Goal: Task Accomplishment & Management: Manage account settings

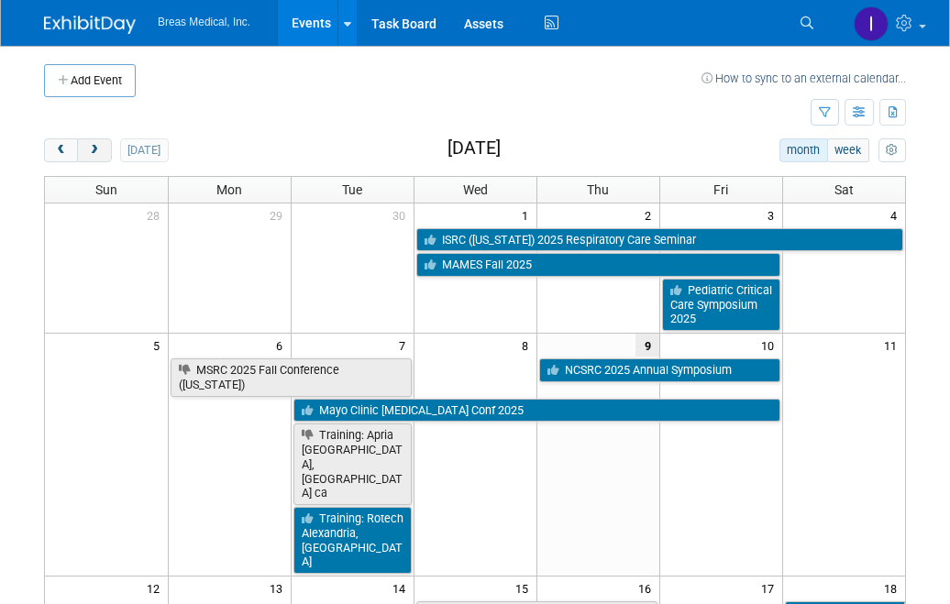
click at [104, 139] on button "next" at bounding box center [94, 151] width 34 height 24
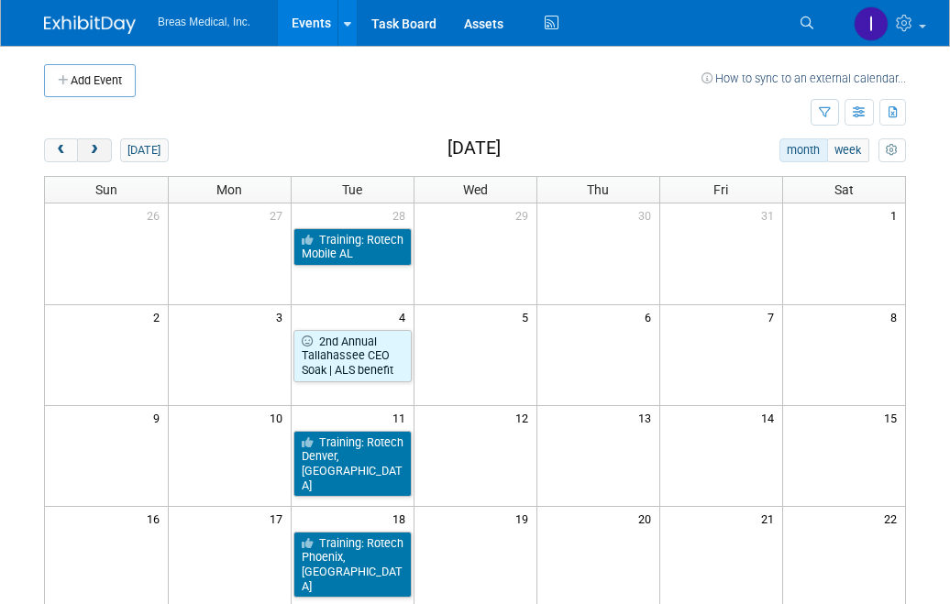
click at [104, 142] on button "next" at bounding box center [94, 151] width 34 height 24
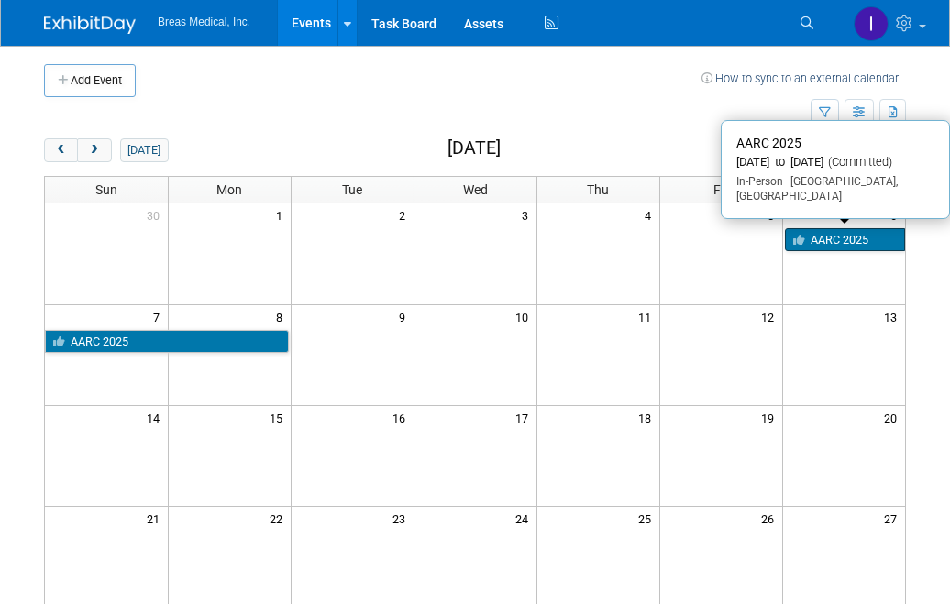
click at [836, 244] on link "AARC 2025" at bounding box center [845, 240] width 121 height 24
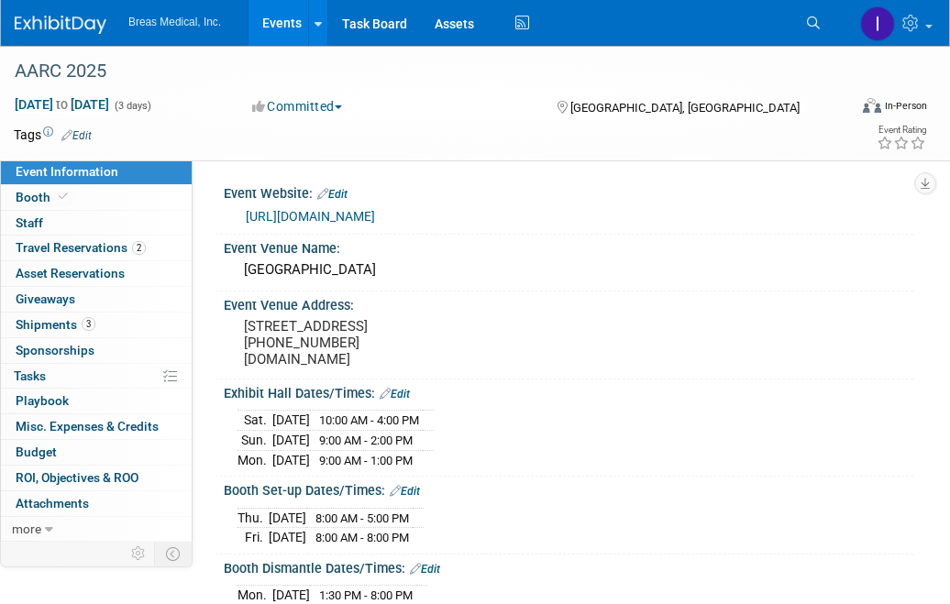
click at [35, 191] on span "Booth" at bounding box center [44, 197] width 56 height 15
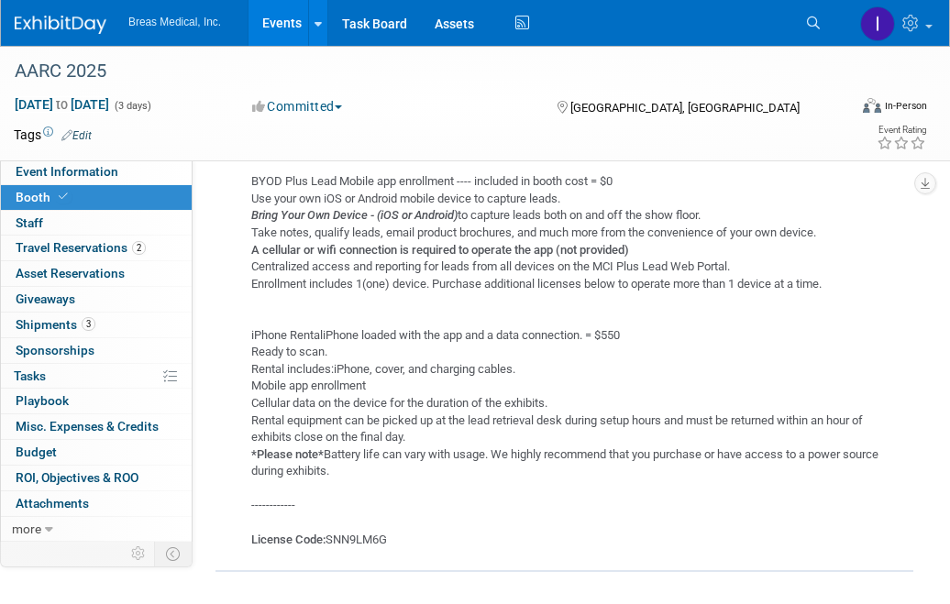
scroll to position [1671, 0]
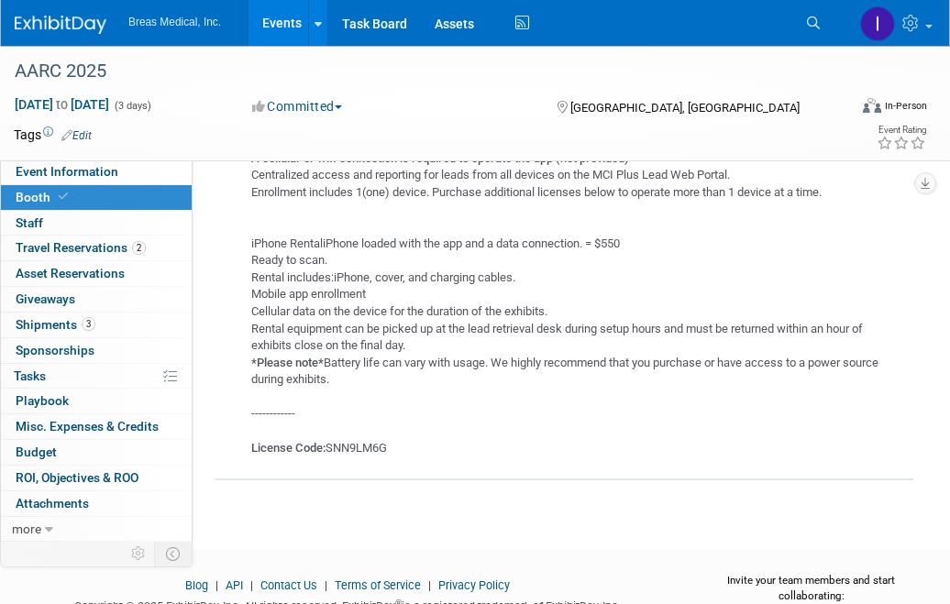
drag, startPoint x: 249, startPoint y: 239, endPoint x: 428, endPoint y: 338, distance: 204.0
click at [428, 338] on div "BYOD Plus Lead Mobile app enrollment ---- included in booth cost = $0 Use your …" at bounding box center [567, 262] width 665 height 390
copy div "iPhone RentaliPhone loaded with the app and a data connection. = $550 Ready to …"
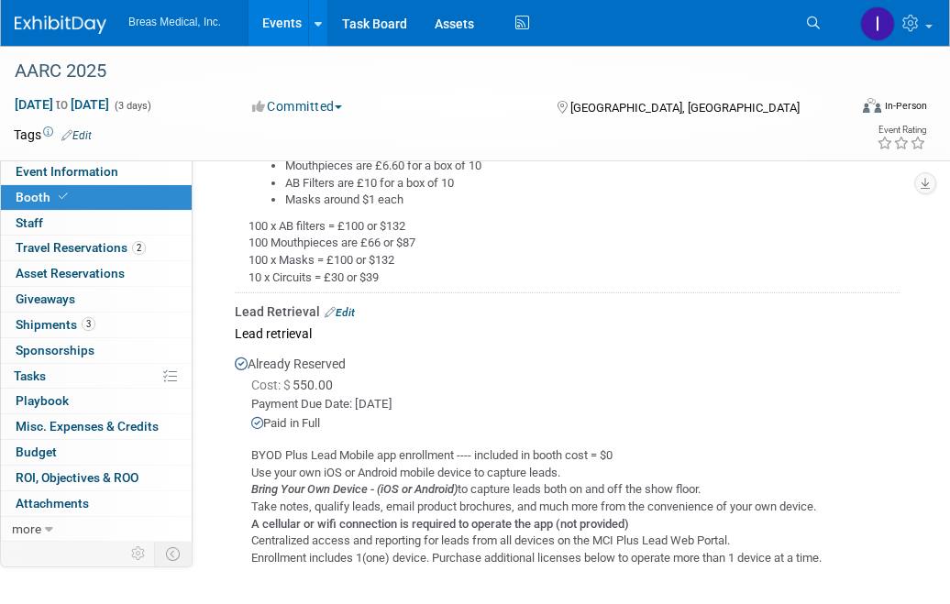
scroll to position [1304, 0]
click at [62, 243] on span "Travel Reservations 2" at bounding box center [81, 247] width 130 height 15
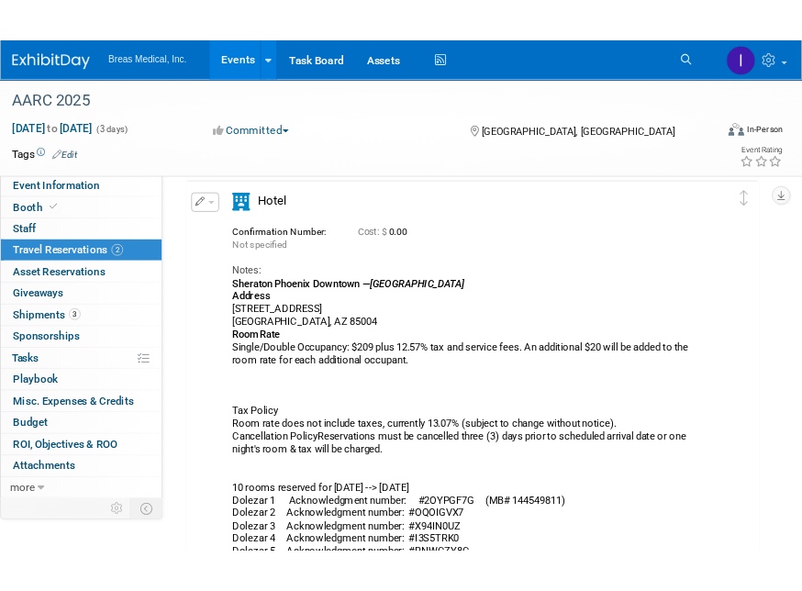
scroll to position [275, 0]
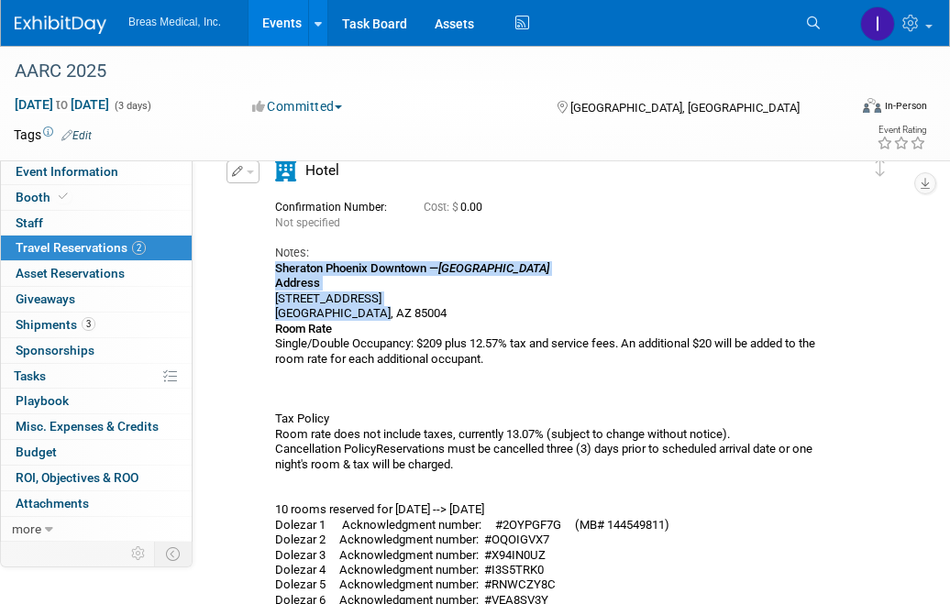
drag, startPoint x: 275, startPoint y: 266, endPoint x: 421, endPoint y: 312, distance: 152.9
click at [421, 312] on div "Sheraton Phoenix Downtown — AARC Headquarters Hotel Address 340 North 3rd Stree…" at bounding box center [558, 464] width 567 height 407
copy div "Sheraton Phoenix Downtown — AARC Headquarters Hotel Address 340 North 3rd Stree…"
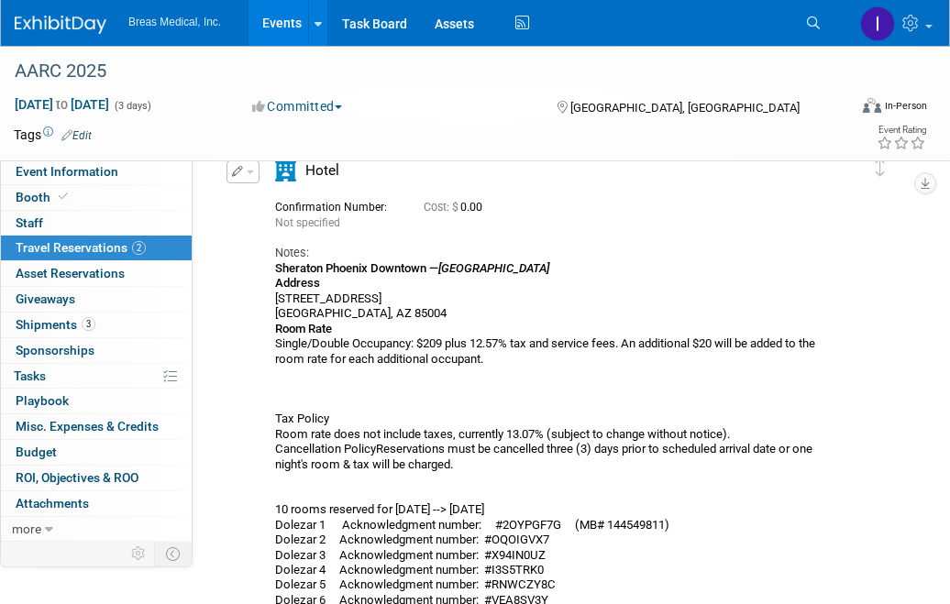
drag, startPoint x: 830, startPoint y: 120, endPoint x: 725, endPoint y: 16, distance: 148.5
click at [826, 116] on div "Virtual In-Person Hybrid <img src="https://www.exhibitday.com/Images/Format-Vir…" at bounding box center [857, 109] width 141 height 28
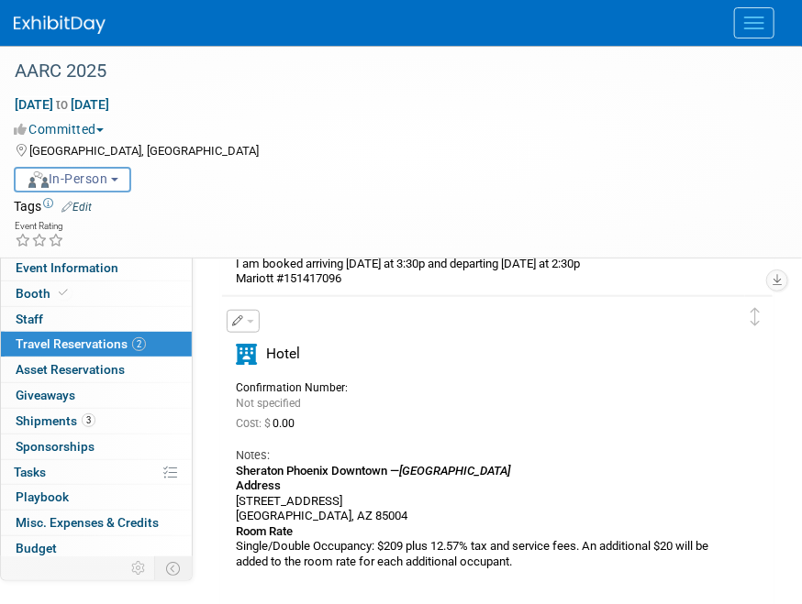
click at [245, 310] on button "button" at bounding box center [243, 321] width 33 height 23
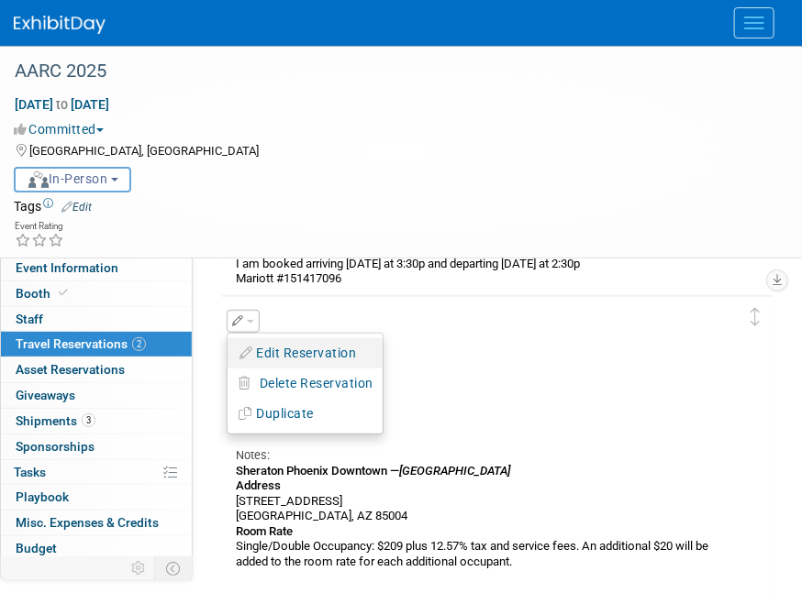
click at [279, 350] on button "Edit Reservation" at bounding box center [304, 353] width 155 height 27
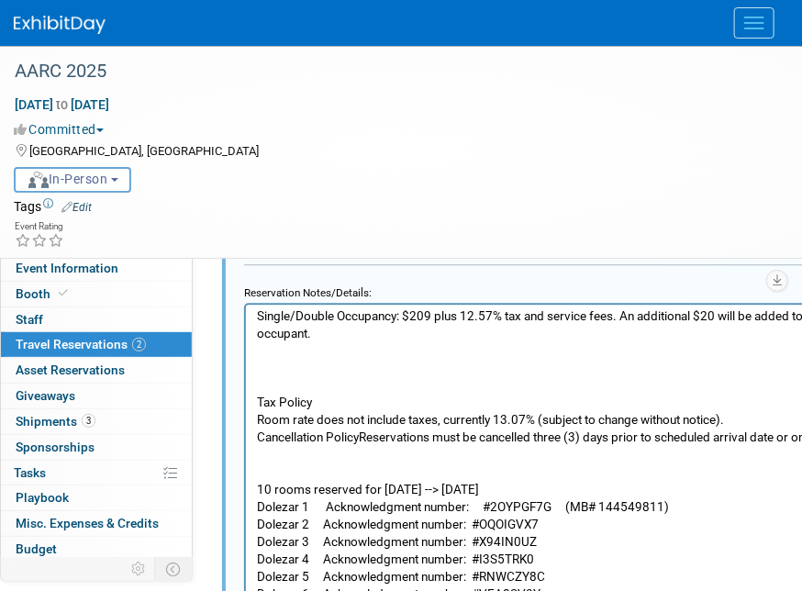
scroll to position [0, 0]
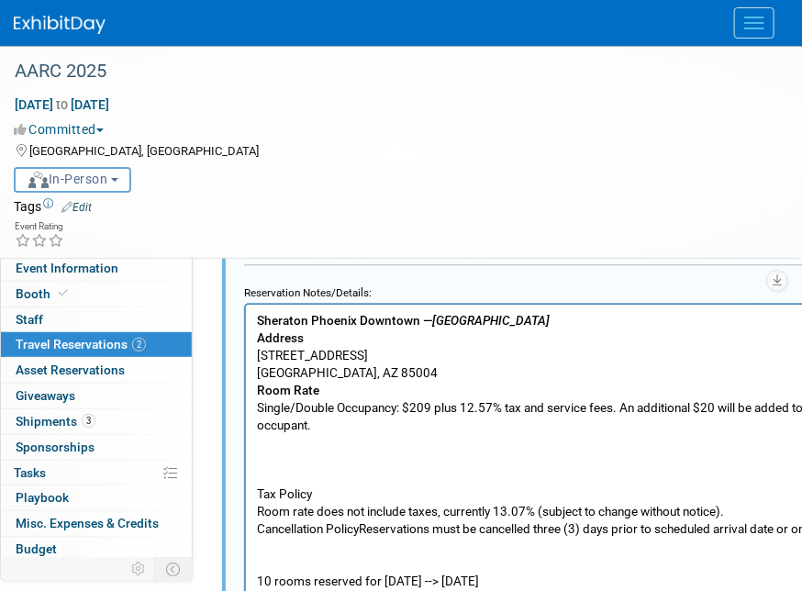
click at [384, 360] on p "Sheraton Phoenix Downtown — AARC Headquarters Hotel Address 340 North 3rd Stree…" at bounding box center [626, 536] width 741 height 451
click at [278, 447] on p "Sheraton Phoenix Downtown — AARC Headquarters Hotel Address 340 North 3rd Stree…" at bounding box center [626, 536] width 741 height 451
click at [681, 444] on p "Sheraton Phoenix Downtown — AARC Headquarters Hotel Address 340 North 3rd Stree…" at bounding box center [626, 536] width 741 height 451
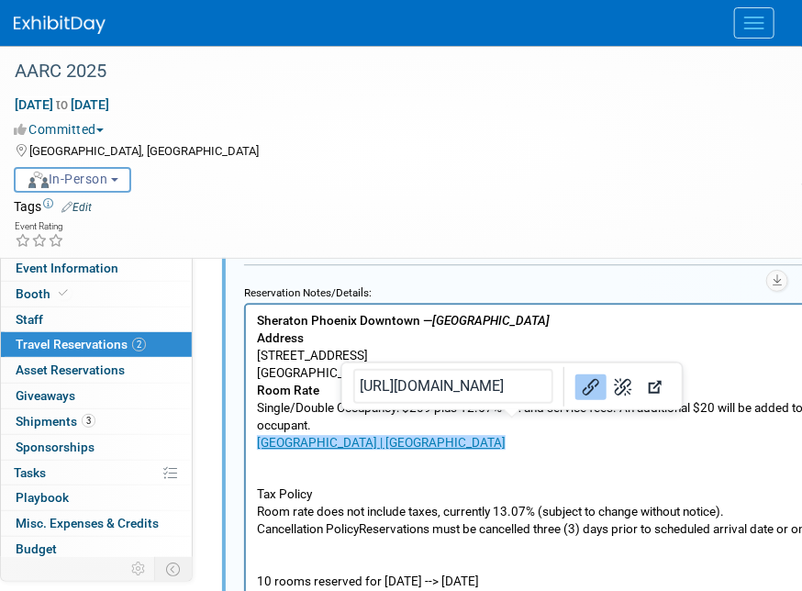
click at [371, 369] on p "Sheraton Phoenix Downtown — AARC Headquarters Hotel Address 340 North 3rd Stree…" at bounding box center [626, 536] width 741 height 451
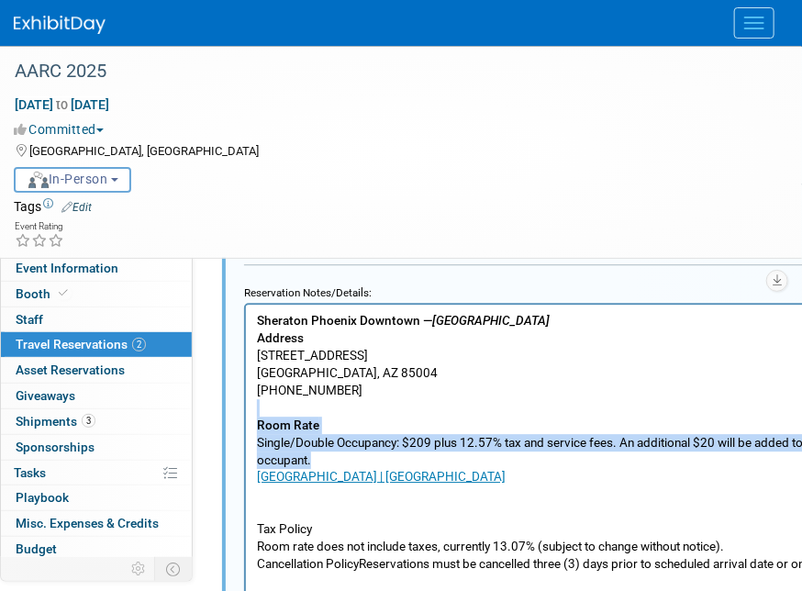
drag, startPoint x: 352, startPoint y: 455, endPoint x: 256, endPoint y: 411, distance: 105.9
click at [256, 411] on p "Room Rate Single/Double Occupancy: $209 plus 12.57% tax and service fees. An ad…" at bounding box center [626, 598] width 741 height 400
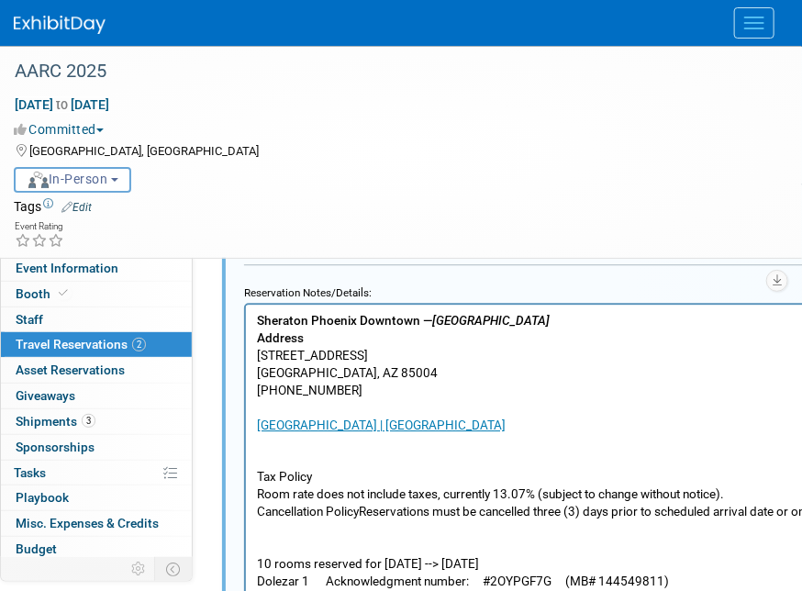
click at [259, 444] on p "Phoenix Hotel | Sheraton Phoenix Downtown Tax Policy Room rate does not include…" at bounding box center [626, 572] width 741 height 348
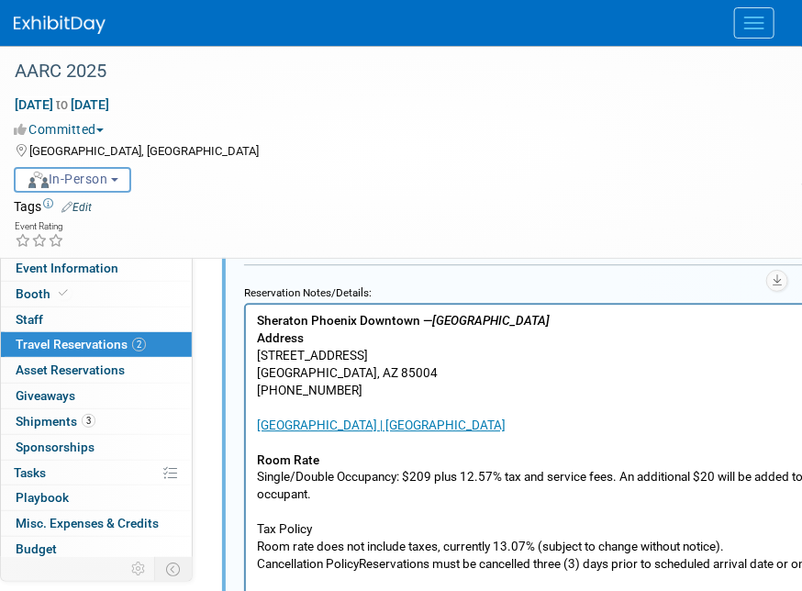
click at [271, 412] on p "Phoenix Hotel | Sheraton Phoenix Downtown Room Rate Single/Double Occupancy: $2…" at bounding box center [626, 598] width 741 height 400
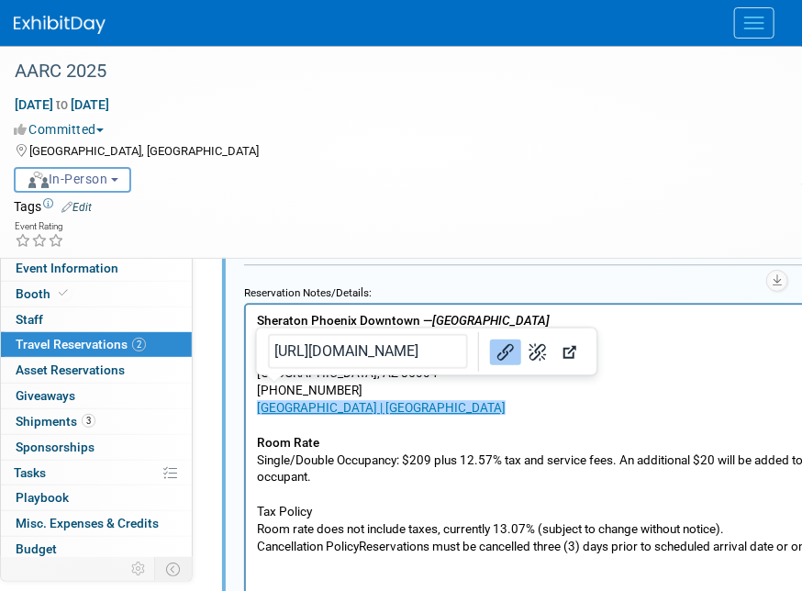
click at [631, 414] on p "﻿Phoenix Hotel | Sheraton Phoenix Downtown Room Rate Single/Double Occupancy: $…" at bounding box center [626, 589] width 741 height 383
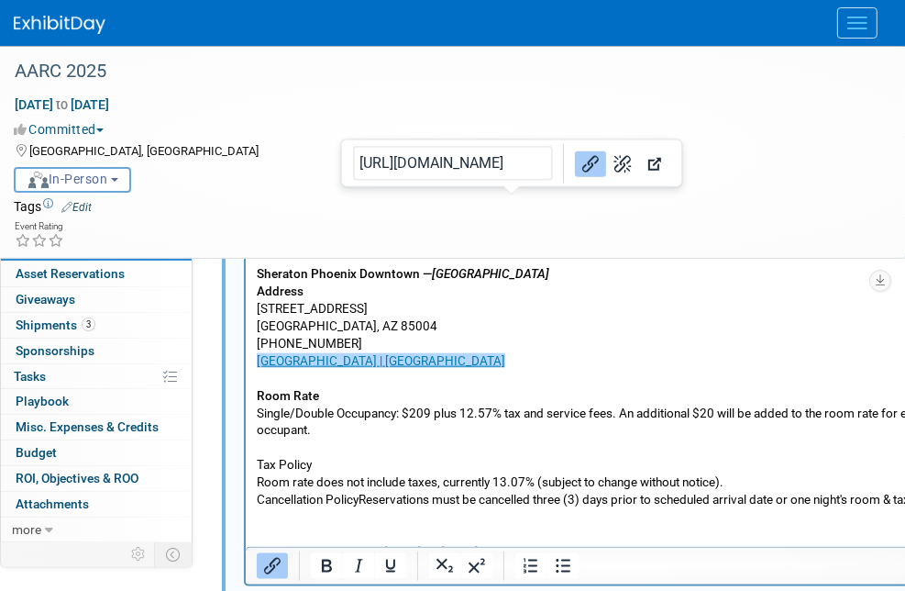
scroll to position [1192, 0]
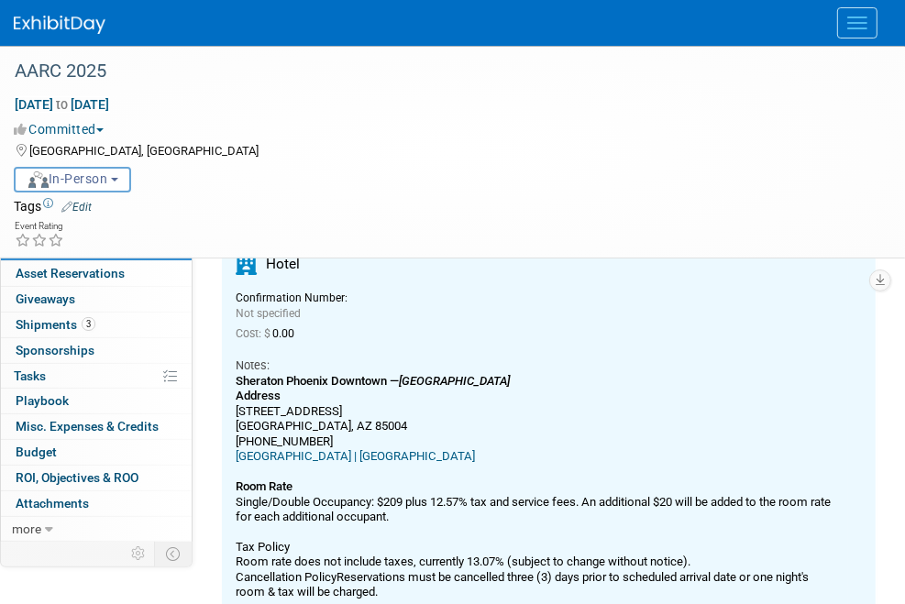
scroll to position [213, 0]
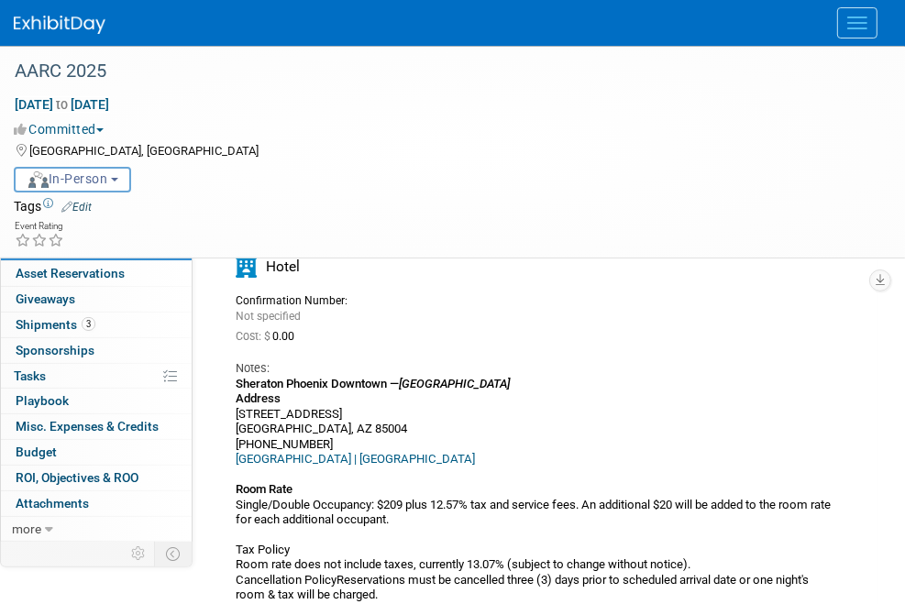
click at [45, 174] on span "Event Information" at bounding box center [67, 171] width 103 height 15
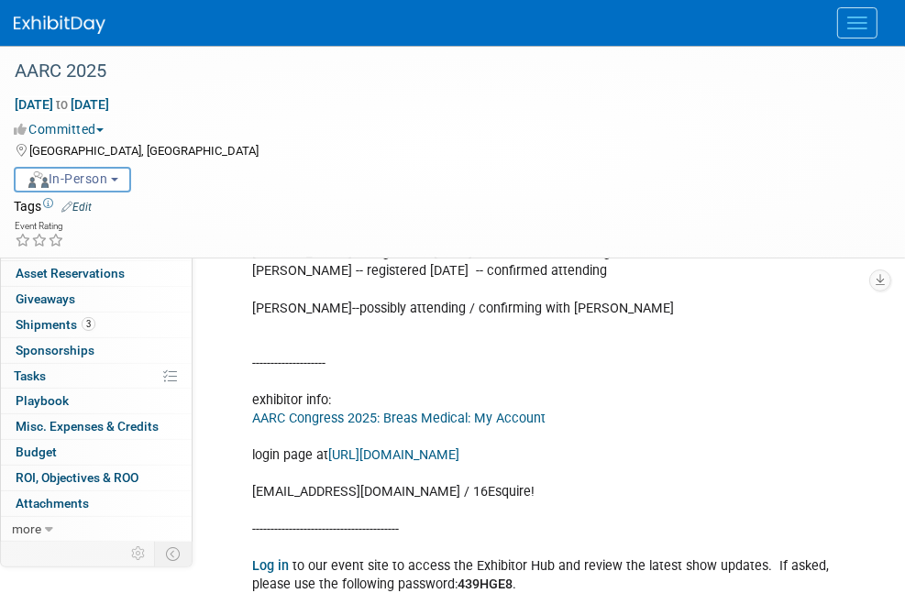
scroll to position [642, 0]
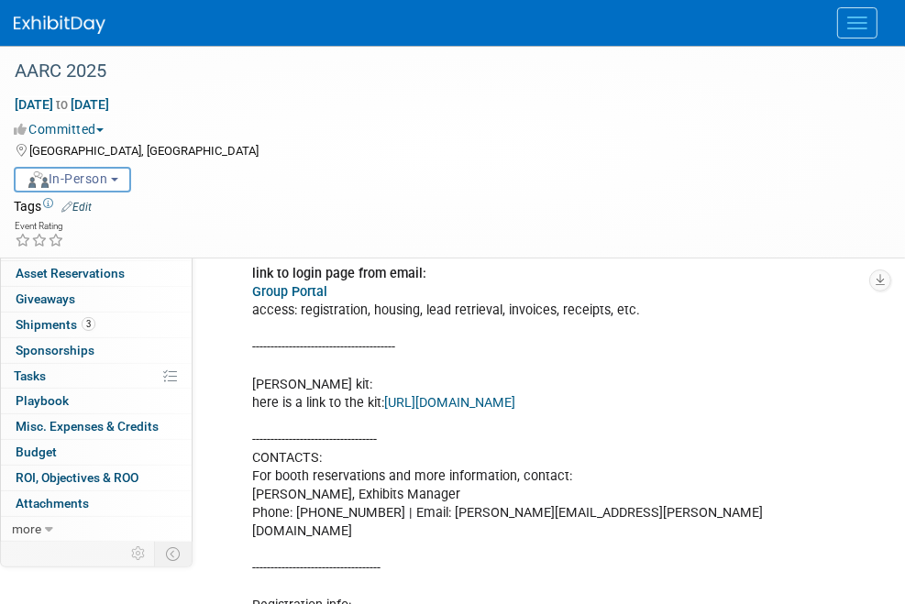
scroll to position [1169, 0]
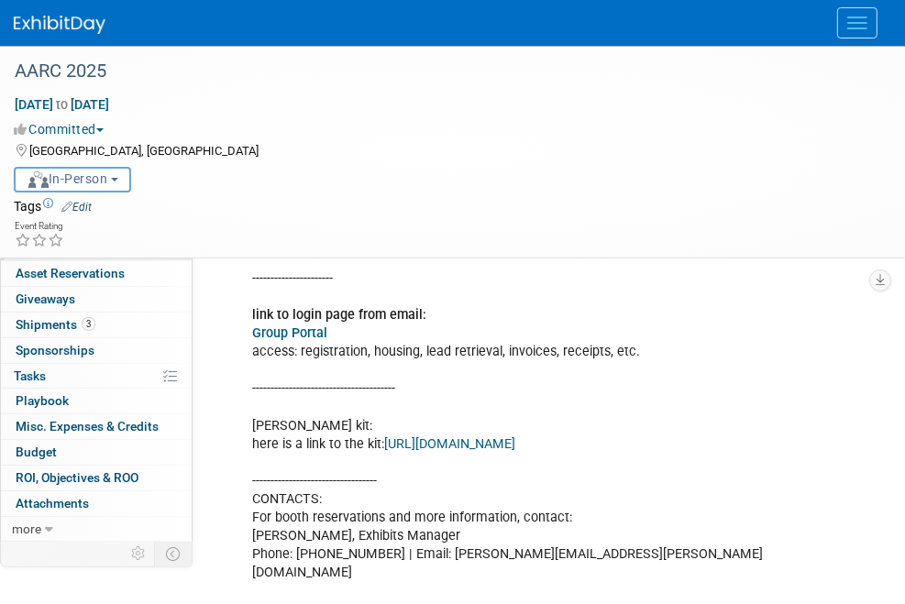
click at [36, 245] on span "Travel Reservations 2" at bounding box center [81, 247] width 130 height 15
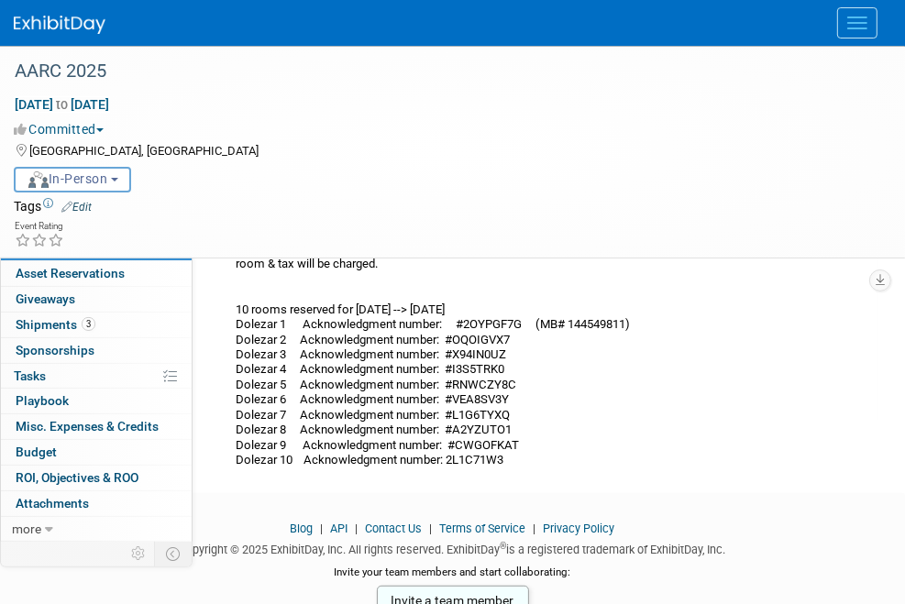
scroll to position [560, 0]
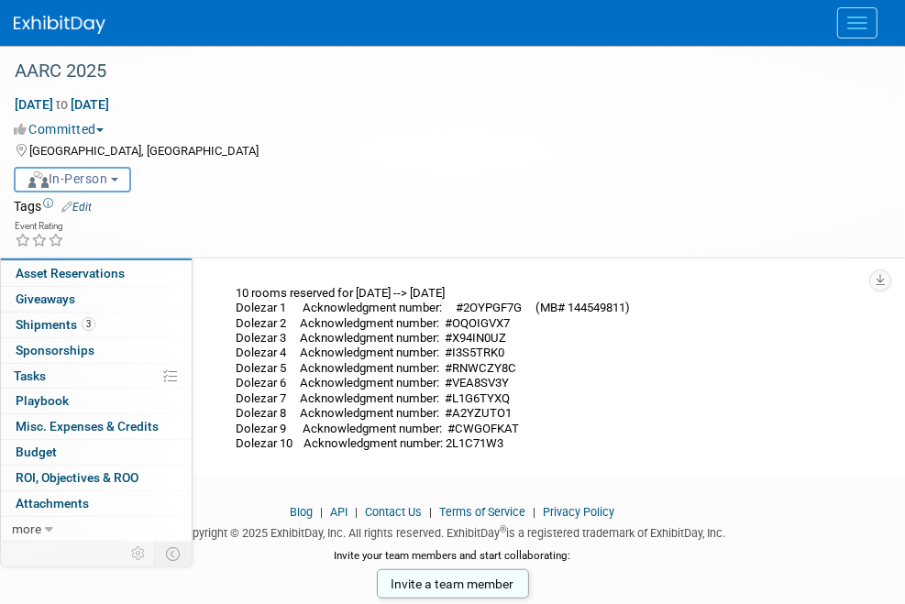
drag, startPoint x: 533, startPoint y: 235, endPoint x: 396, endPoint y: 238, distance: 136.7
click at [396, 238] on div "Sheraton Phoenix Downtown — AARC Headquarters Hotel Address 340 North 3rd Stree…" at bounding box center [535, 240] width 599 height 423
copy div "12-4-2025 --> 12-9-2025"
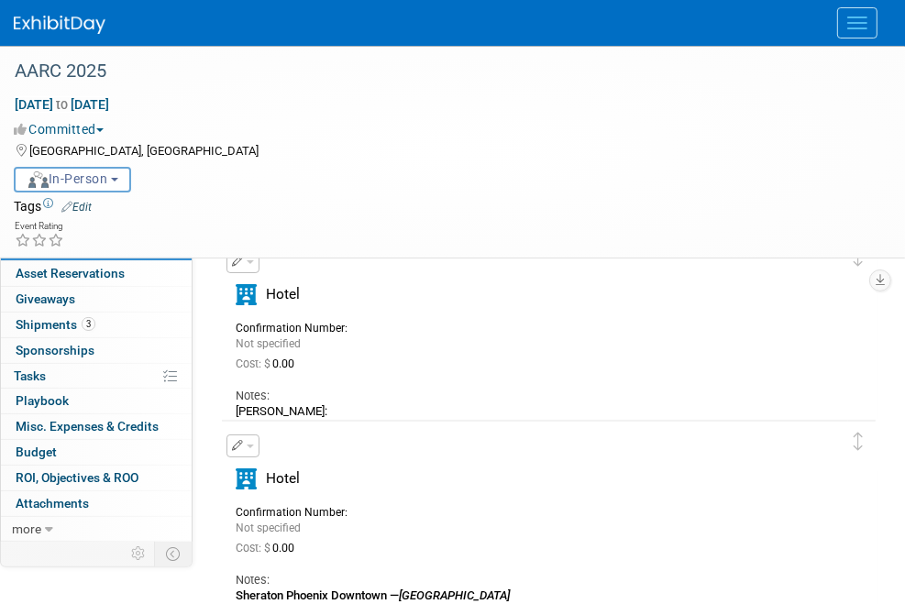
scroll to position [0, 0]
click at [61, 173] on span "Event Information" at bounding box center [67, 171] width 103 height 15
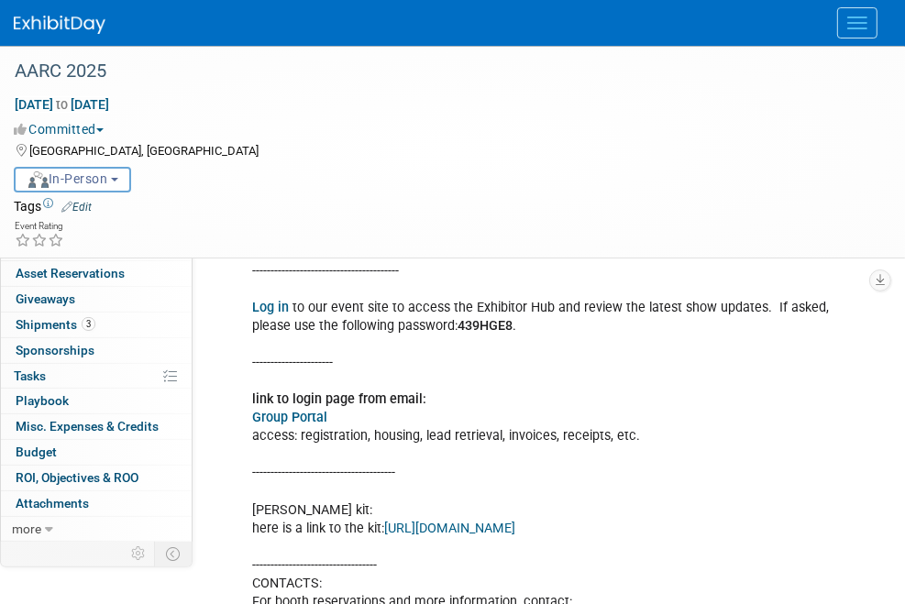
scroll to position [1192, 0]
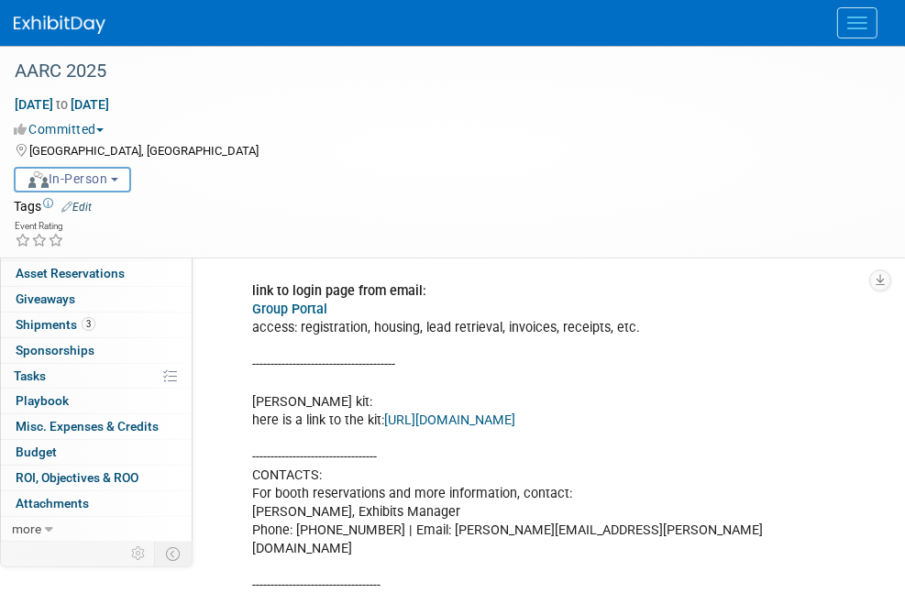
click at [312, 317] on link "Group Portal" at bounding box center [289, 310] width 75 height 16
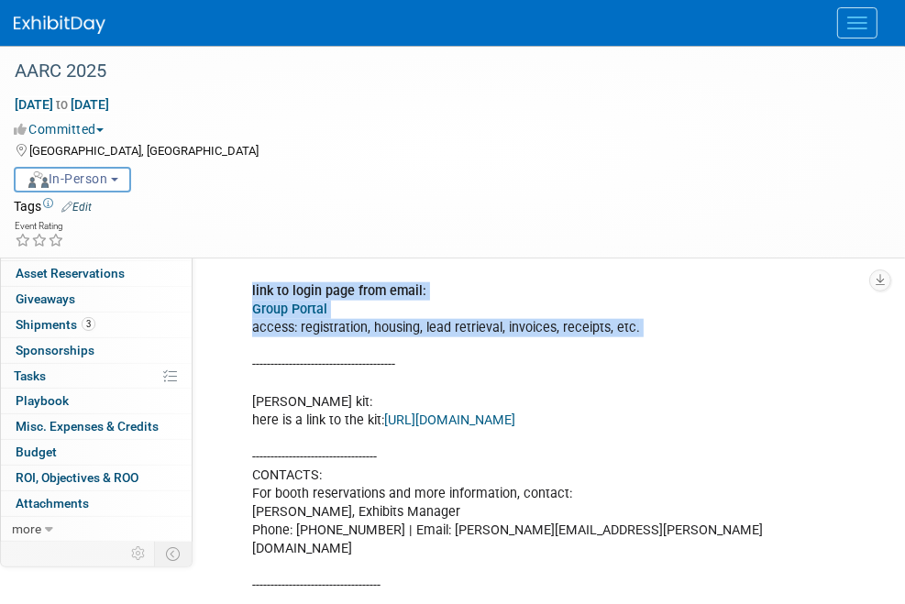
drag, startPoint x: 247, startPoint y: 294, endPoint x: 648, endPoint y: 355, distance: 405.5
click at [648, 355] on div "per CS conversation--yes purchase booth. sent form request for booth purchase a…" at bounding box center [548, 218] width 618 height 1326
copy div "link to login page from email: Group Portal access: registration, housing, lead…"
click at [32, 245] on span "Travel Reservations 2" at bounding box center [81, 247] width 130 height 15
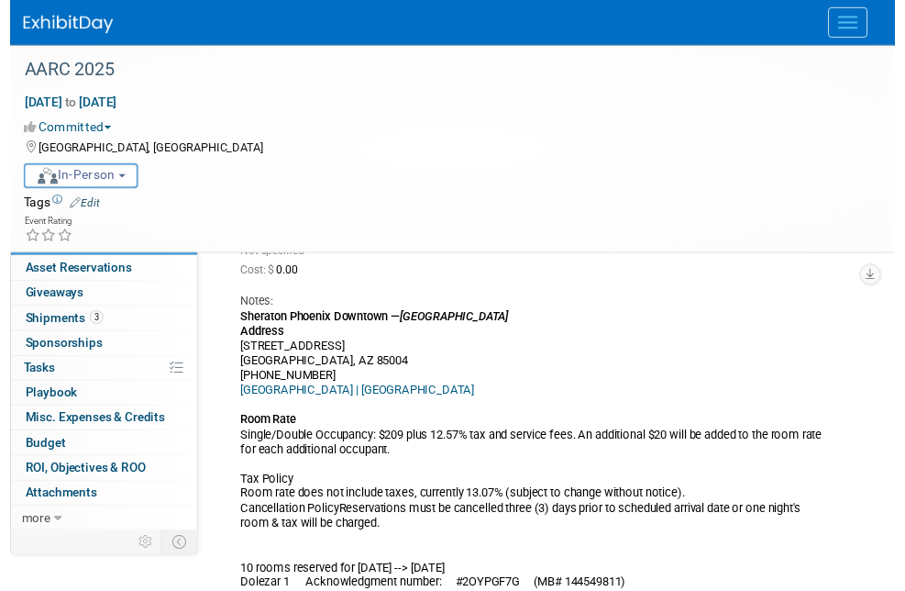
scroll to position [275, 0]
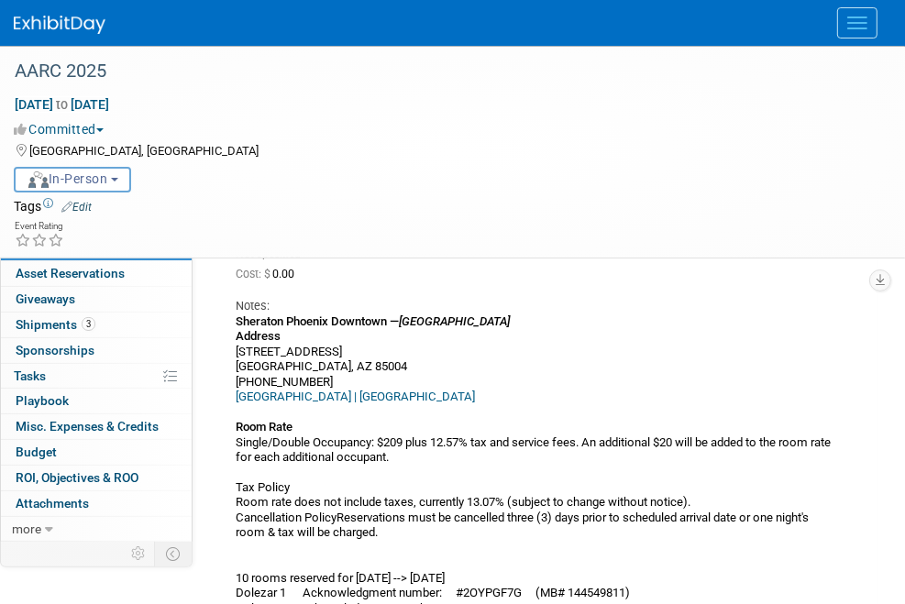
click at [238, 172] on icon "button" at bounding box center [238, 171] width 12 height 11
click at [294, 194] on button "Edit Reservation" at bounding box center [304, 204] width 155 height 27
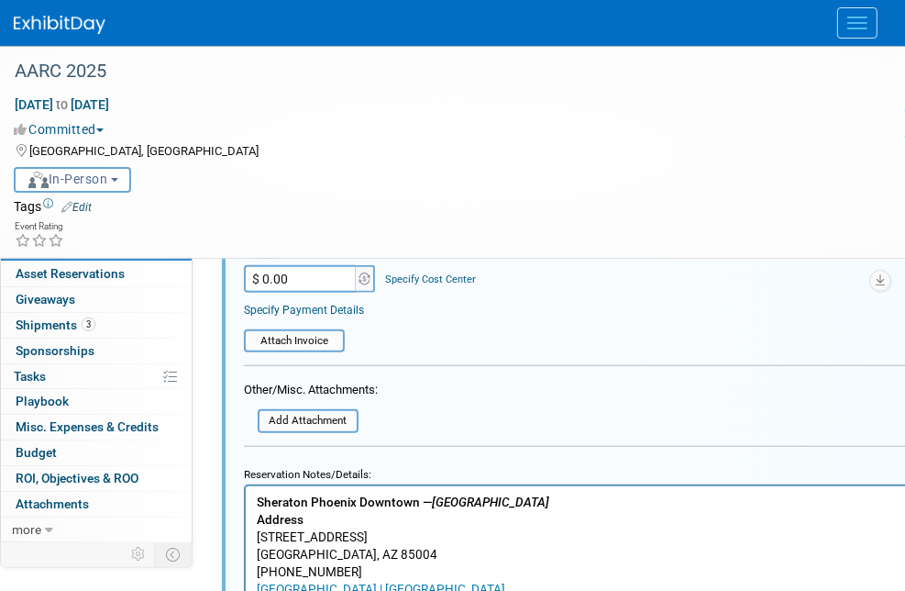
scroll to position [947, 0]
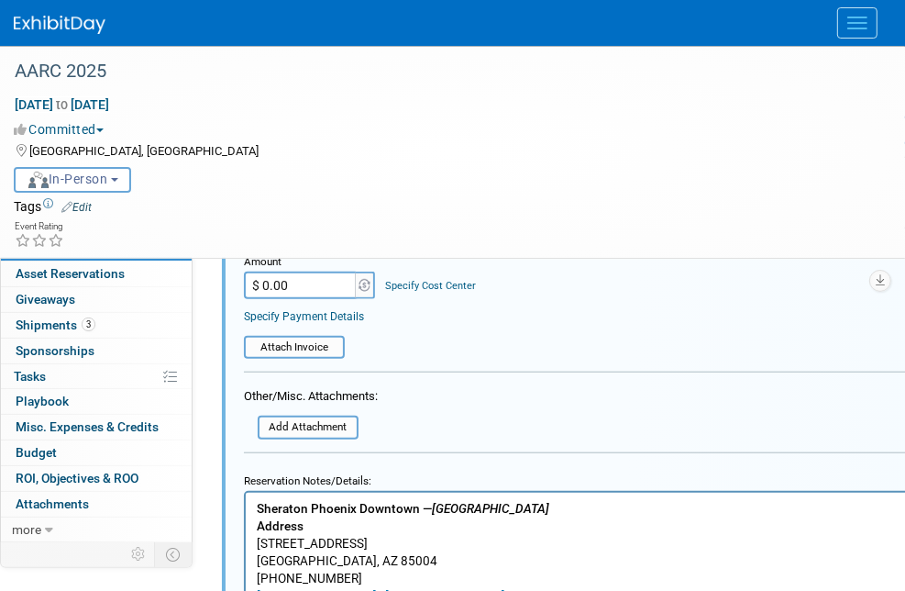
click at [256, 506] on b "Sheraton Phoenix Downtown — AARC Headquarters Hotel" at bounding box center [402, 507] width 293 height 15
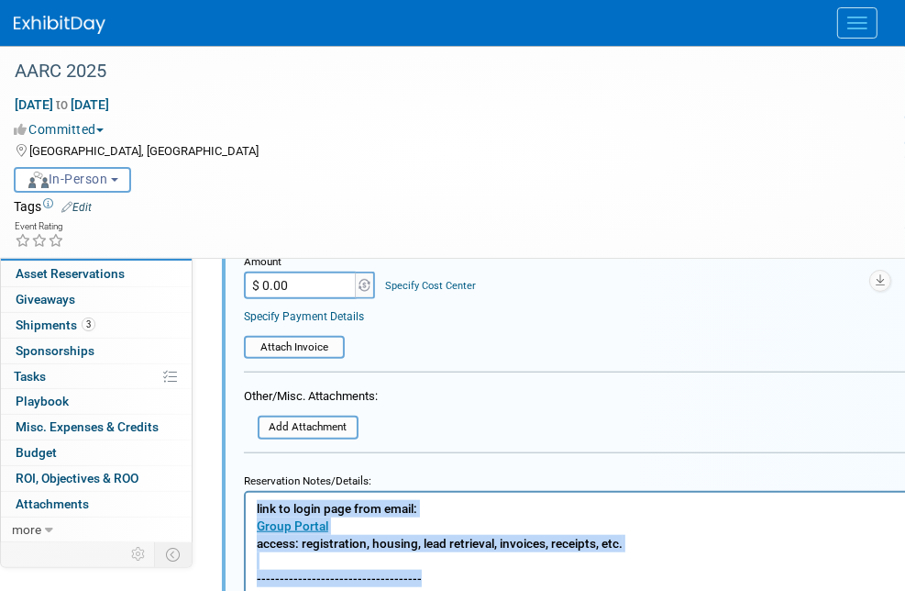
drag, startPoint x: 263, startPoint y: 594, endPoint x: 239, endPoint y: 496, distance: 101.0
click at [405, 584] on p "------------------------------------" at bounding box center [626, 577] width 741 height 17
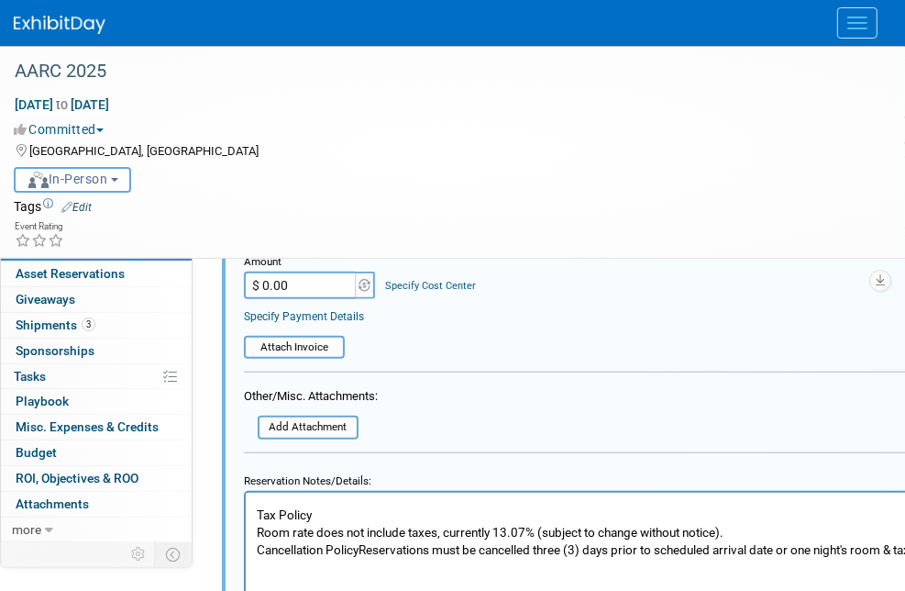
scroll to position [360, 0]
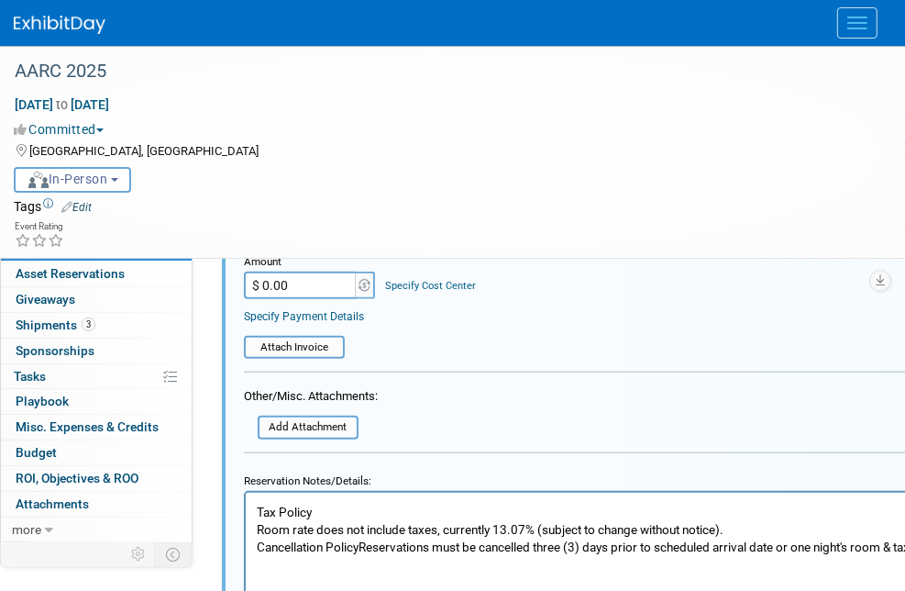
drag, startPoint x: 546, startPoint y: 630, endPoint x: 483, endPoint y: 630, distance: 62.4
click at [483, 604] on p "Room Rate Single/Double Occupancy: $209 plus 12.57% tax and service fees. An ad…" at bounding box center [626, 589] width 741 height 383
copy p "OQOIGVX7"
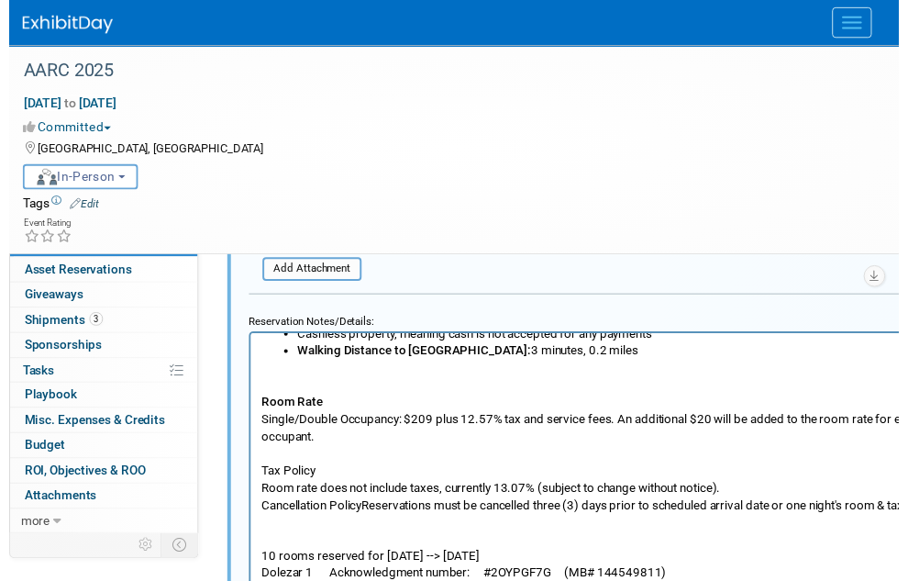
scroll to position [275, 0]
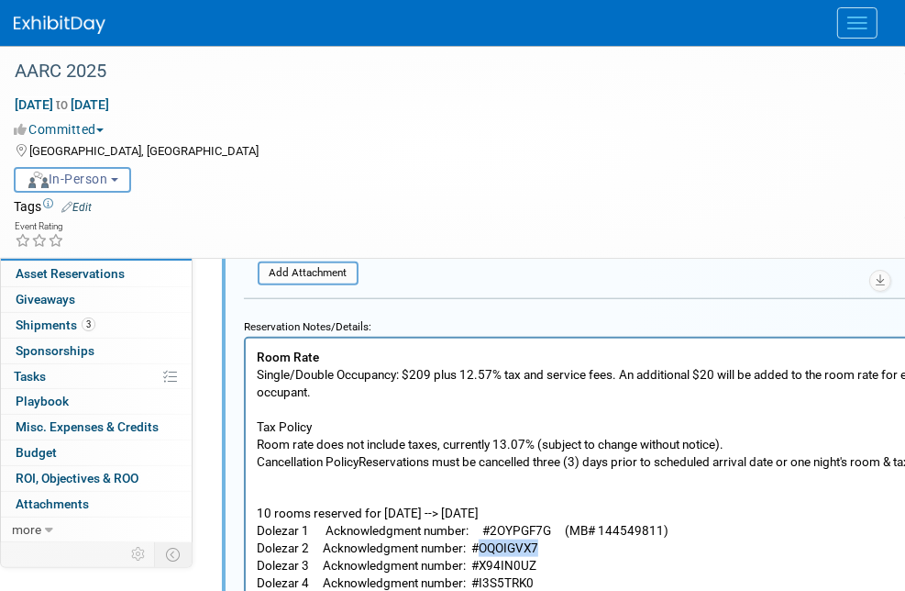
copy p "OQOIGVX7"
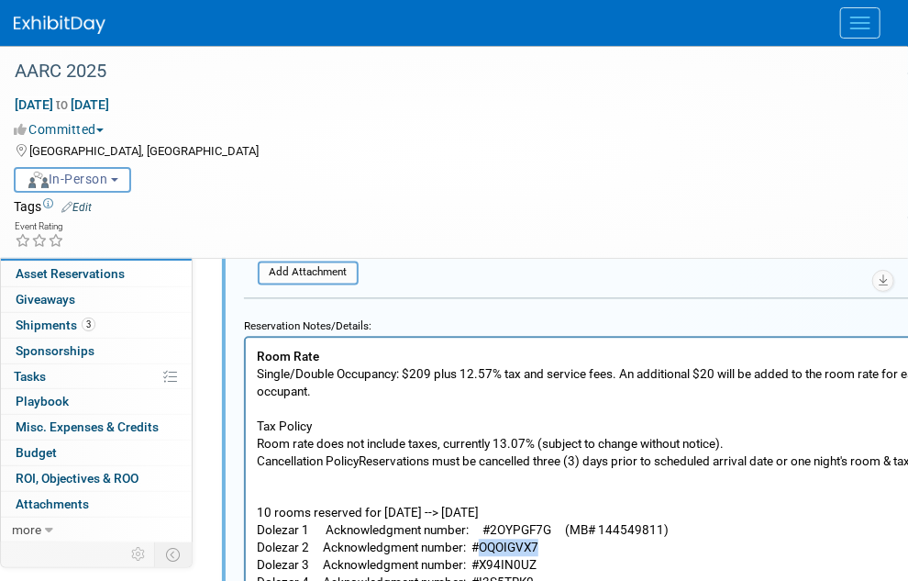
click at [581, 566] on p "Room Rate Single/Double Occupancy: $209 plus 12.57% tax and service fees. An ad…" at bounding box center [626, 504] width 741 height 383
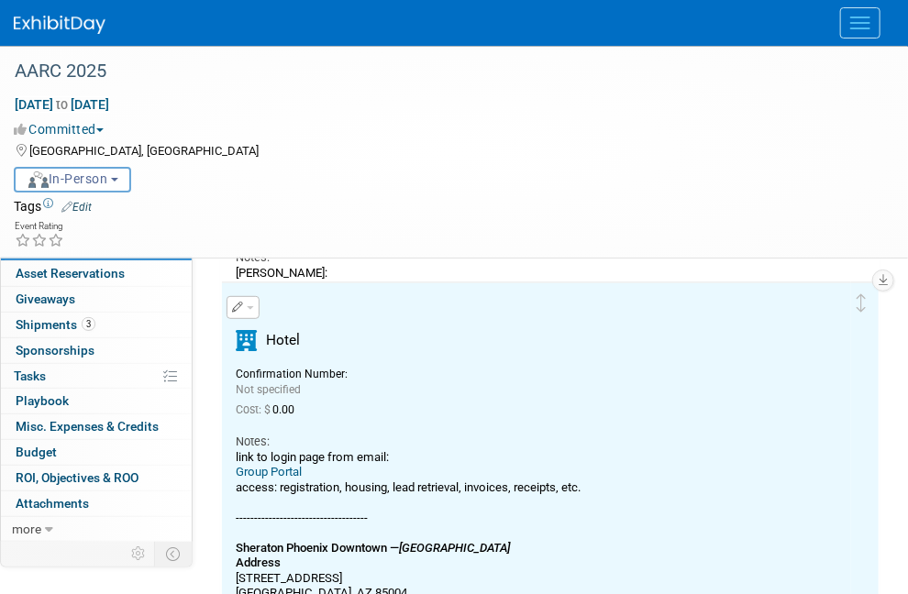
scroll to position [29, 0]
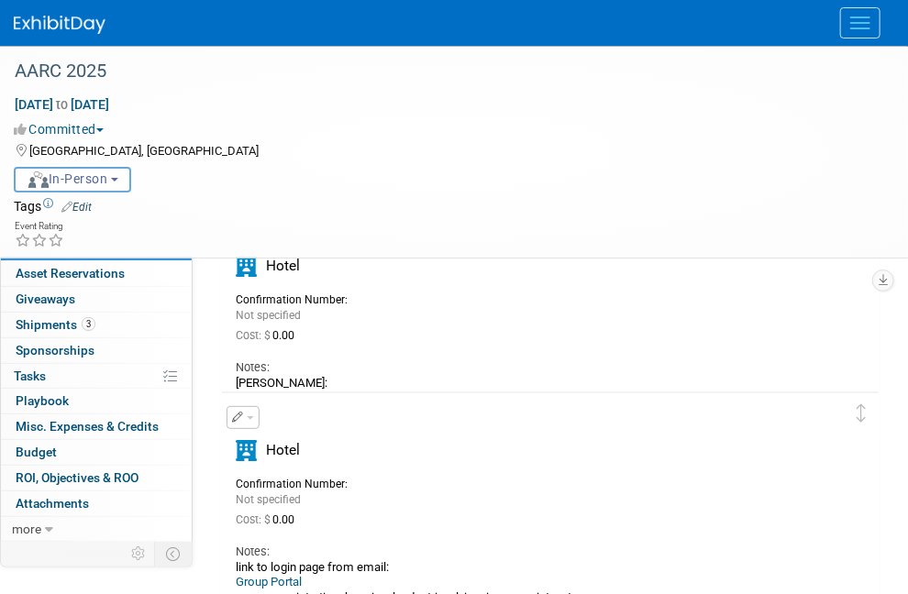
drag, startPoint x: 399, startPoint y: 373, endPoint x: 324, endPoint y: 377, distance: 75.3
click at [324, 377] on div "Chris: I am booked arriving Friday at 3:30p and departing Sunday at 2:30p Mario…" at bounding box center [537, 406] width 602 height 61
copy div "151417096"
click at [416, 376] on div "Chris: I am booked arriving Friday at 3:30p and departing Sunday at 2:30p Mario…" at bounding box center [537, 406] width 602 height 61
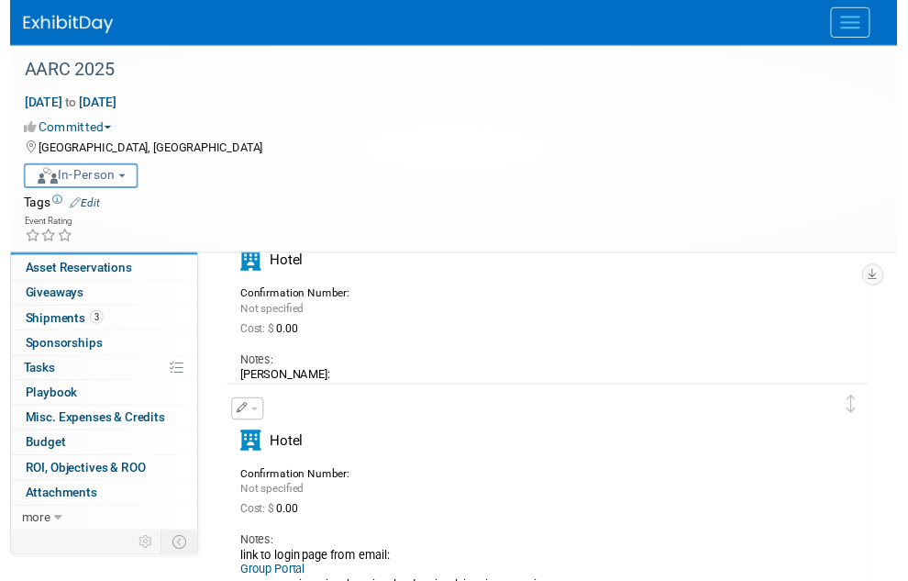
scroll to position [0, 0]
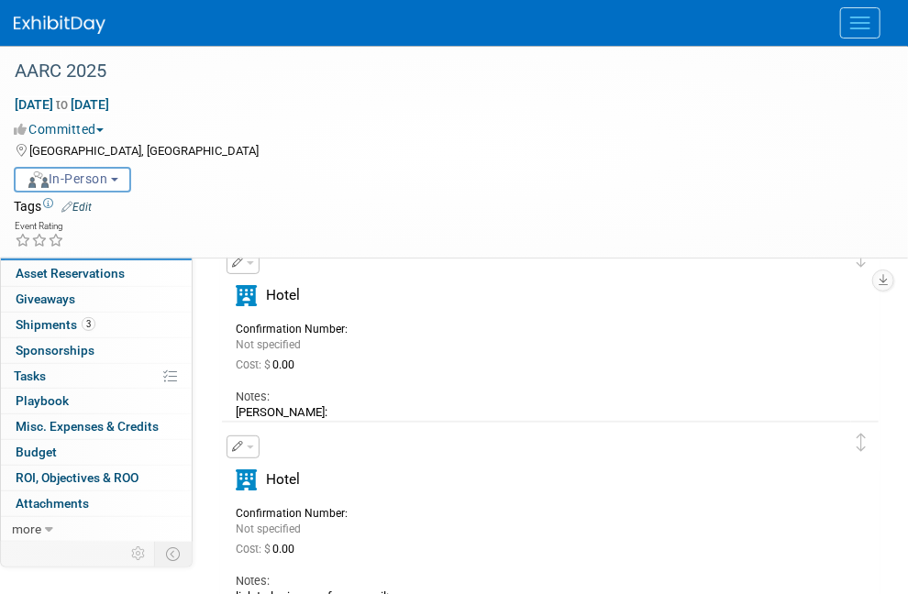
click at [238, 263] on icon "button" at bounding box center [238, 262] width 12 height 11
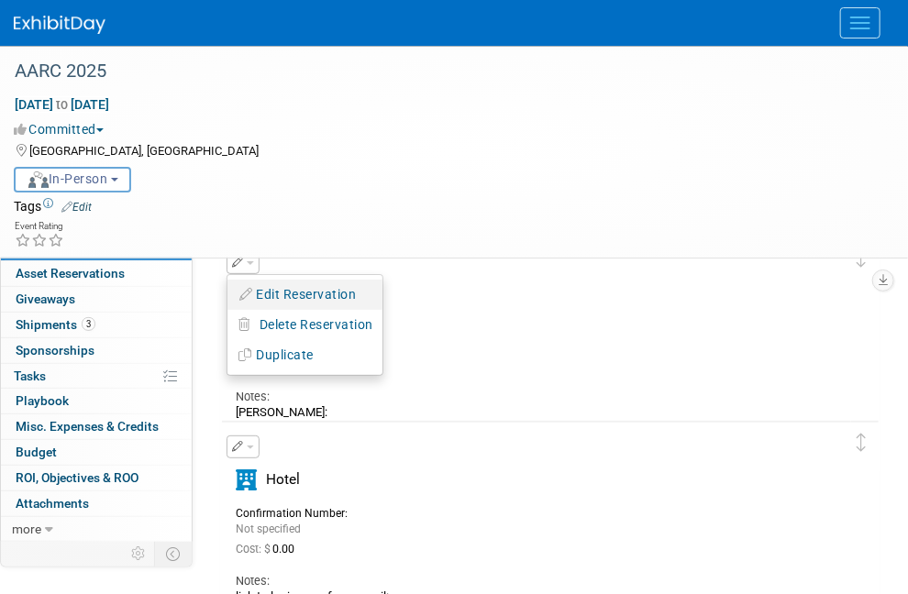
click at [279, 292] on button "Edit Reservation" at bounding box center [304, 295] width 155 height 27
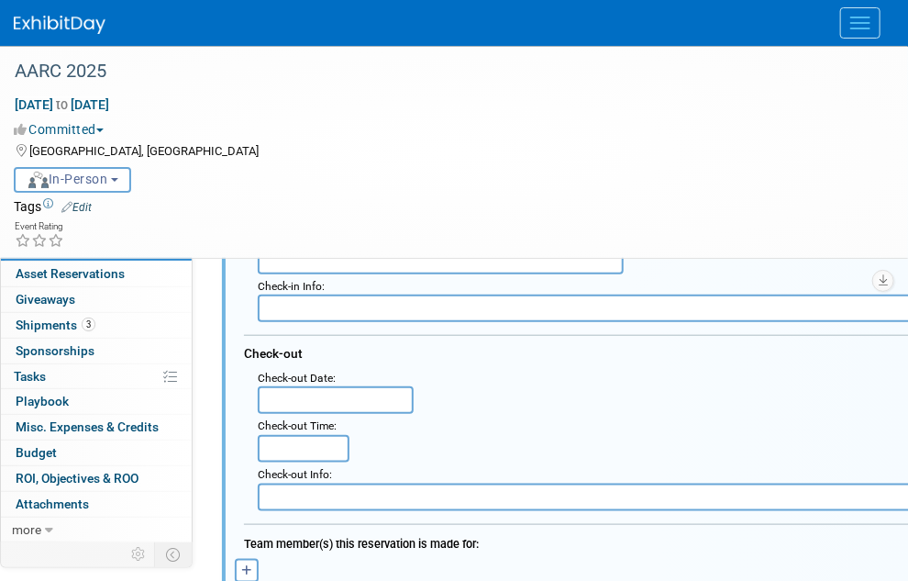
scroll to position [671, 0]
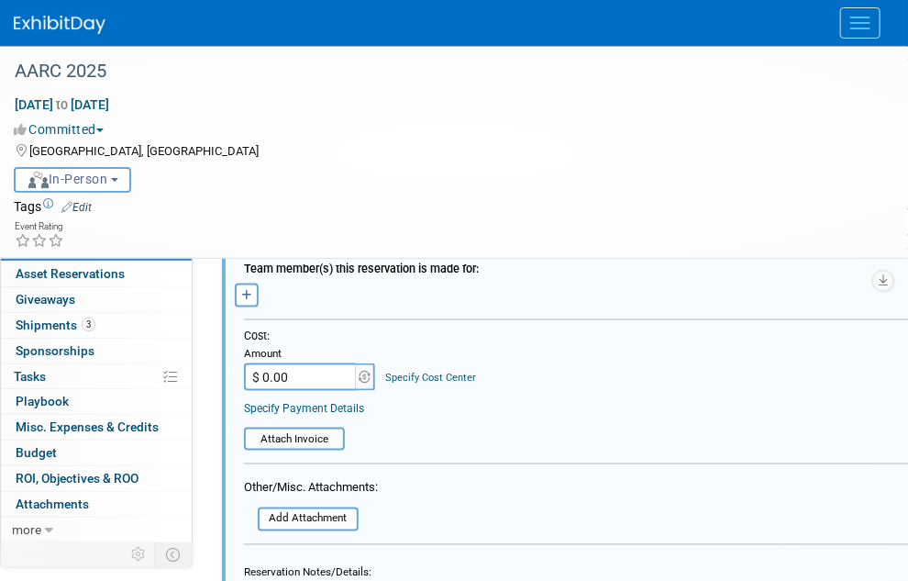
paste body "Rich Text Area. Press ALT-0 for help."
drag, startPoint x: 362, startPoint y: 718, endPoint x: 238, endPoint y: 715, distance: 124.8
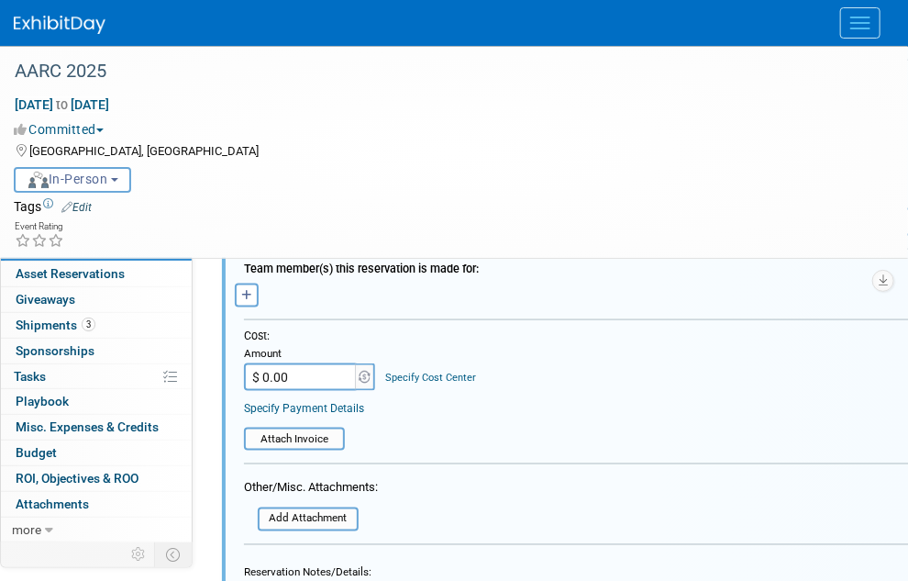
drag, startPoint x: 726, startPoint y: 660, endPoint x: 651, endPoint y: 666, distance: 74.6
drag, startPoint x: 367, startPoint y: 684, endPoint x: 276, endPoint y: 684, distance: 90.8
copy p "678) 276-6401"
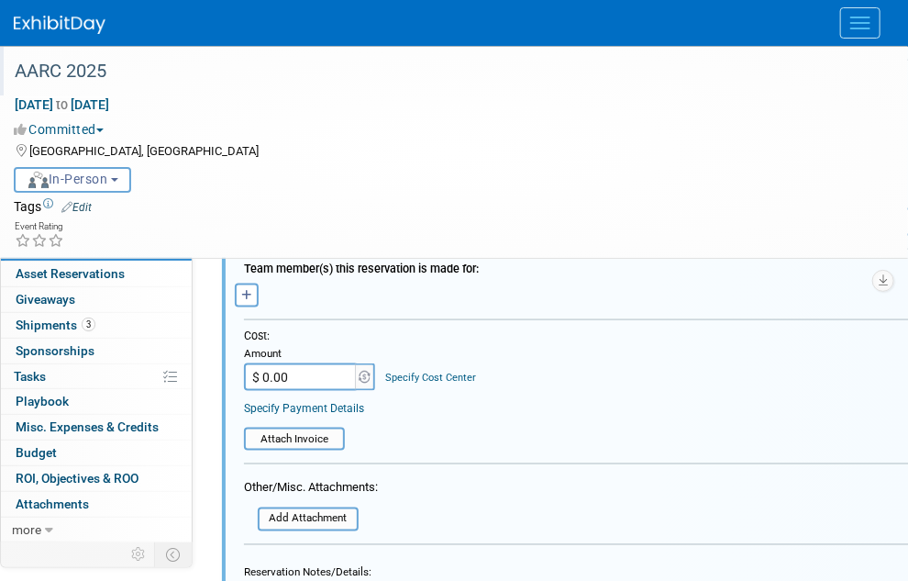
click at [373, 82] on div "AARC 2025" at bounding box center [439, 71] width 863 height 33
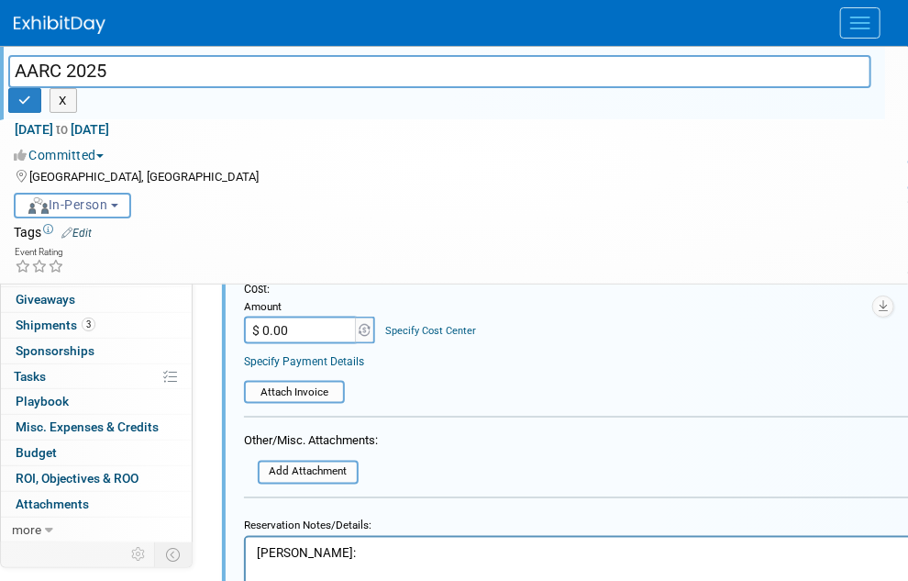
scroll to position [762, 0]
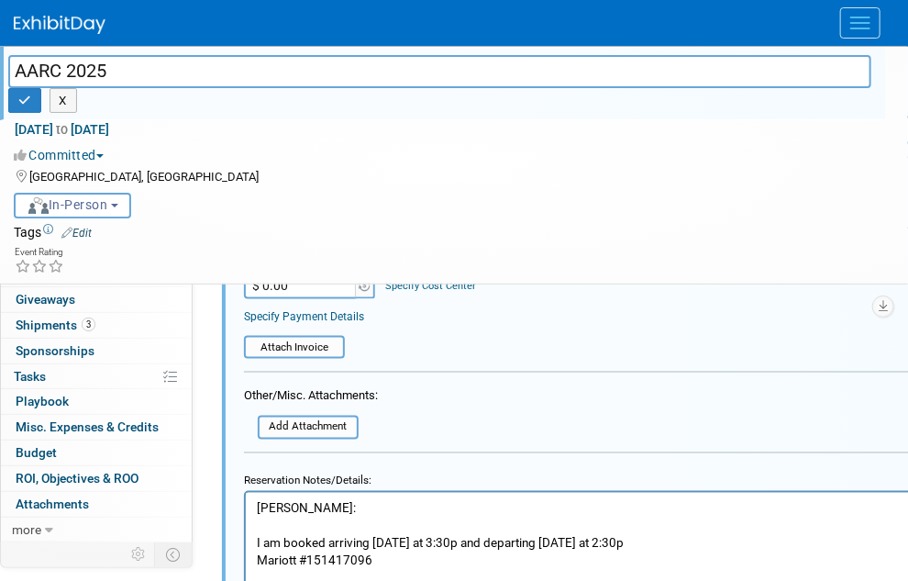
click at [587, 452] on div at bounding box center [634, 459] width 780 height 14
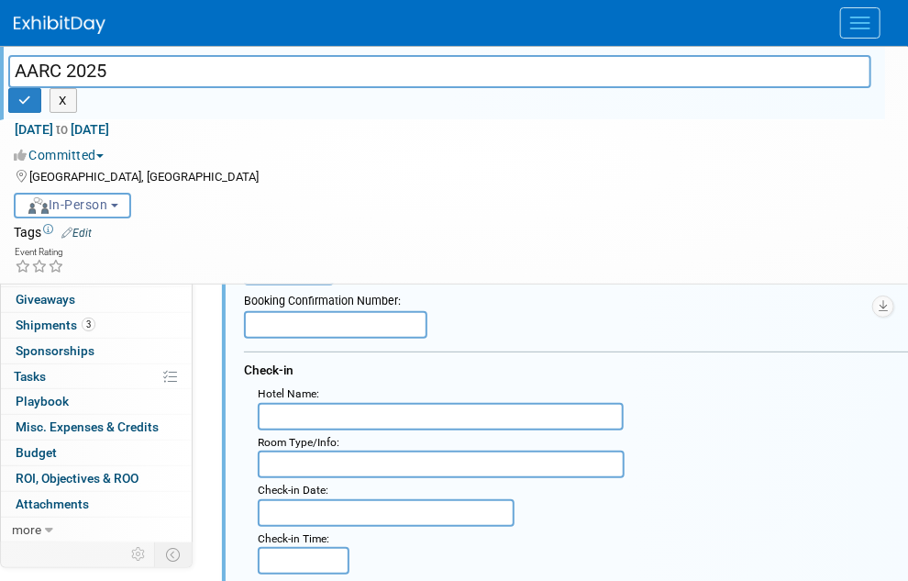
scroll to position [0, 0]
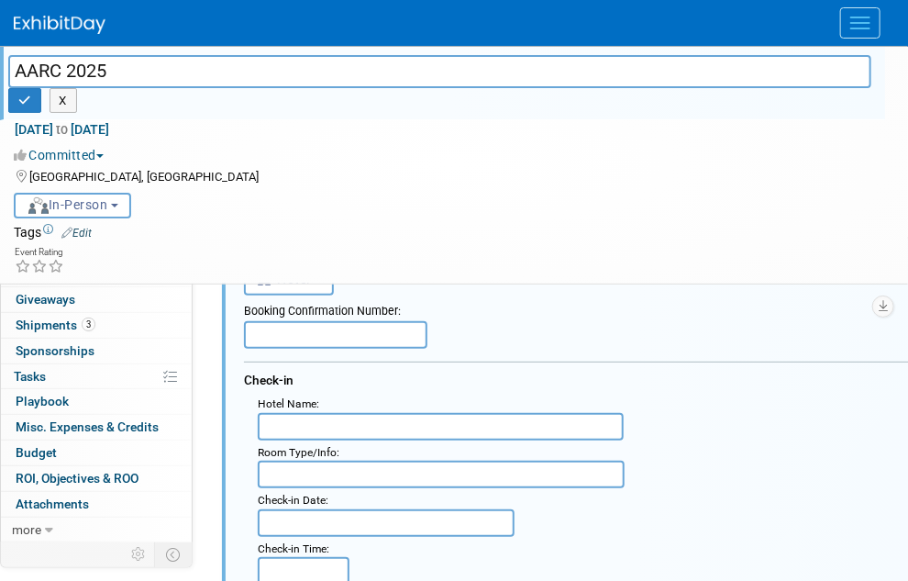
click at [381, 326] on input "text" at bounding box center [335, 335] width 183 height 28
paste input "OQOIGVX7"
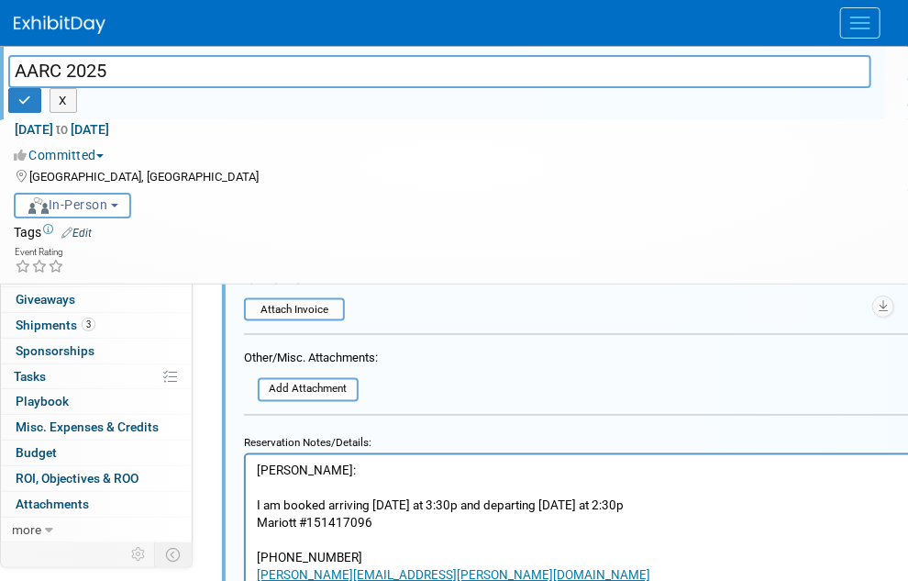
scroll to position [826, 0]
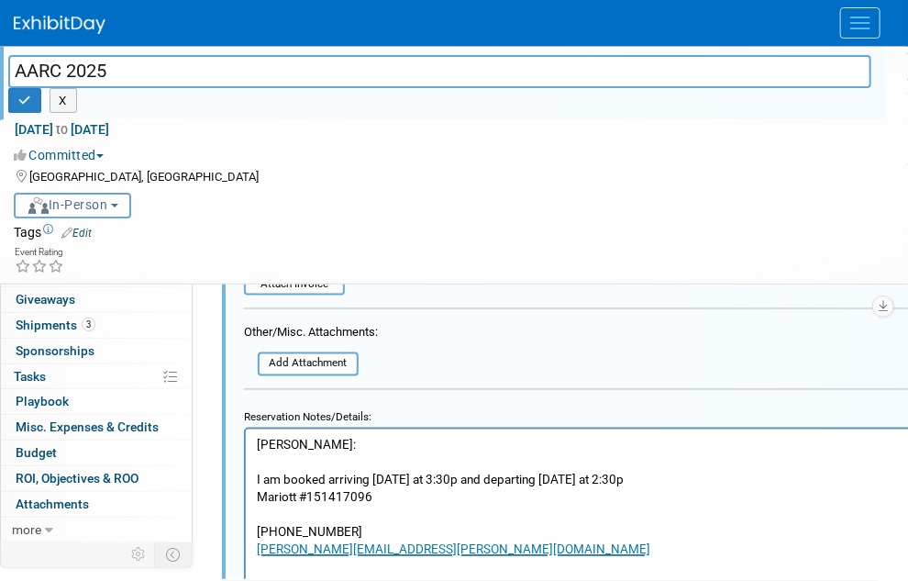
type input "OQOIGVX7"
click at [346, 558] on html "Chris: I am booked arriving Friday at 3:30p and departing Sunday at 2:30p Mario…" at bounding box center [626, 492] width 762 height 129
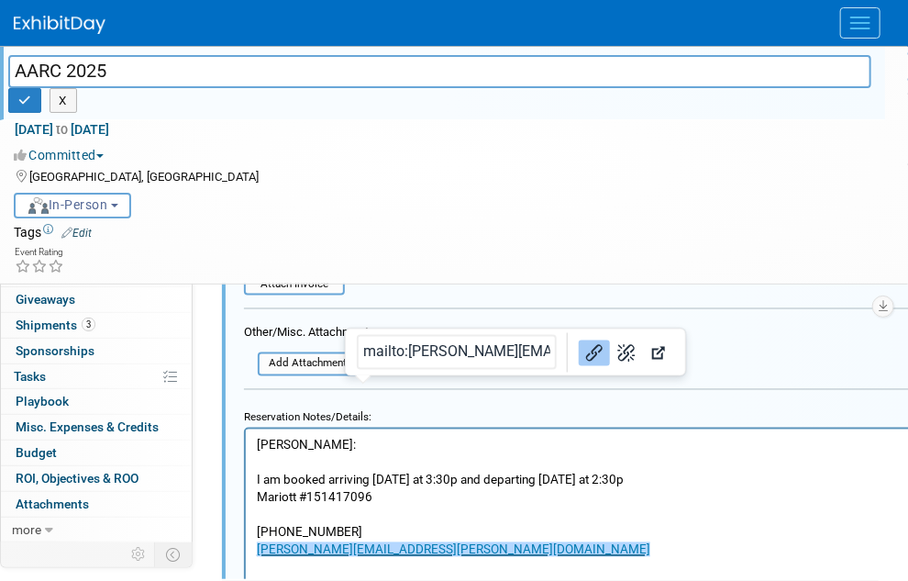
click at [501, 558] on html "Chris: I am booked arriving Friday at 3:30p and departing Sunday at 2:30p Mario…" at bounding box center [626, 492] width 762 height 129
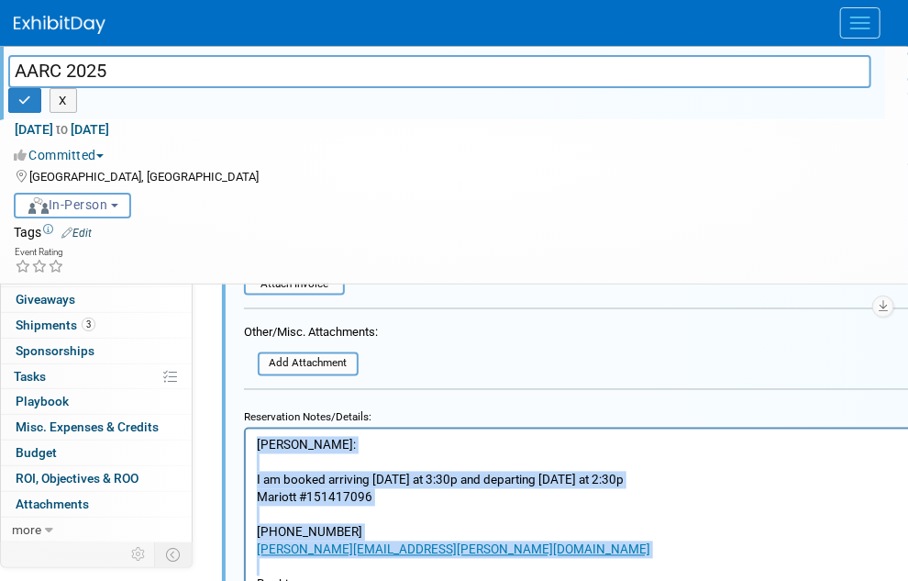
click at [337, 571] on p "Rich Text Area. Press ALT-0 for help." at bounding box center [626, 566] width 741 height 17
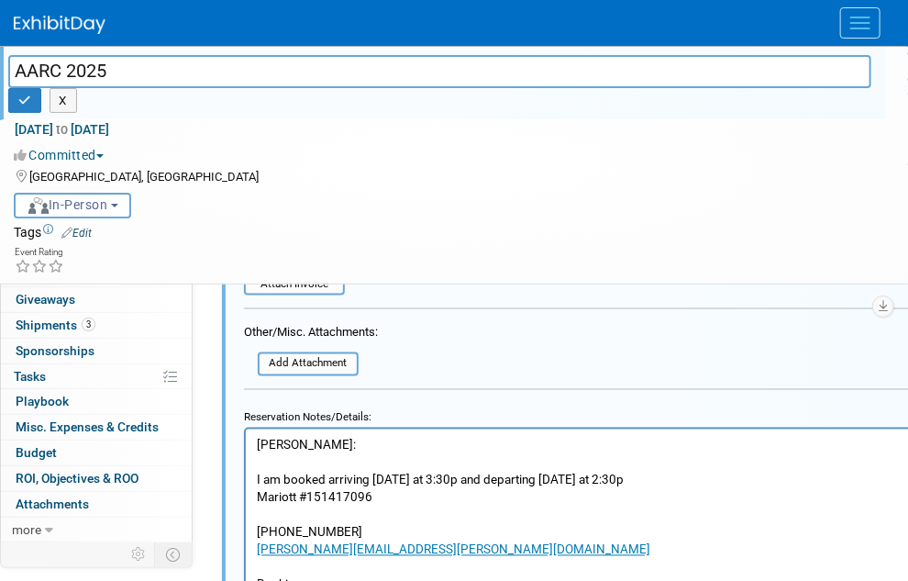
click at [333, 581] on p "Booking" at bounding box center [626, 583] width 741 height 17
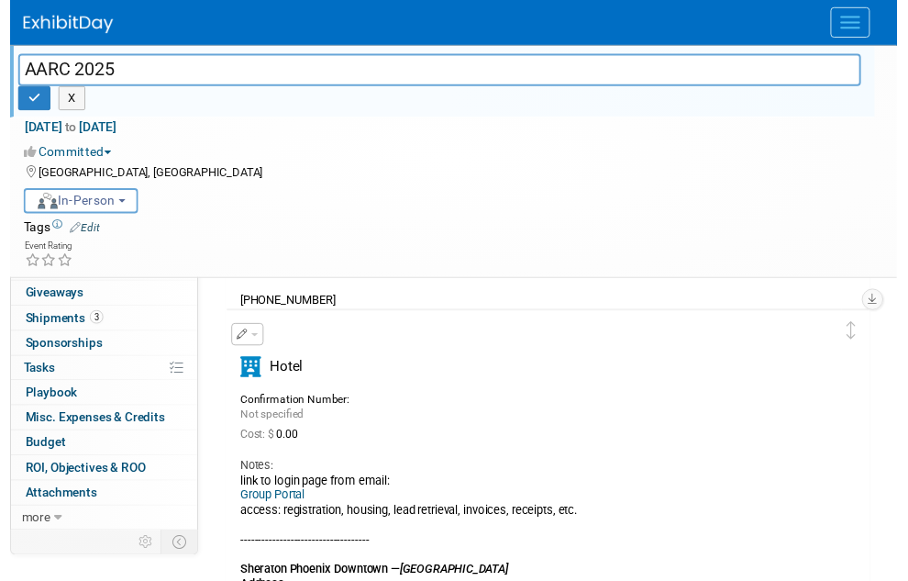
scroll to position [149, 0]
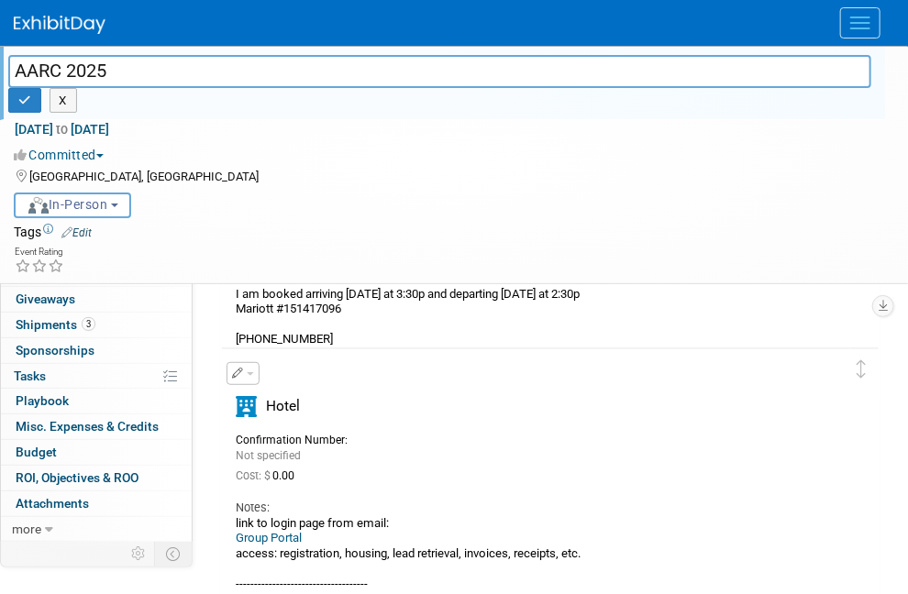
click at [234, 372] on icon "button" at bounding box center [238, 373] width 12 height 11
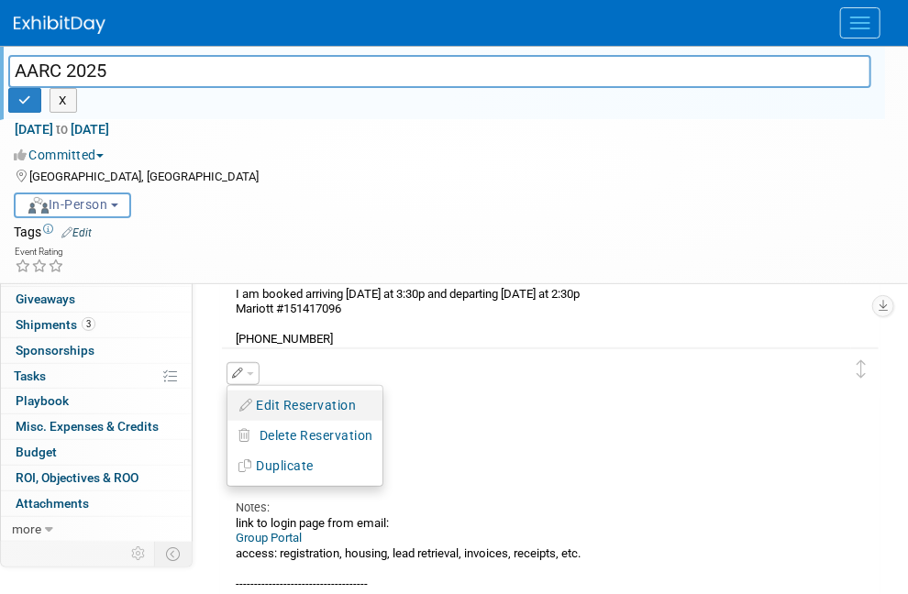
click at [266, 393] on button "Edit Reservation" at bounding box center [304, 406] width 155 height 27
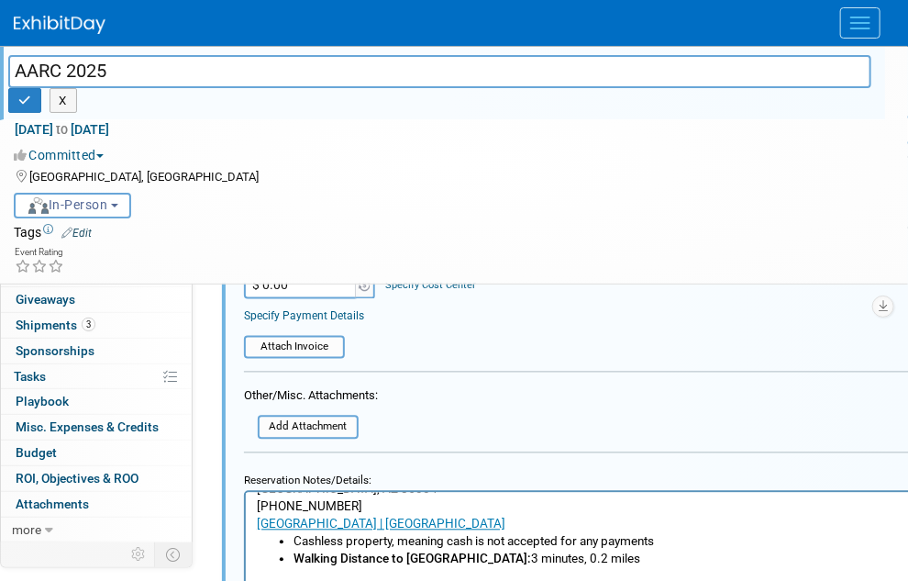
scroll to position [183, 0]
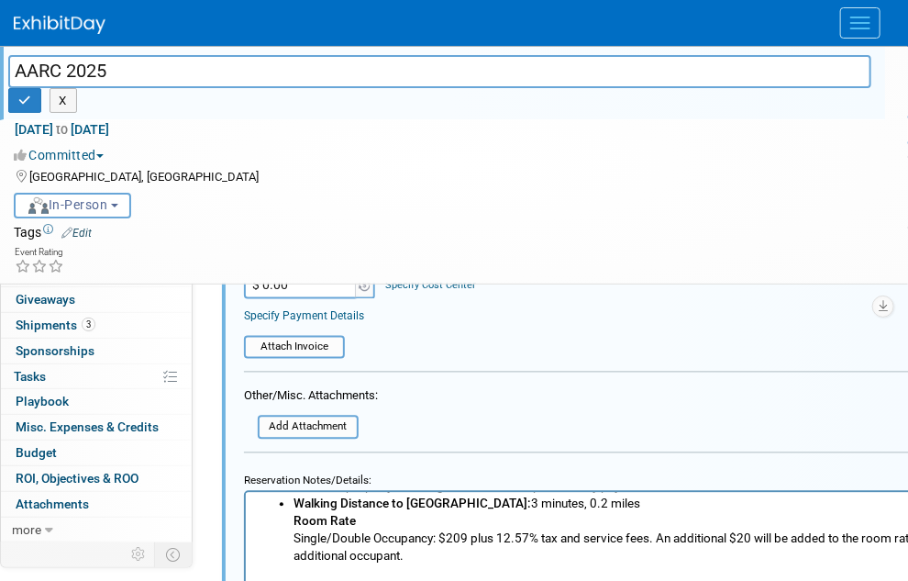
scroll to position [296, 0]
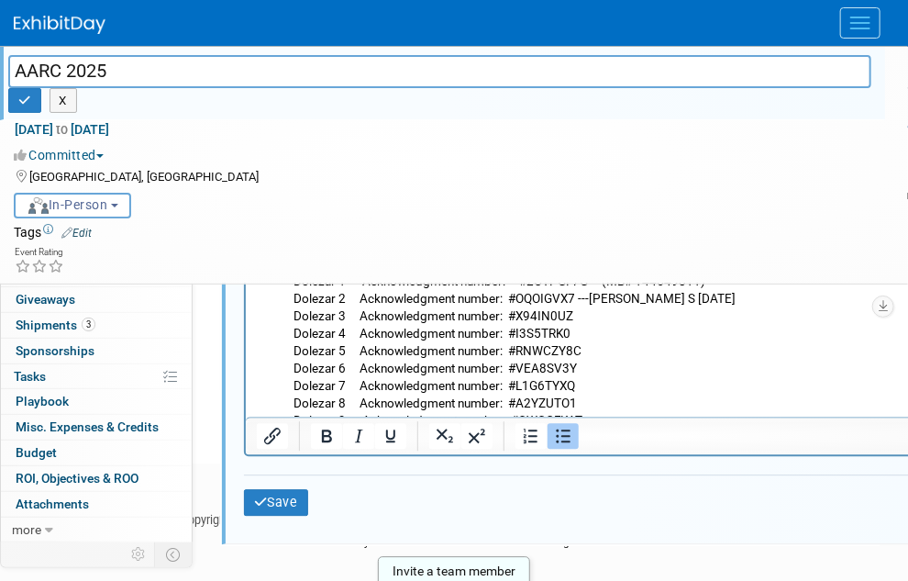
scroll to position [1389, 0]
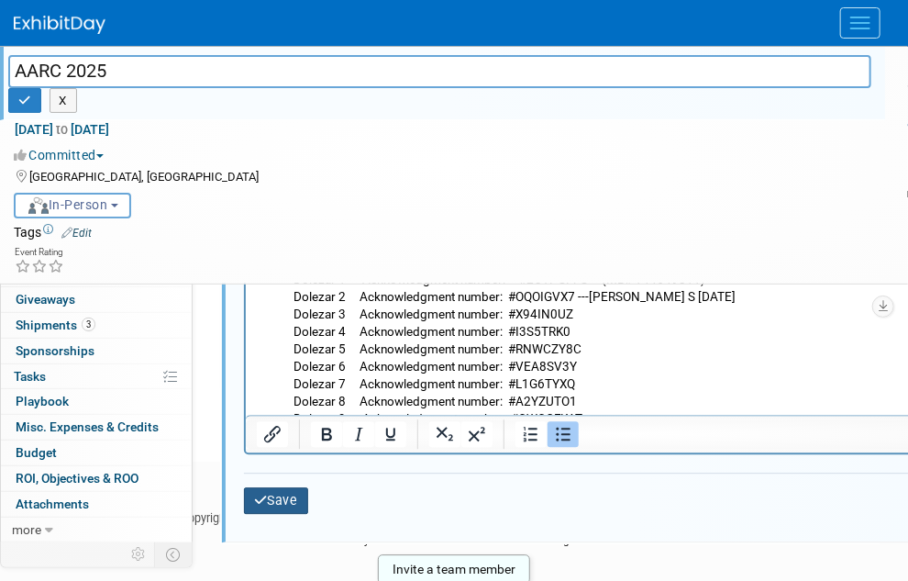
click at [268, 487] on button "Save" at bounding box center [276, 500] width 64 height 27
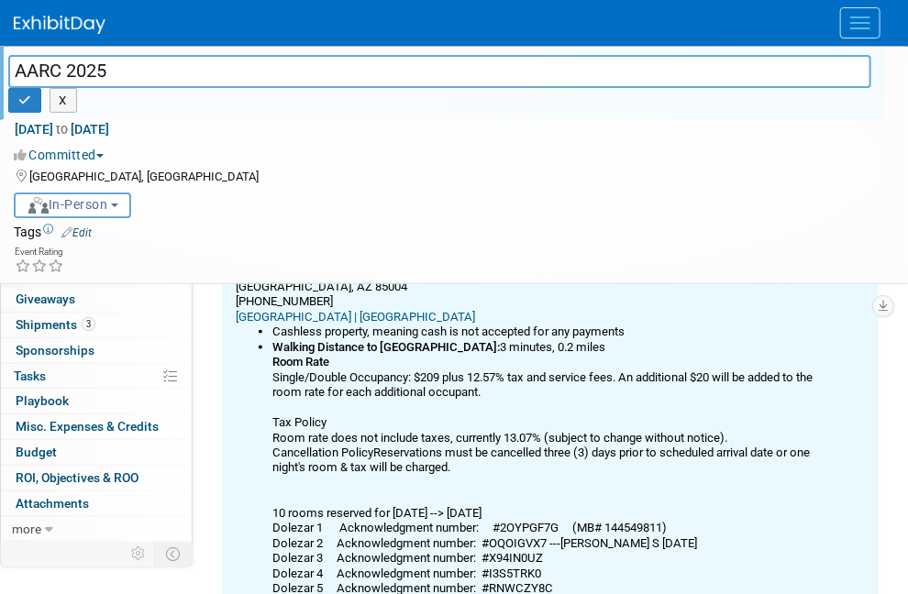
scroll to position [288, 0]
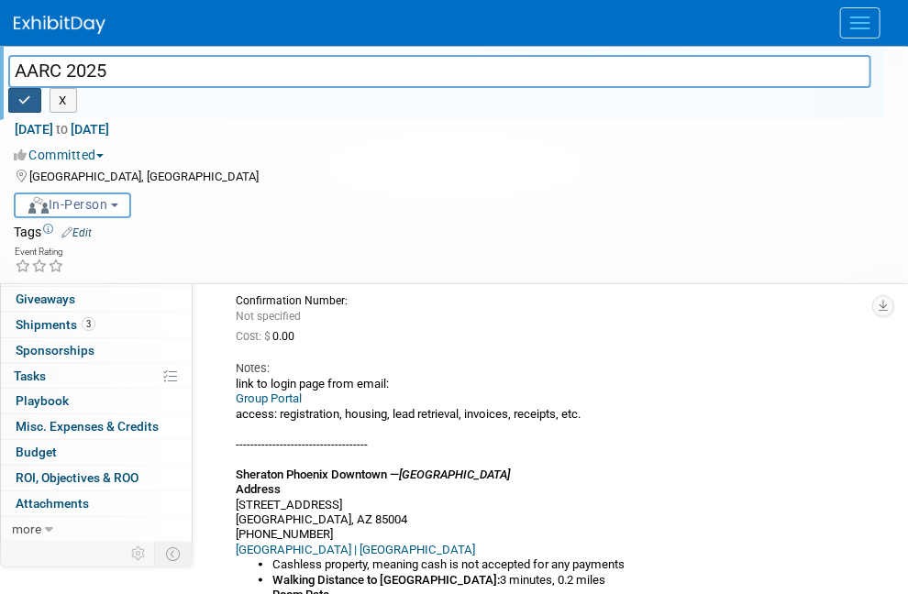
click at [41, 88] on button "button" at bounding box center [24, 101] width 33 height 26
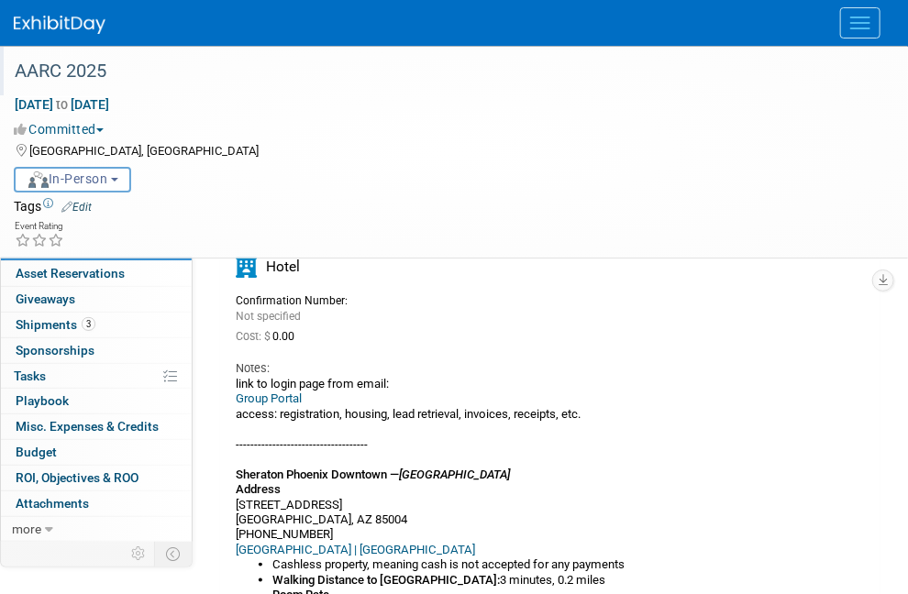
click at [0, 0] on link "Events" at bounding box center [0, 0] width 0 height 0
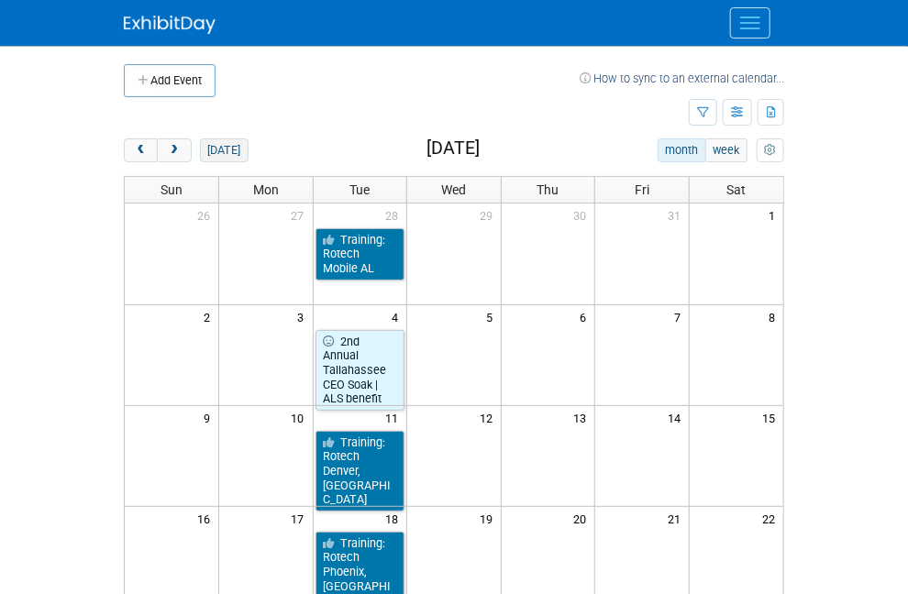
click at [200, 148] on button "[DATE]" at bounding box center [224, 151] width 49 height 24
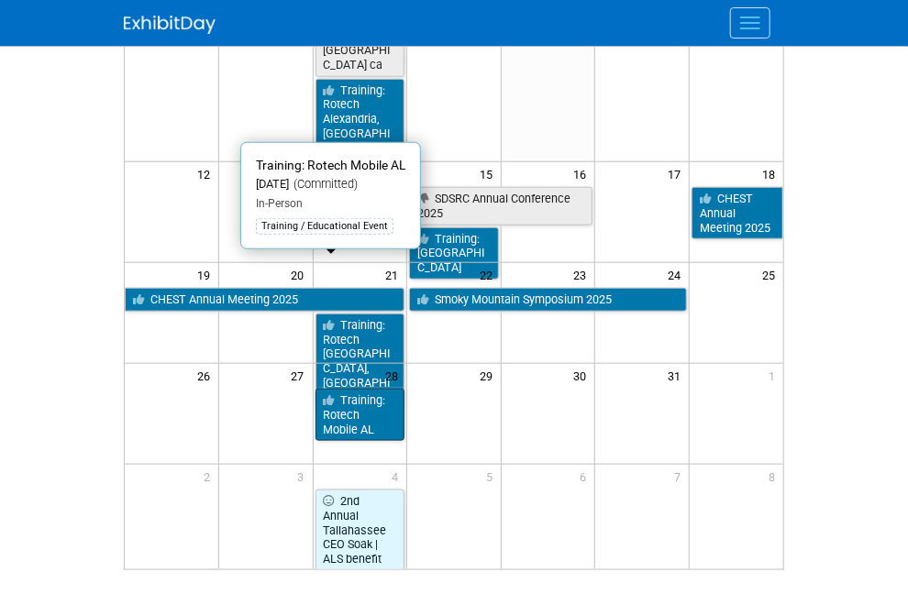
scroll to position [459, 0]
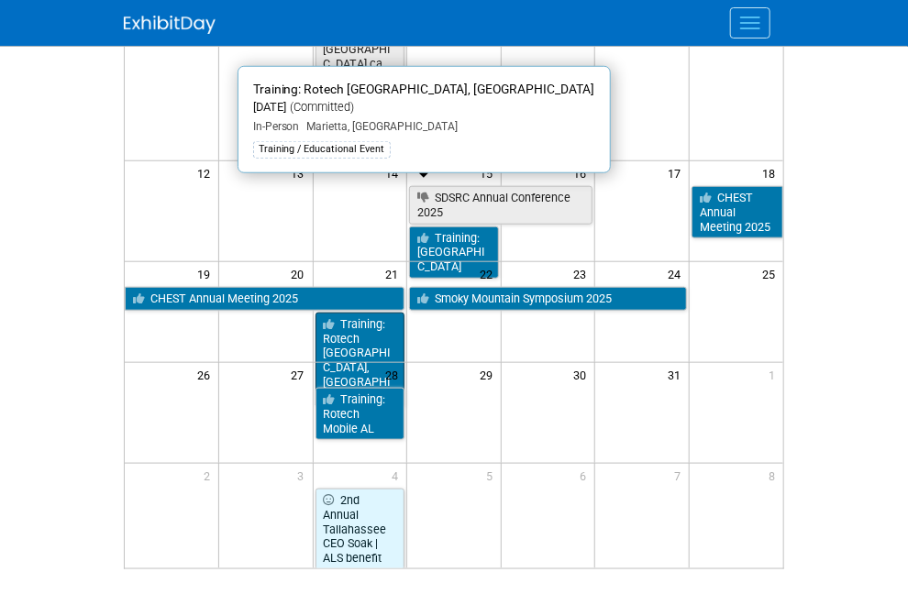
click at [338, 313] on link "Training: Rotech [GEOGRAPHIC_DATA], [GEOGRAPHIC_DATA]" at bounding box center [361, 360] width 90 height 95
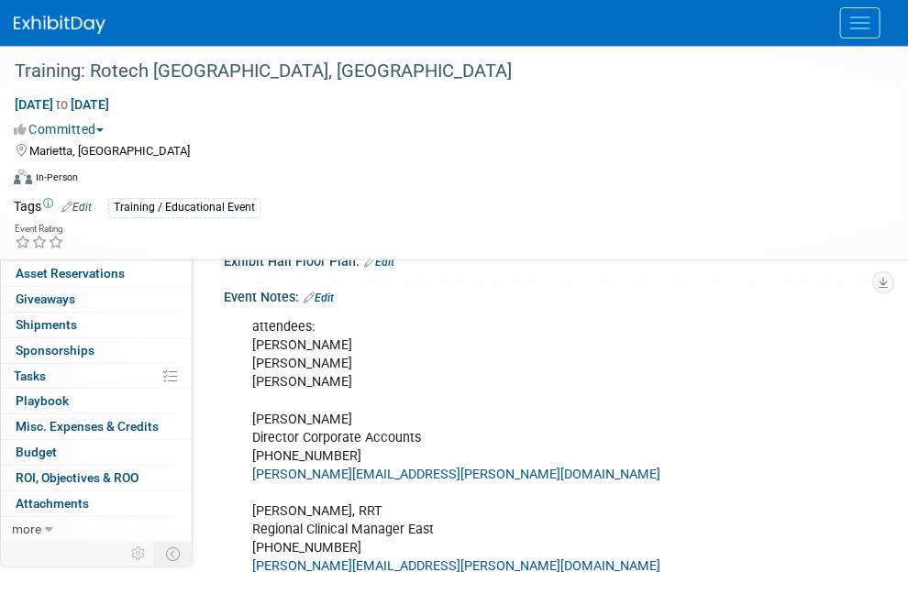
scroll to position [125, 0]
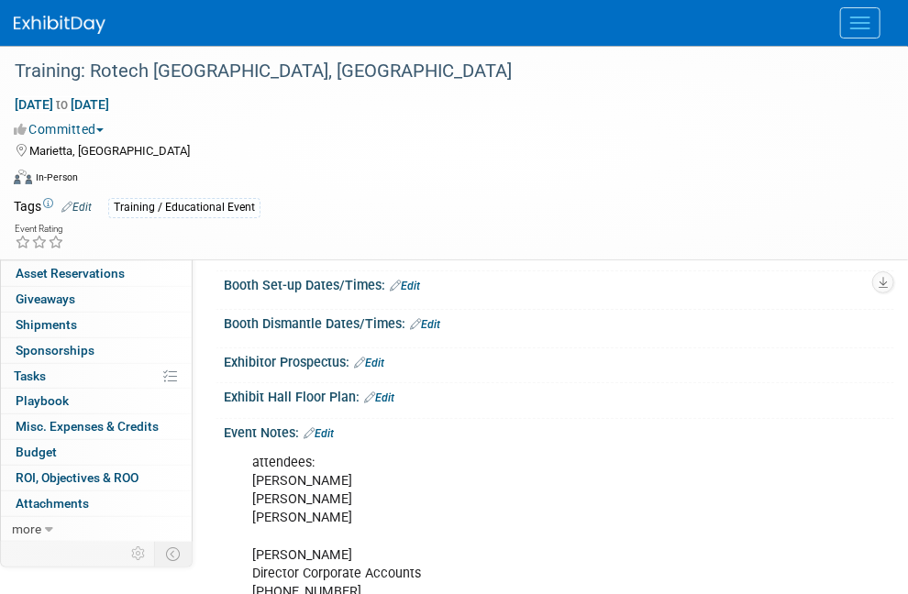
click at [328, 440] on link "Edit" at bounding box center [319, 433] width 30 height 13
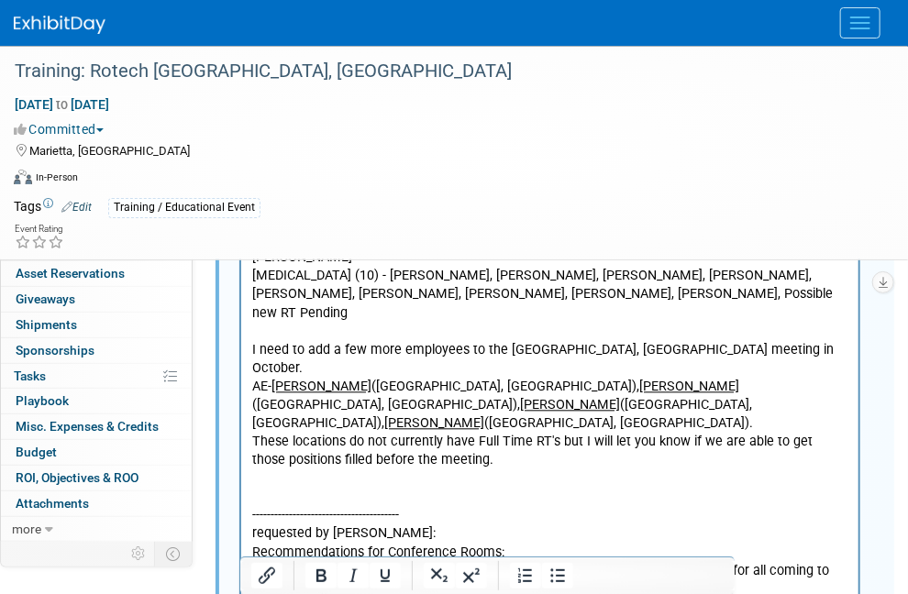
scroll to position [1134, 0]
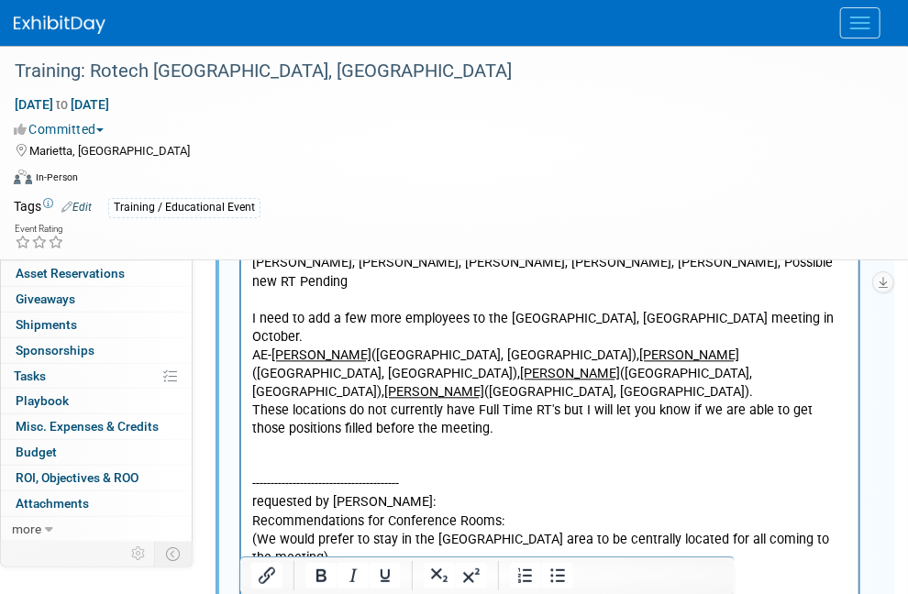
click at [309, 415] on p "attendees: Brett Townsend Joseph Melanson Joey Frey Brett Townsend Director Cor…" at bounding box center [549, 367] width 596 height 1842
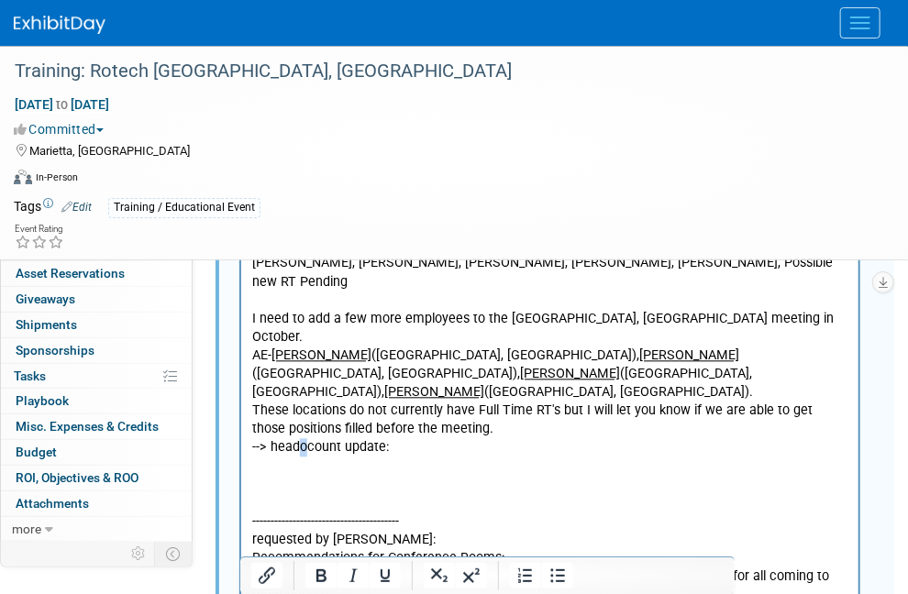
click at [280, 459] on p "Rich Text Area. Press ALT-0 for help." at bounding box center [549, 468] width 596 height 18
click at [265, 459] on p "Rich Text Area. Press ALT-0 for help." at bounding box center [549, 468] width 596 height 18
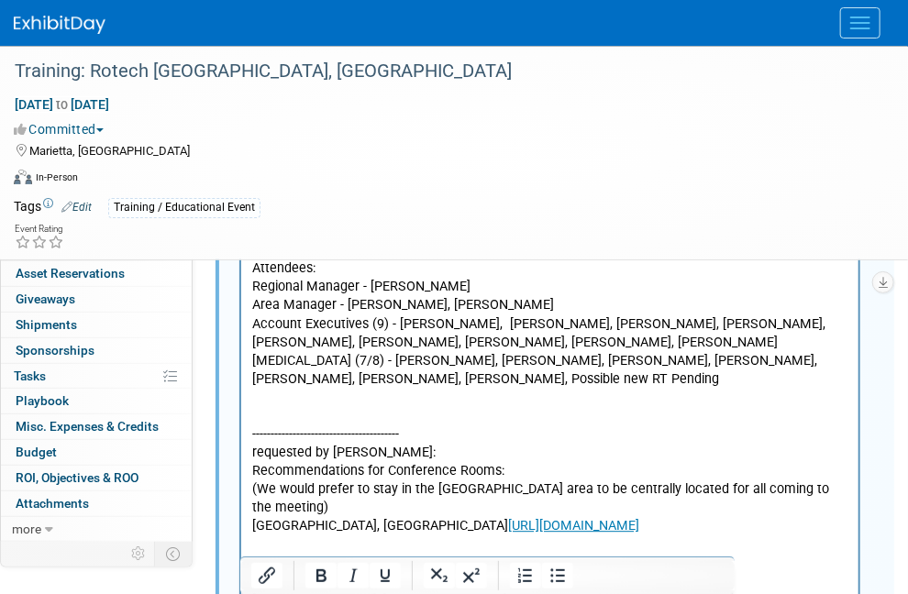
scroll to position [1339, 0]
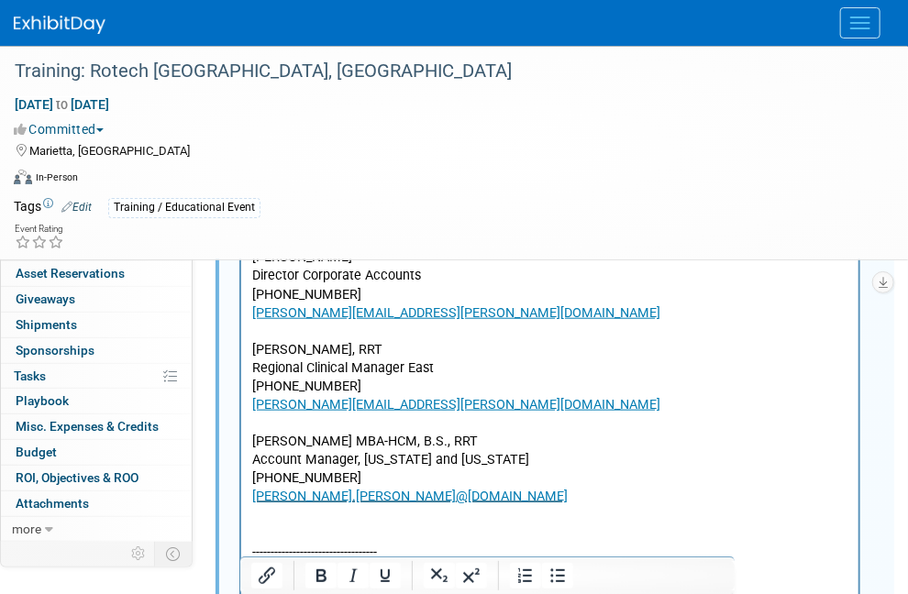
scroll to position [330, 0]
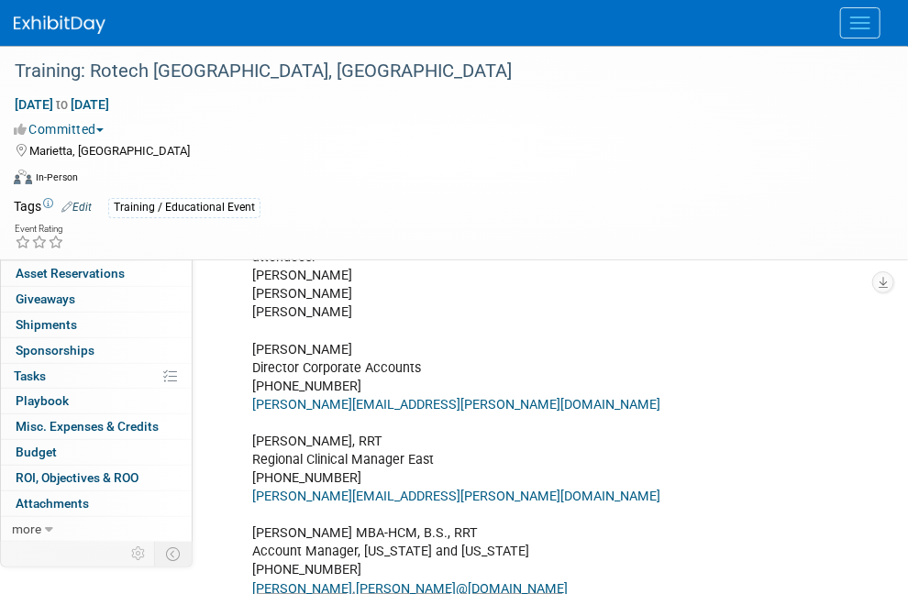
click at [34, 197] on span "Booth" at bounding box center [44, 197] width 56 height 15
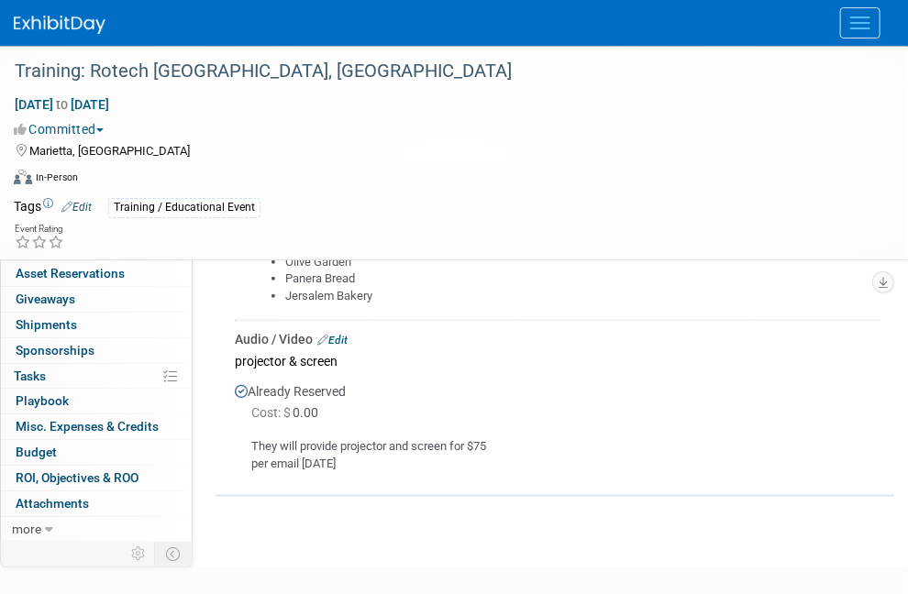
scroll to position [387, 0]
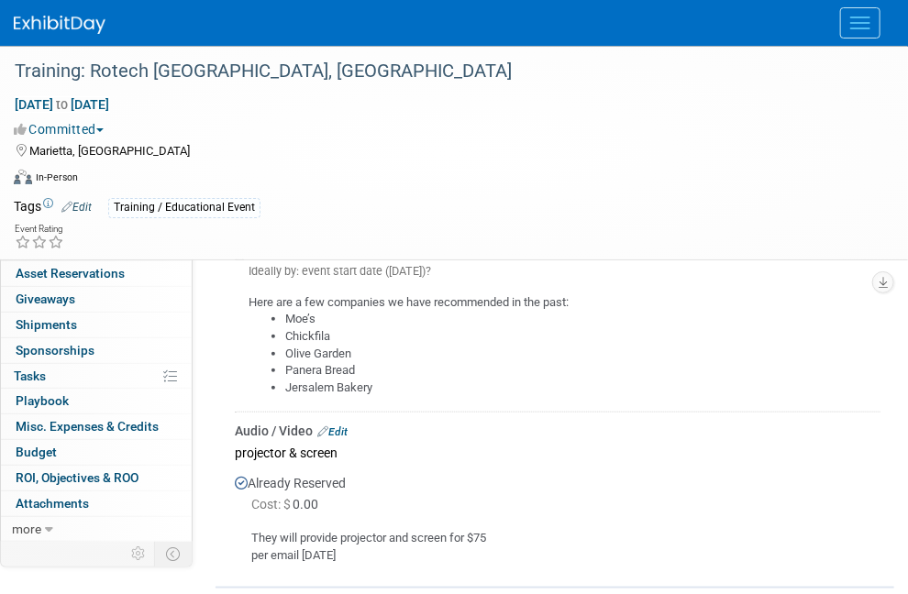
click at [416, 196] on link "Edit" at bounding box center [410, 202] width 30 height 13
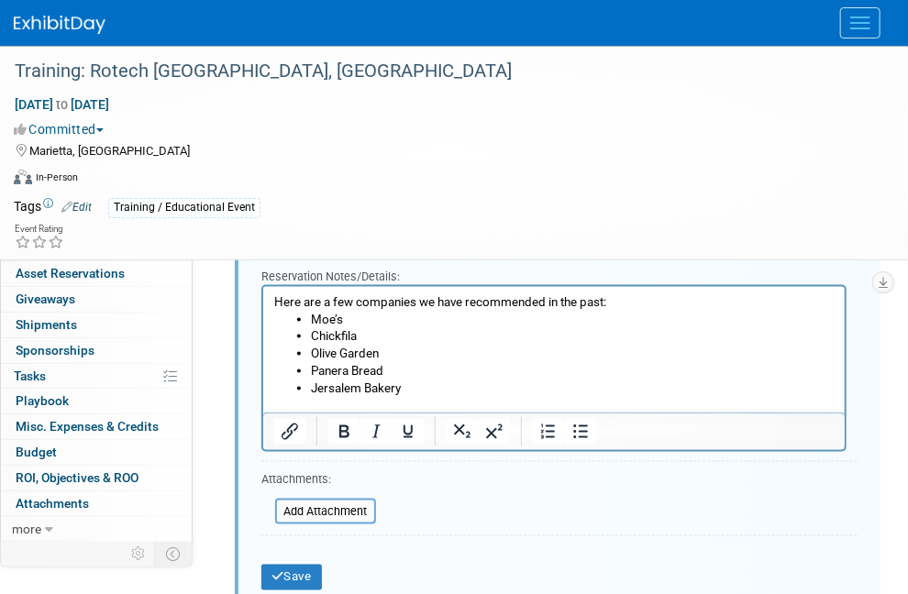
scroll to position [629, 0]
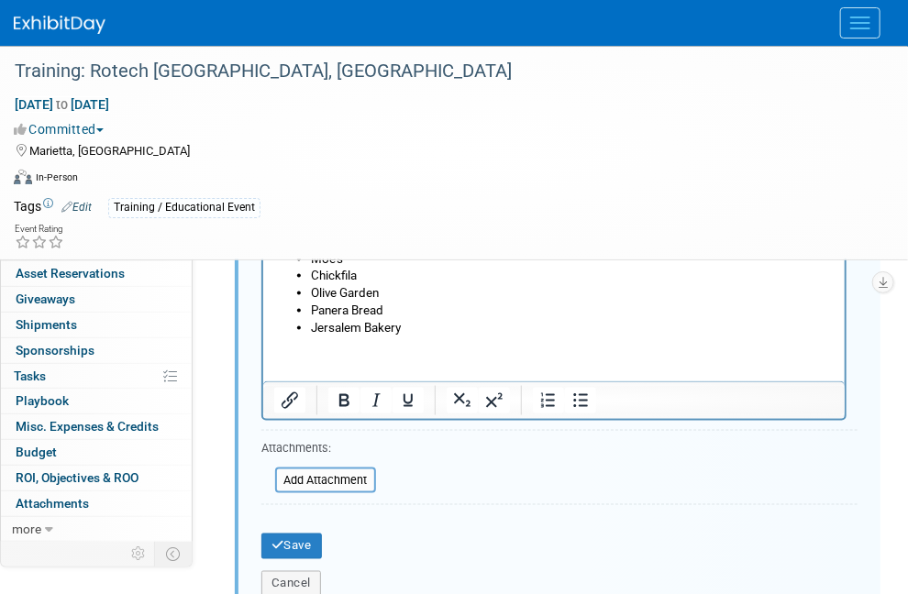
click at [465, 336] on html "Here are a few companies we have recommended in the past: Moe’s Chickfila Olive…" at bounding box center [553, 281] width 582 height 110
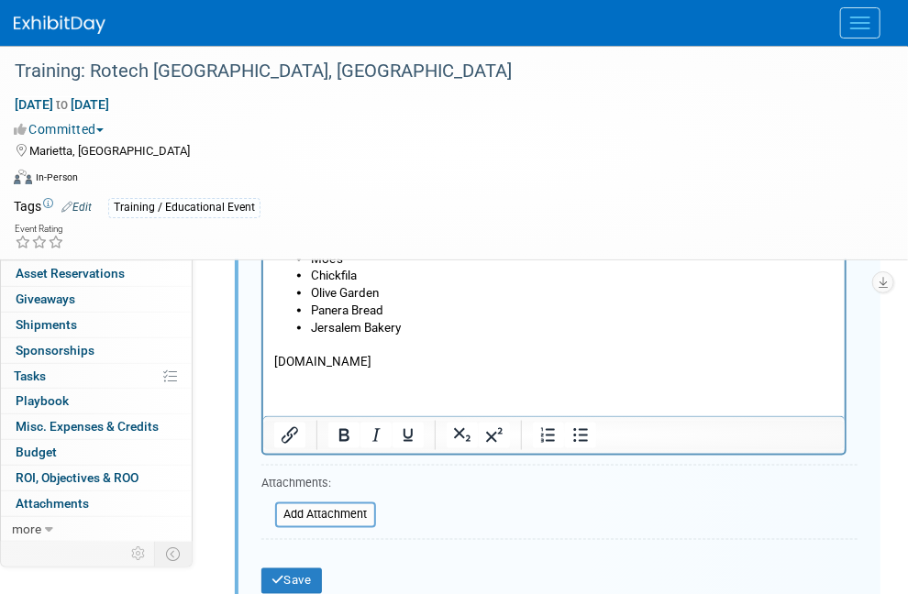
click at [489, 358] on p "jerusalembakerygrill.fronteats.com" at bounding box center [553, 361] width 560 height 17
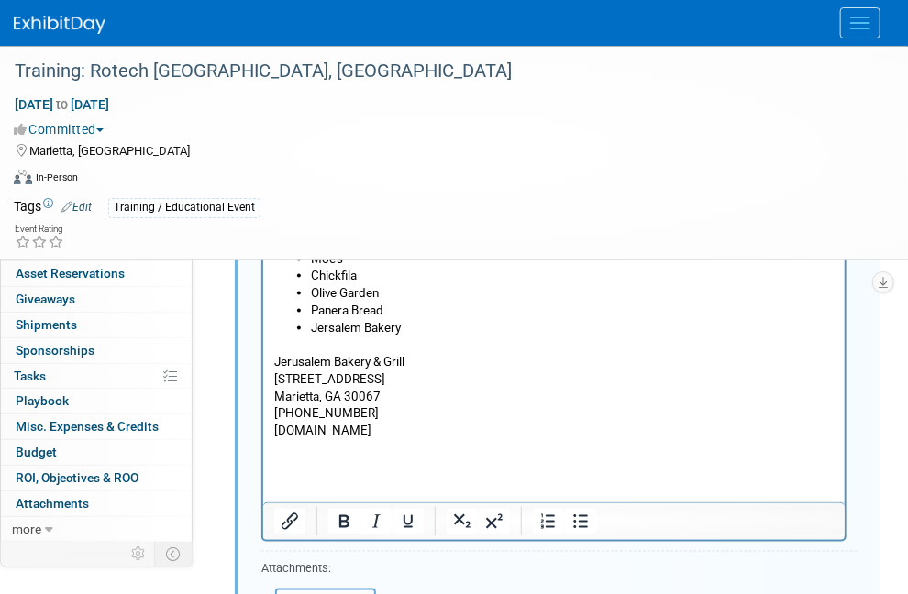
click at [60, 557] on td at bounding box center [62, 554] width 122 height 24
drag, startPoint x: 385, startPoint y: 312, endPoint x: 304, endPoint y: 316, distance: 81.7
click at [304, 316] on ul "Moe’s Chickfila Olive Garden Panera Bread Jersalem Bakery" at bounding box center [553, 293] width 560 height 86
copy li "Panera Bread"
drag, startPoint x: 342, startPoint y: 473, endPoint x: 336, endPoint y: 450, distance: 23.8
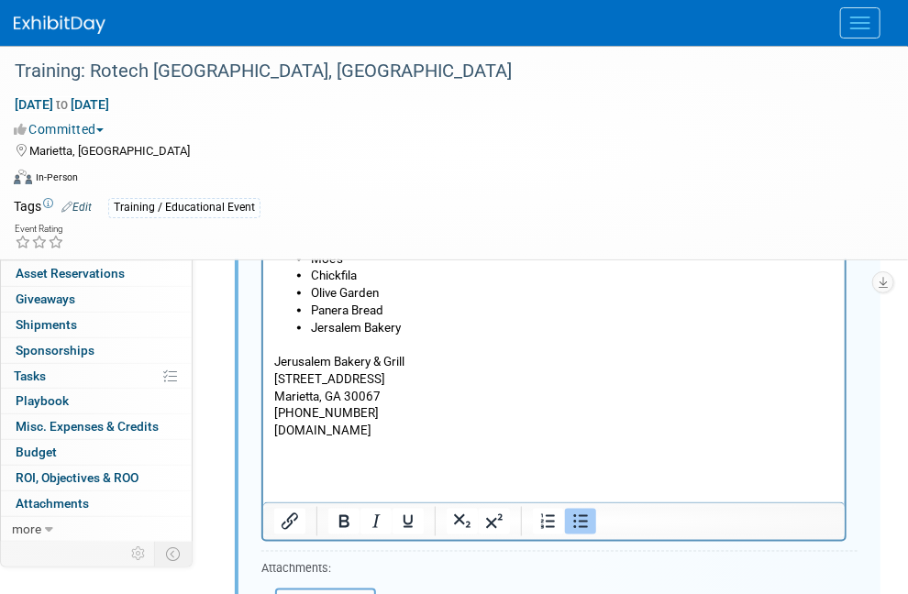
click at [342, 457] on html "Here are a few companies we have recommended in the past: Moe’s Chickfila Olive…" at bounding box center [553, 341] width 582 height 231
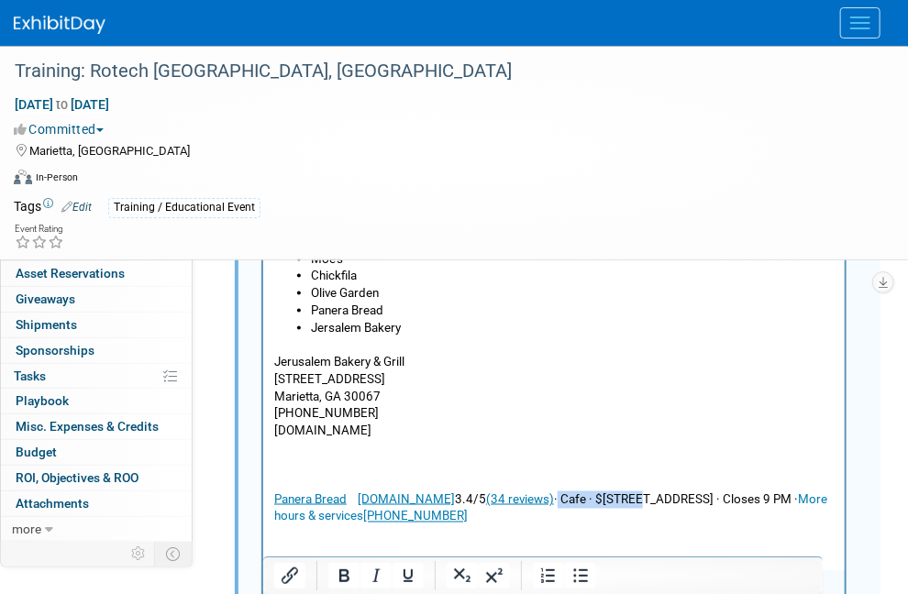
drag, startPoint x: 585, startPoint y: 501, endPoint x: 668, endPoint y: 493, distance: 82.9
click at [668, 493] on p "Panera Bread www.panerabread.com 3.4/5 (34 reviews) · Cafe · $$4475 Roswell Roa…" at bounding box center [553, 508] width 560 height 34
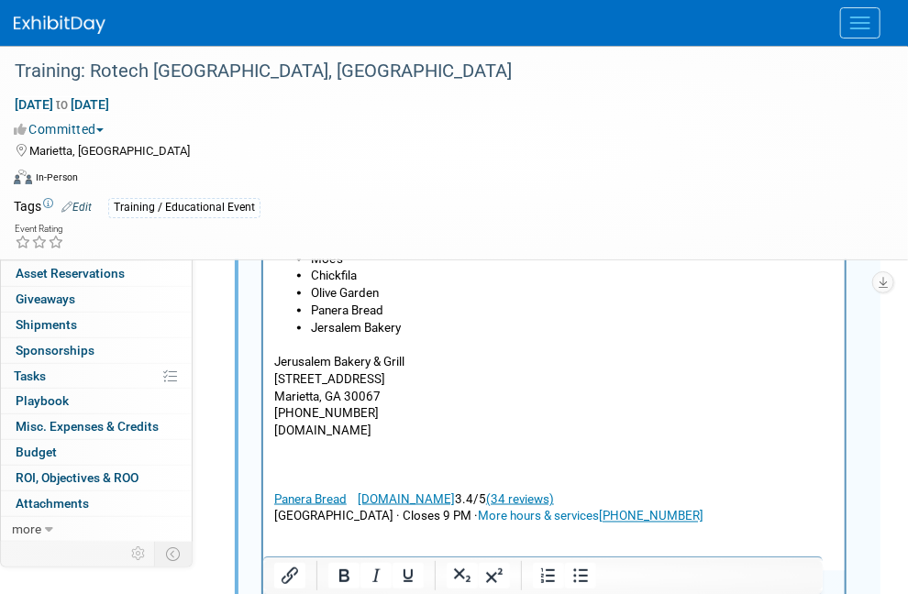
drag, startPoint x: 571, startPoint y: 519, endPoint x: 461, endPoint y: 517, distance: 110.1
click at [461, 517] on p "Roswell Road, Marietta, GA 30062Open · Closes 9 PM · More hours & services (770…" at bounding box center [553, 516] width 560 height 17
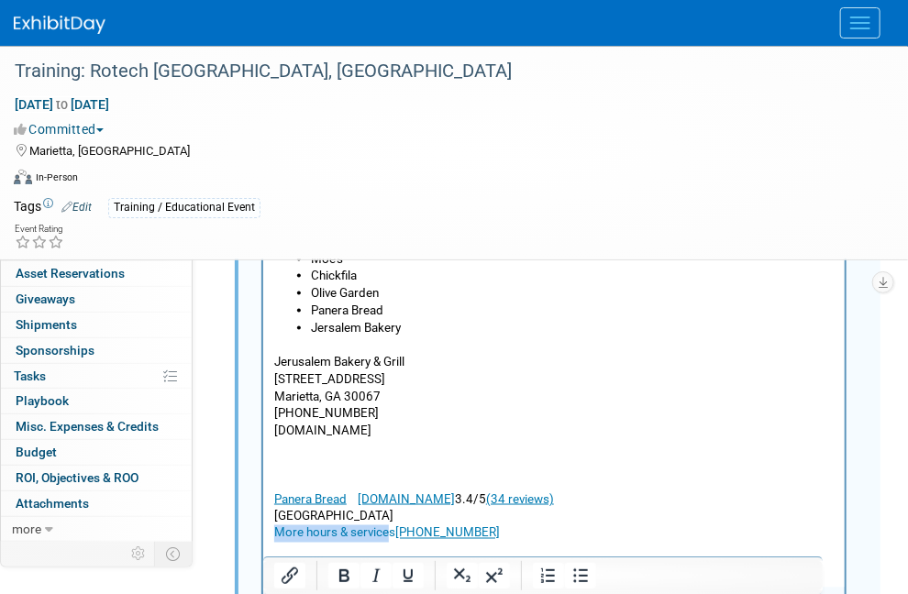
drag, startPoint x: 391, startPoint y: 528, endPoint x: 512, endPoint y: 748, distance: 250.4
click at [262, 530] on html "Here are a few companies we have recommended in the past: Moe’s Chickfila Olive…" at bounding box center [553, 384] width 582 height 316
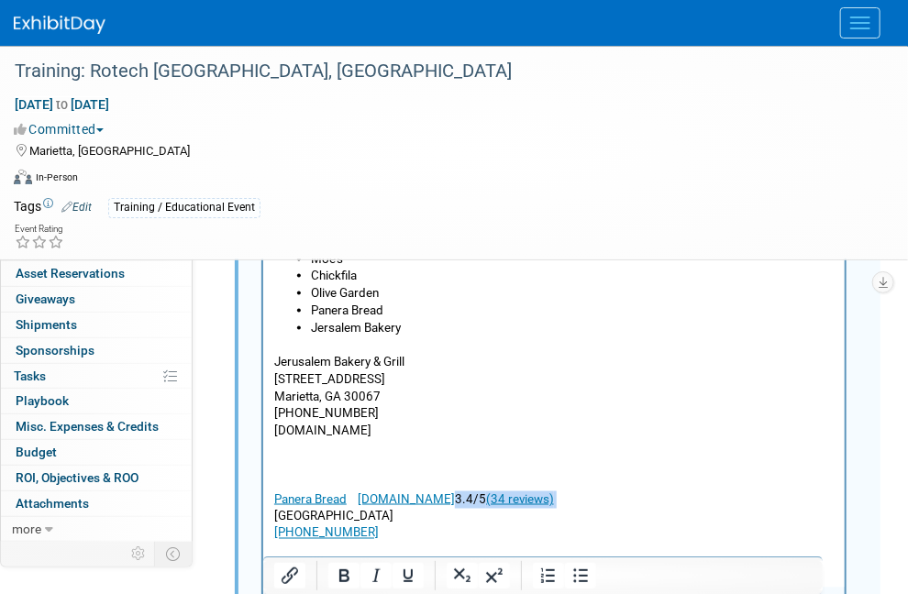
drag, startPoint x: 603, startPoint y: 499, endPoint x: 486, endPoint y: 493, distance: 116.6
click at [486, 493] on p "Panera Bread www.panerabread.com 3.4/5 (34 reviews)" at bounding box center [553, 499] width 560 height 17
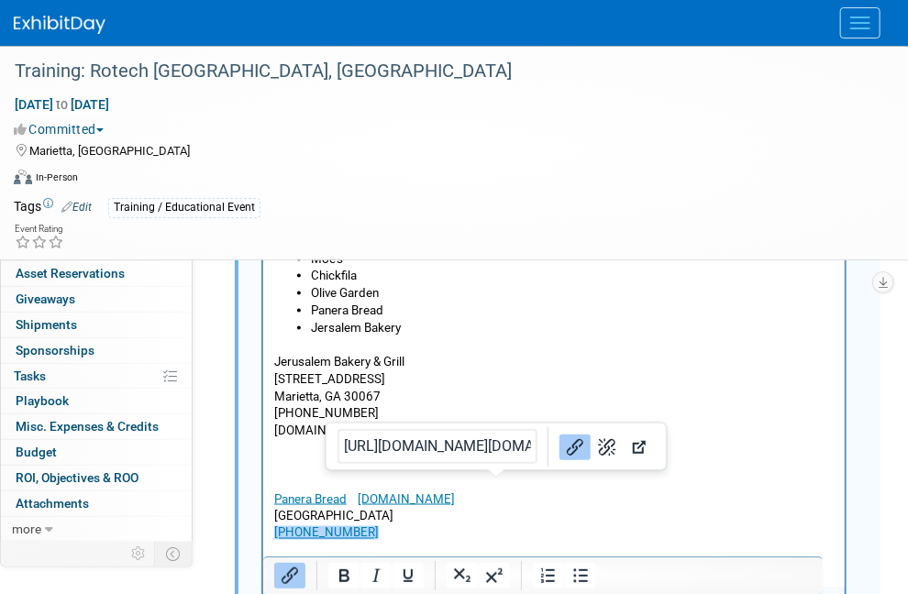
click at [357, 536] on p "(770) 565-5338﻿" at bounding box center [553, 533] width 560 height 17
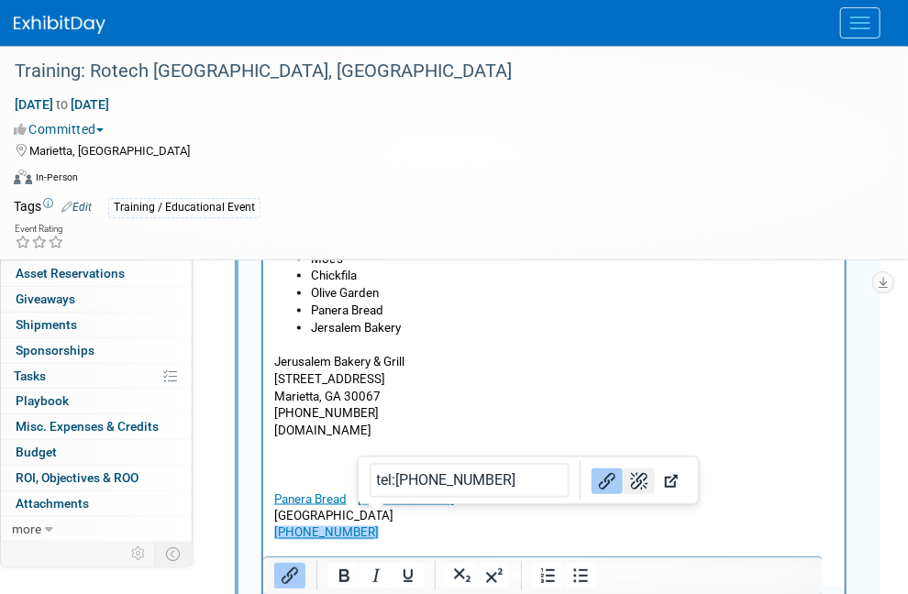
click at [631, 477] on icon "Remove link" at bounding box center [639, 480] width 17 height 17
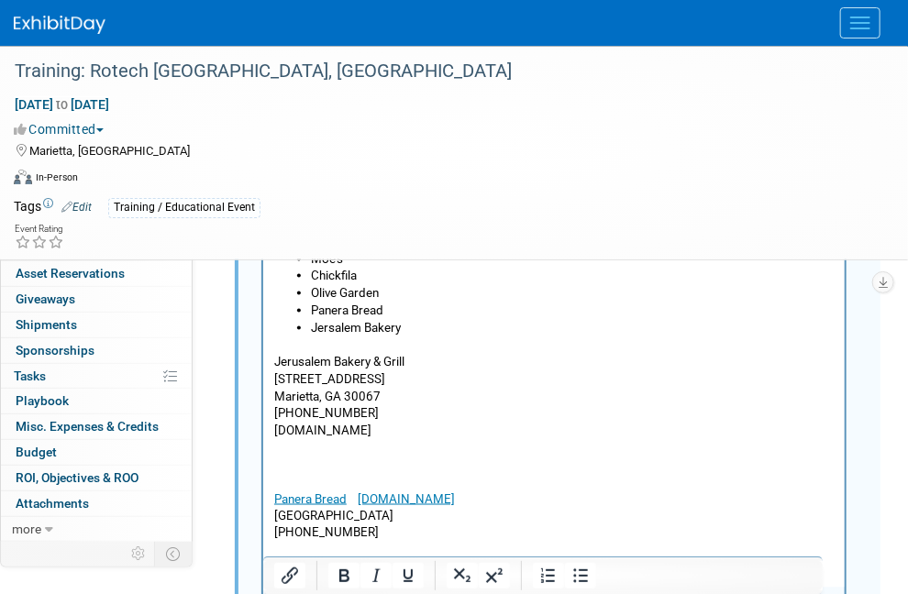
click at [343, 542] on html "Here are a few companies we have recommended in the past: Moe’s Chickfila Olive…" at bounding box center [553, 384] width 582 height 316
click at [368, 538] on p "(770) 565-5338" at bounding box center [553, 533] width 560 height 17
click at [359, 497] on link "www.panerabread.com" at bounding box center [405, 499] width 97 height 14
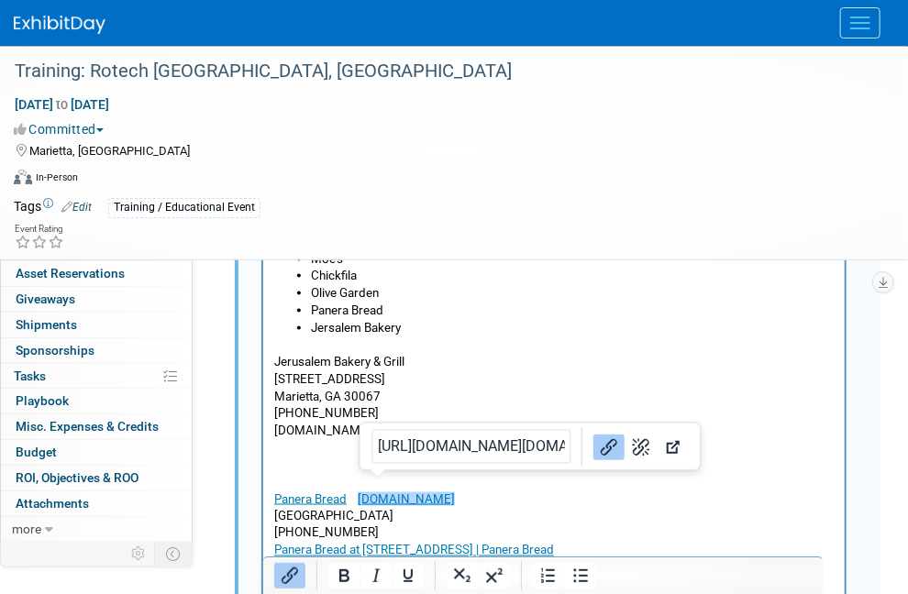
drag, startPoint x: 359, startPoint y: 497, endPoint x: 499, endPoint y: 496, distance: 140.3
click at [499, 496] on p "Panera Bread www.panerabread.com" at bounding box center [553, 499] width 560 height 17
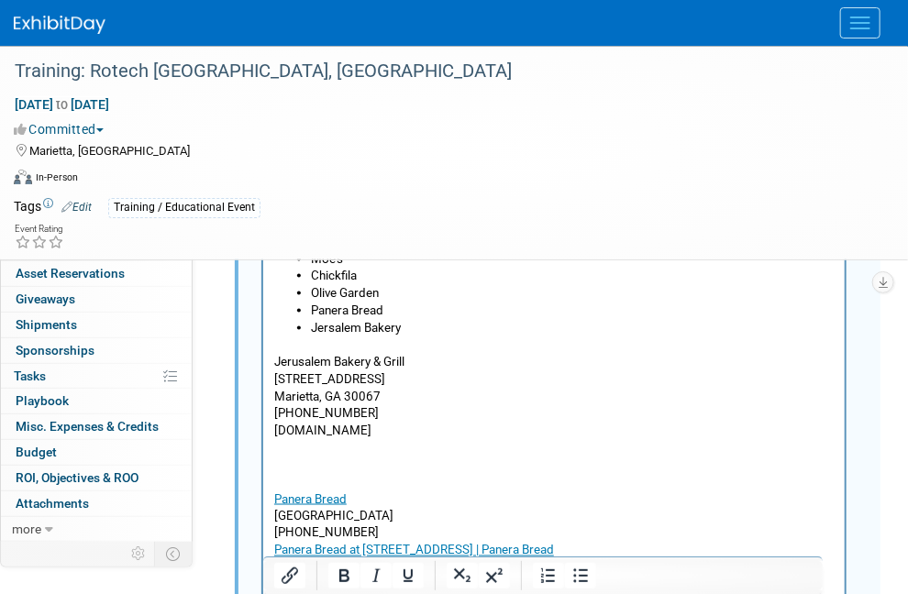
click at [397, 527] on p "(770) 565-5338" at bounding box center [553, 533] width 560 height 17
click at [275, 514] on p "Roswell Road, Marietta, GA 30062" at bounding box center [553, 516] width 560 height 17
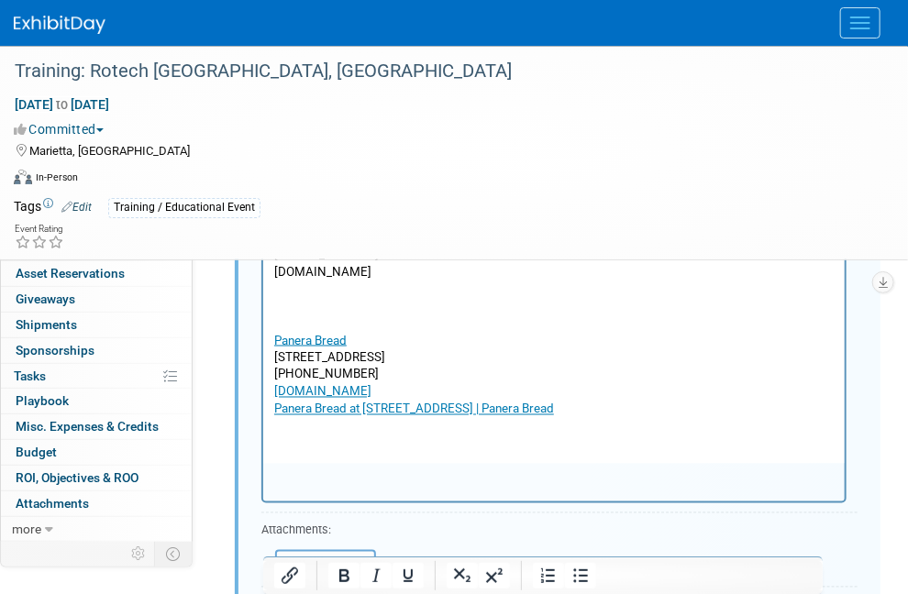
scroll to position [996, 0]
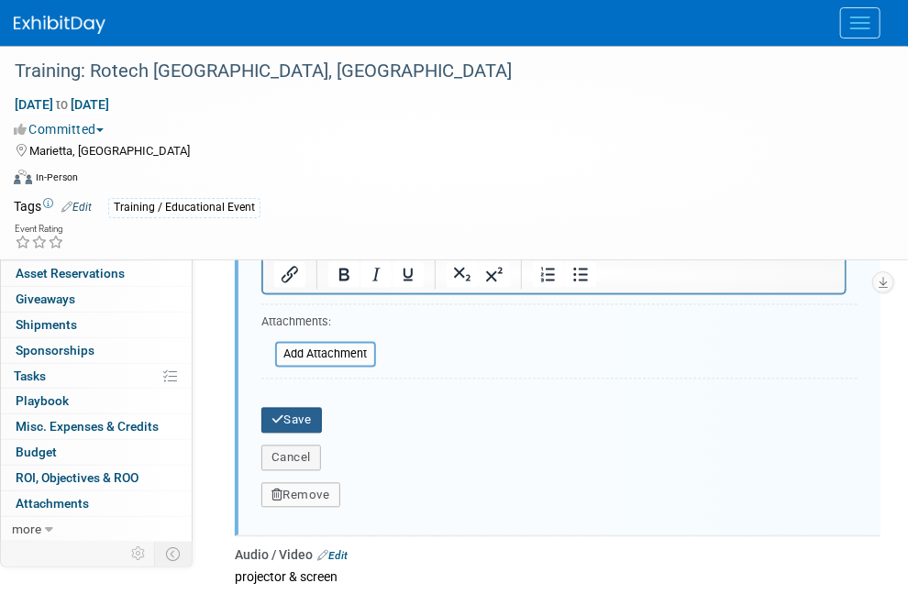
click at [286, 408] on button "Save" at bounding box center [291, 421] width 61 height 26
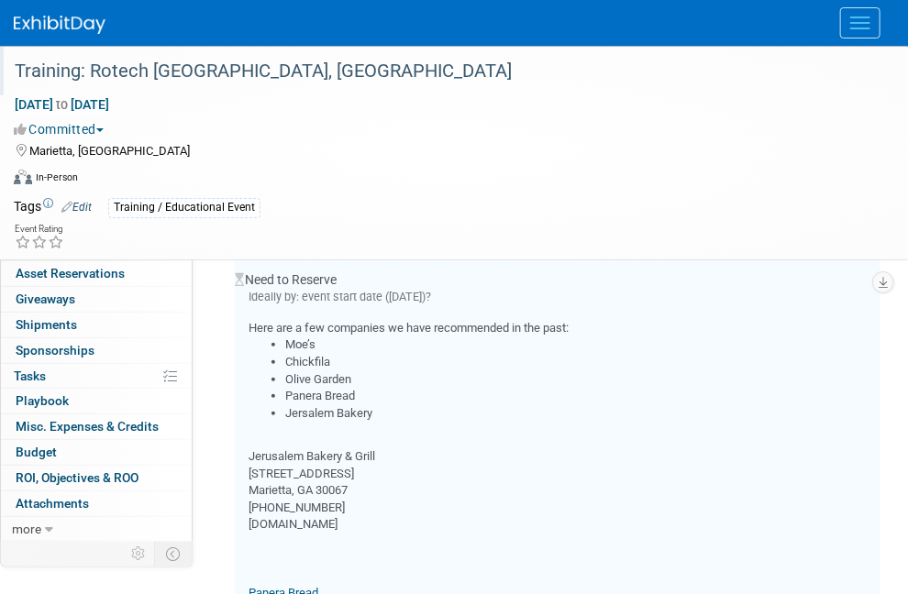
scroll to position [354, 0]
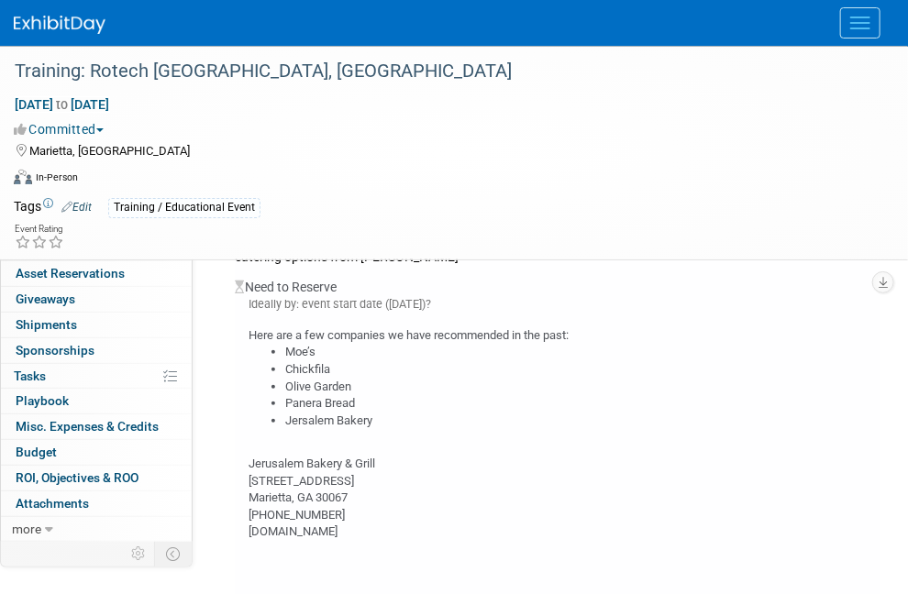
click at [0, 0] on link "Events" at bounding box center [0, 0] width 0 height 0
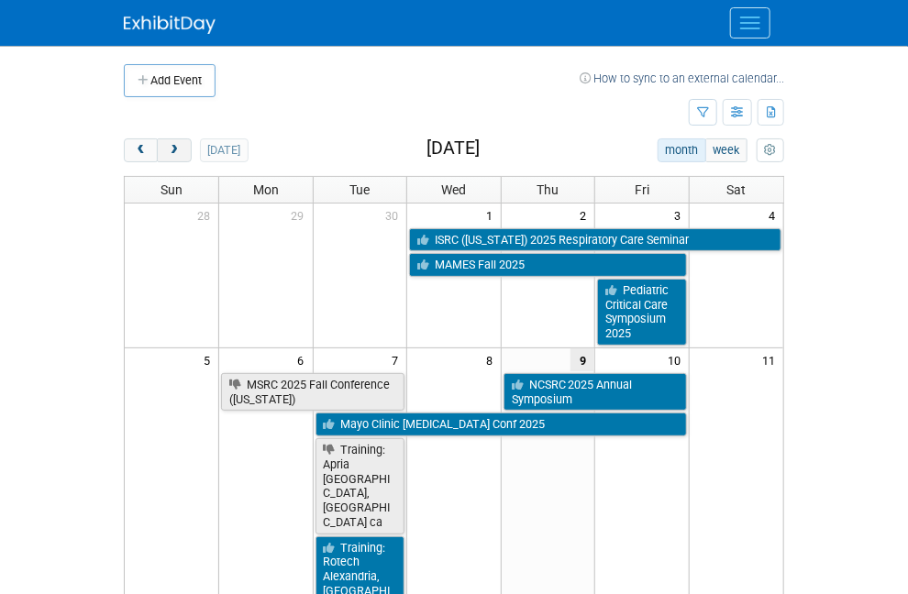
click at [167, 148] on span "next" at bounding box center [174, 151] width 14 height 12
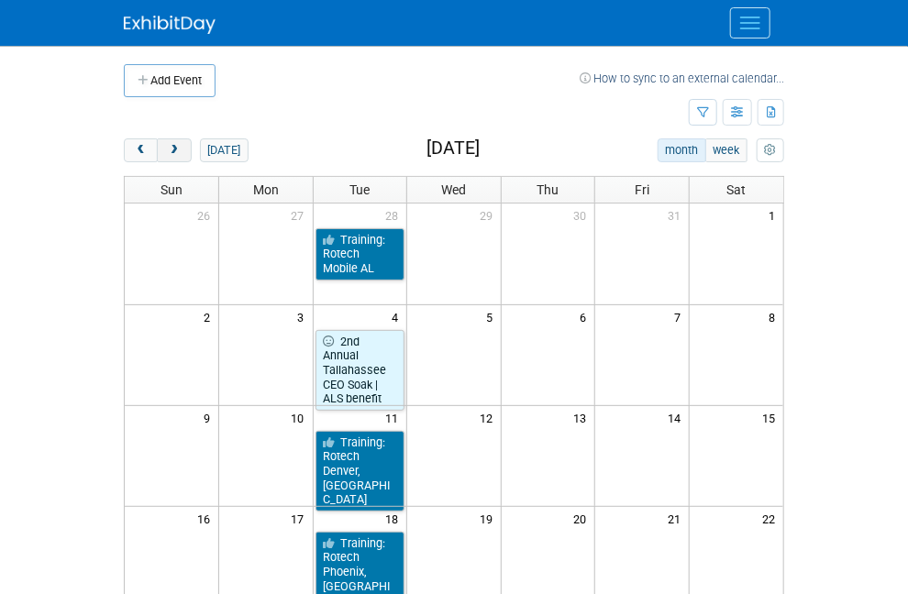
click at [167, 148] on span "next" at bounding box center [174, 151] width 14 height 12
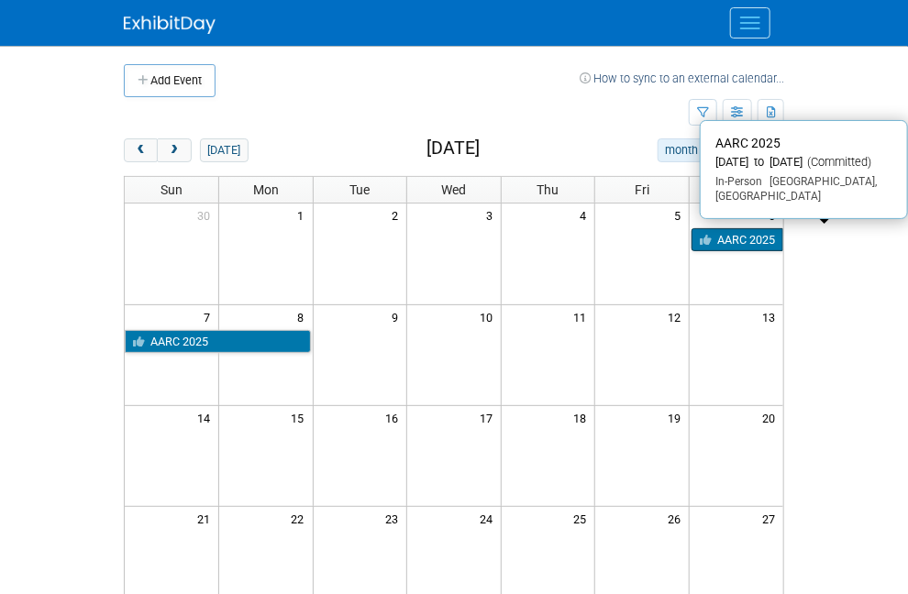
click at [783, 237] on link "AARC 2025" at bounding box center [738, 240] width 92 height 24
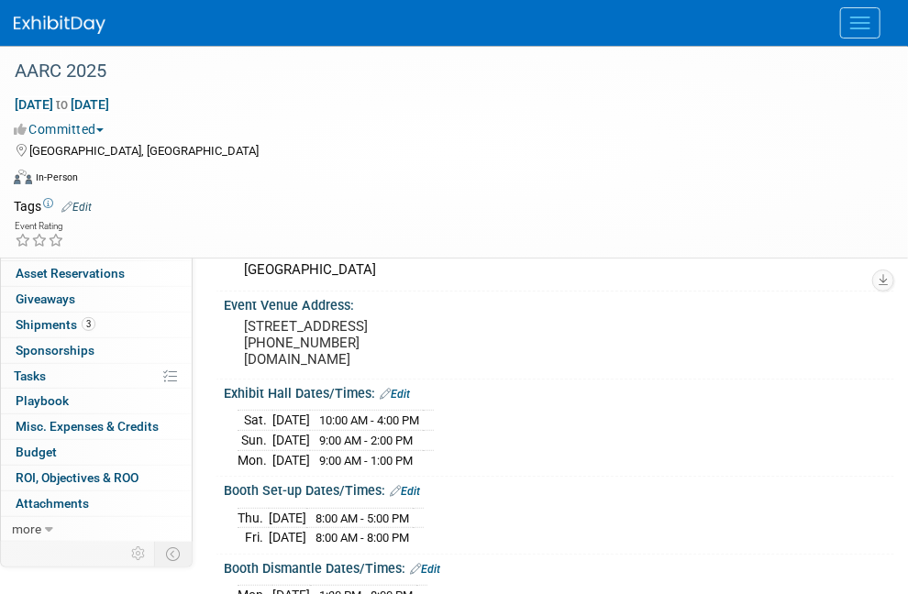
click at [35, 201] on span "Booth" at bounding box center [44, 197] width 56 height 15
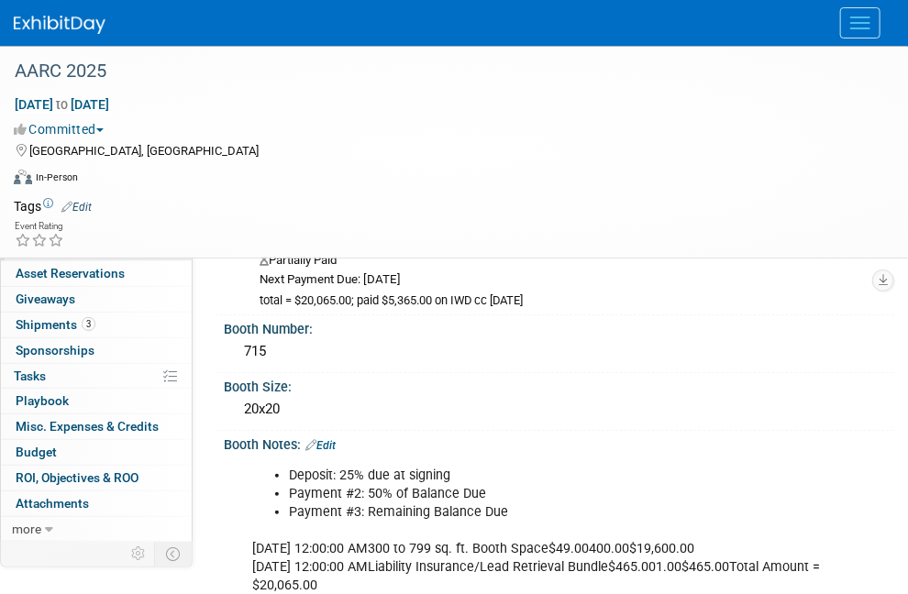
click at [35, 238] on link "2 Travel Reservations 2" at bounding box center [96, 248] width 191 height 25
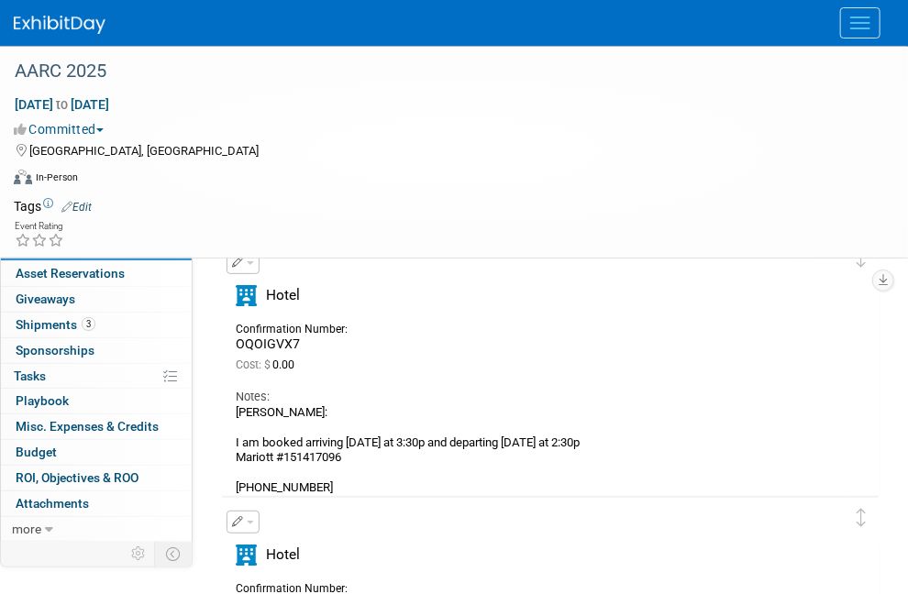
click at [303, 201] on link "Add Travel Reservation" at bounding box center [296, 198] width 153 height 29
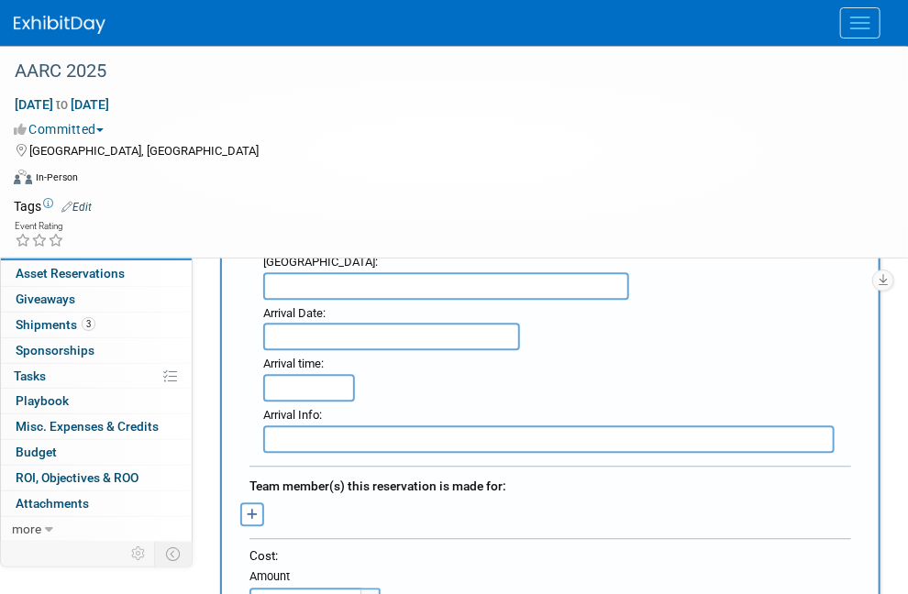
scroll to position [1192, 0]
drag, startPoint x: 322, startPoint y: 874, endPoint x: 294, endPoint y: 871, distance: 27.7
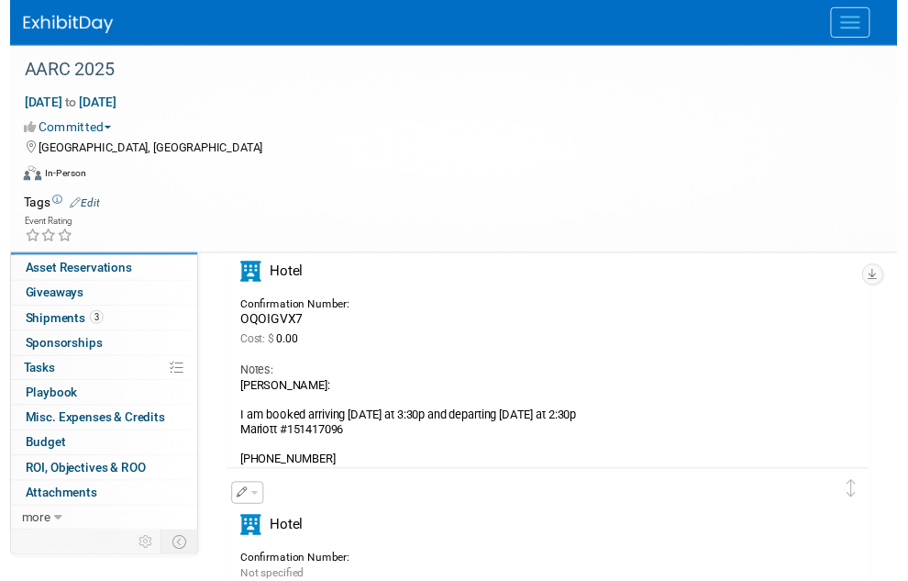
scroll to position [275, 0]
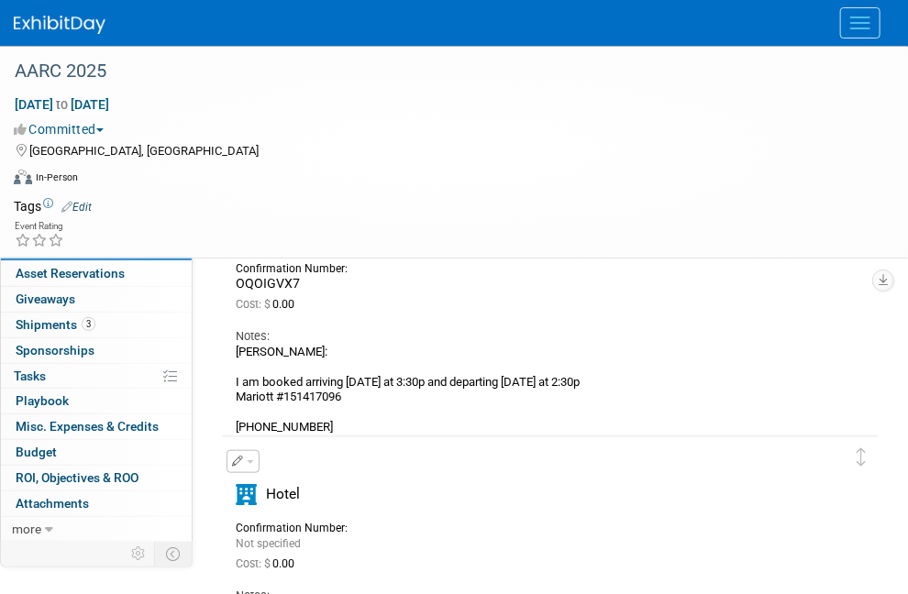
click at [236, 196] on icon "button" at bounding box center [238, 201] width 12 height 11
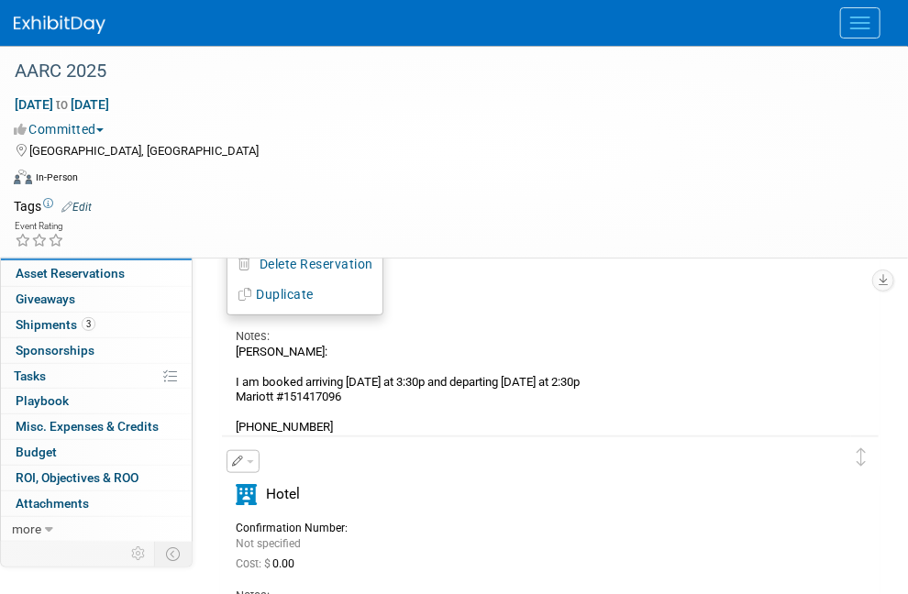
click at [294, 227] on button "Edit Reservation" at bounding box center [304, 234] width 155 height 27
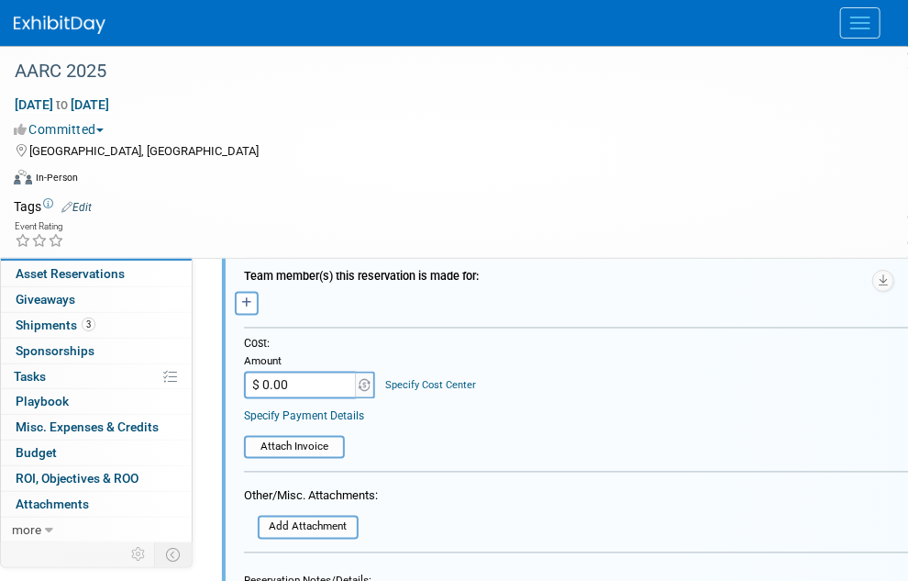
scroll to position [977, 0]
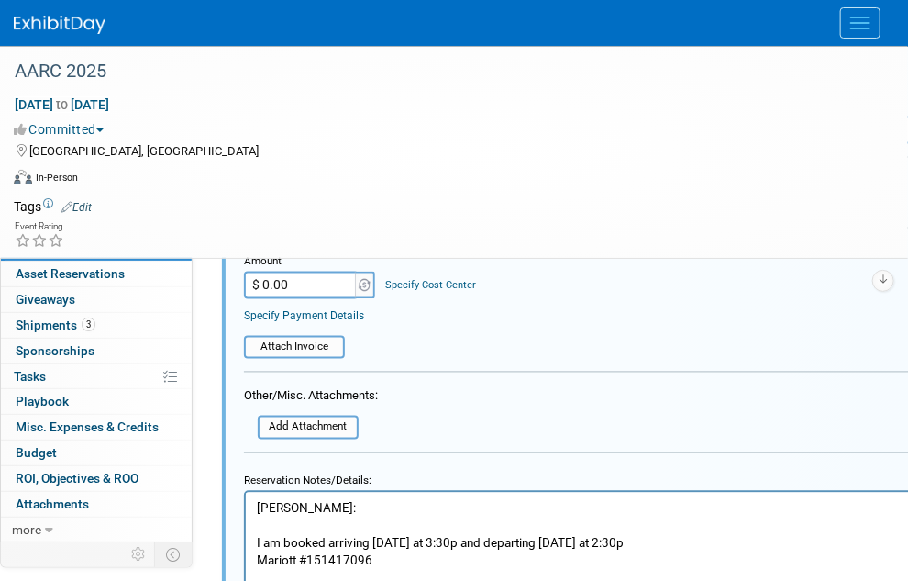
drag, startPoint x: 281, startPoint y: 507, endPoint x: 552, endPoint y: 823, distance: 416.3
click at [281, 507] on p "Chris: I am booked arriving Friday at 3:30p and departing Sunday at 2:30p Mario…" at bounding box center [626, 577] width 741 height 156
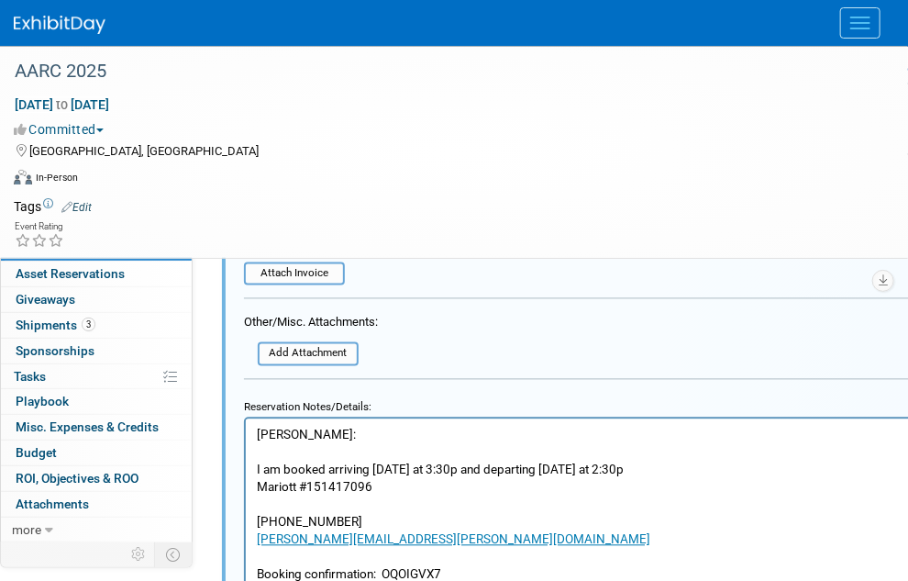
scroll to position [1160, 0]
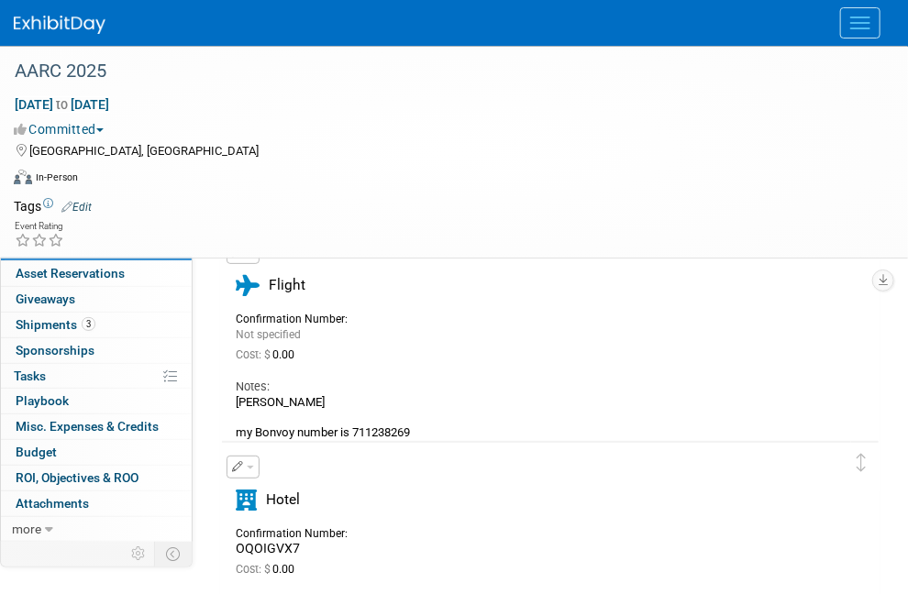
scroll to position [0, 0]
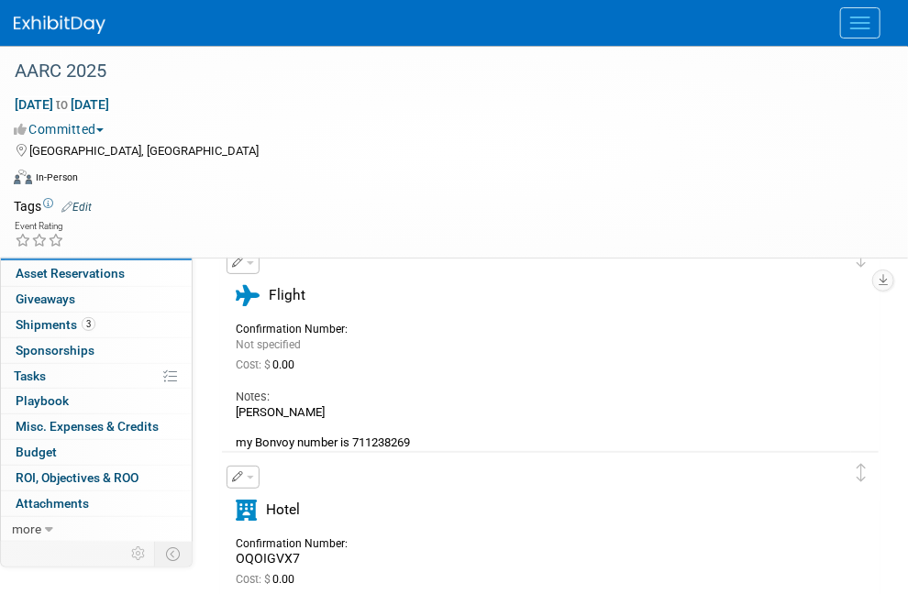
click at [324, 199] on link "Add Travel Reservation" at bounding box center [296, 198] width 153 height 29
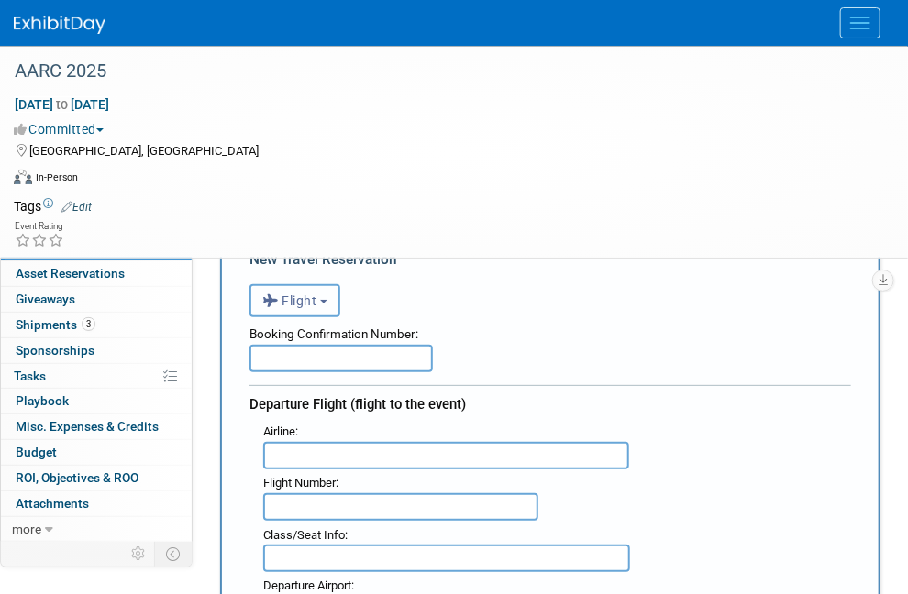
click at [322, 301] on button "Flight" at bounding box center [294, 300] width 91 height 33
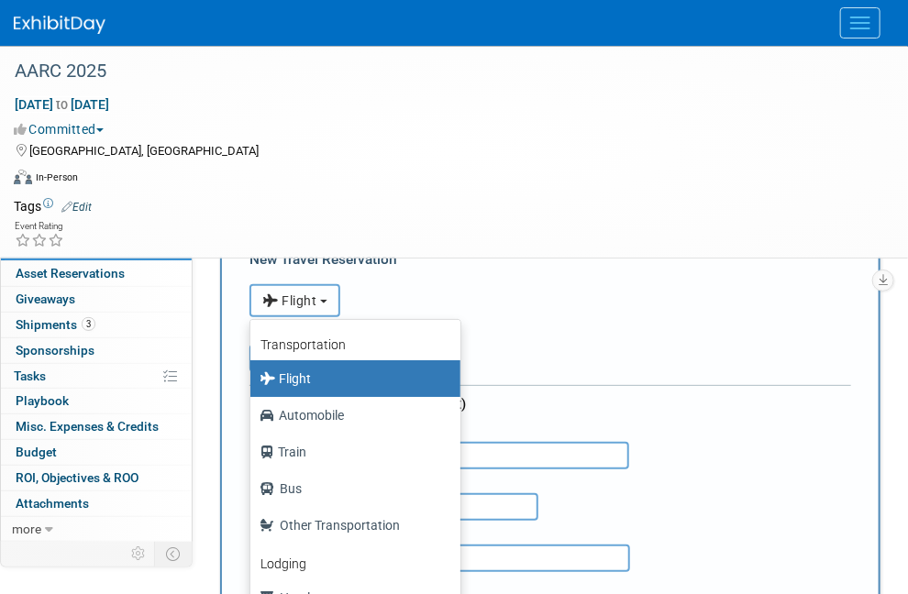
scroll to position [77, 0]
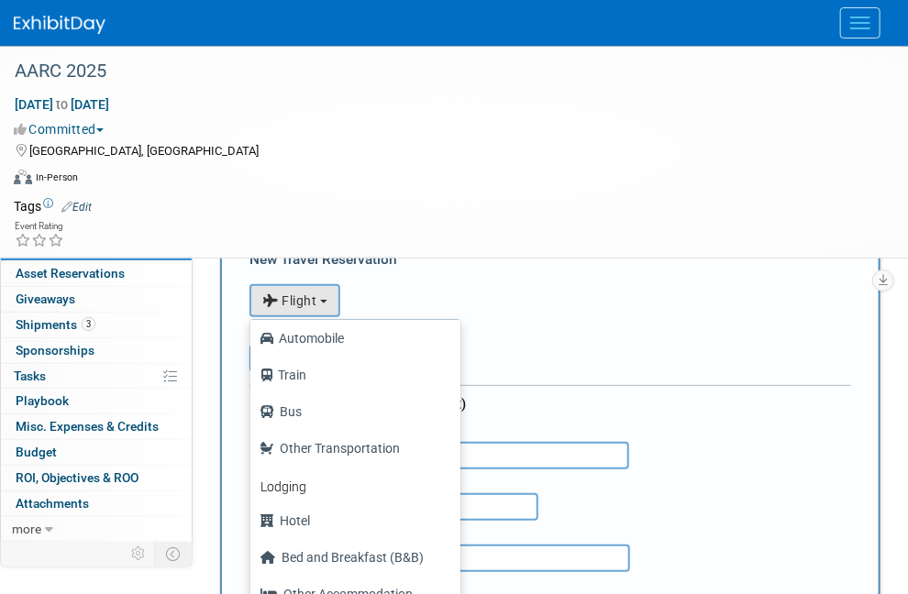
click at [316, 521] on label "Hotel" at bounding box center [351, 520] width 183 height 29
click at [253, 521] on input "Hotel" at bounding box center [247, 519] width 12 height 12
select select "6"
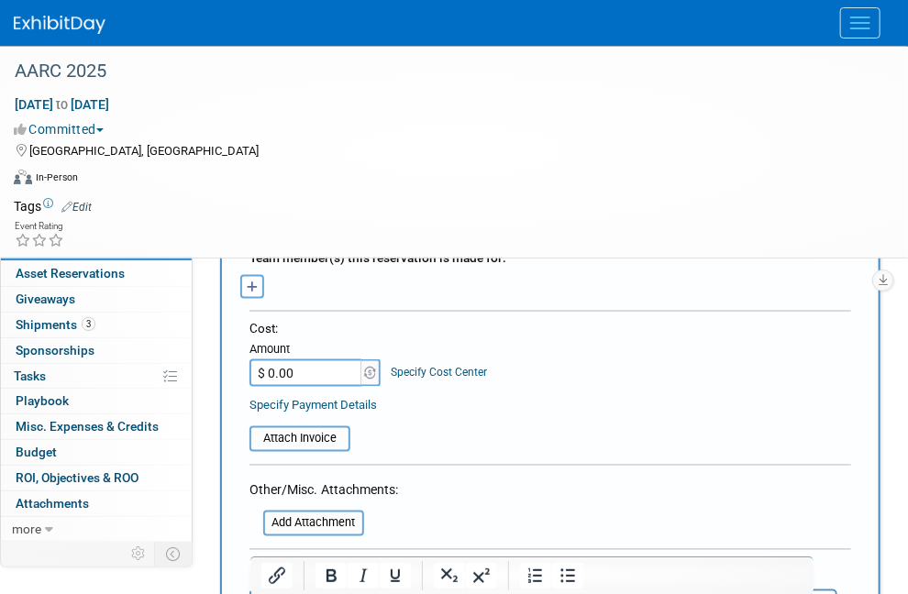
scroll to position [826, 0]
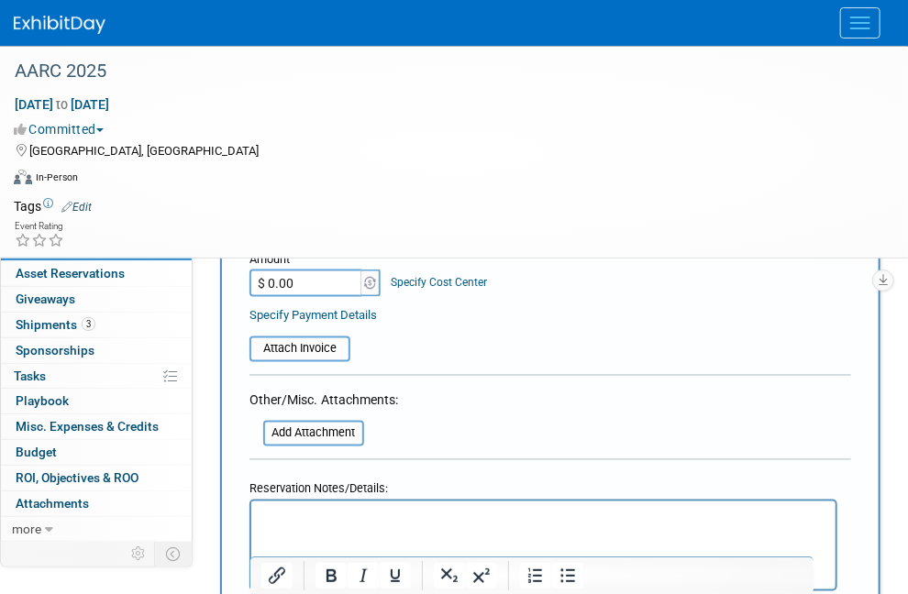
click at [333, 509] on p "Rich Text Area. Press ALT-0 for help." at bounding box center [542, 518] width 563 height 19
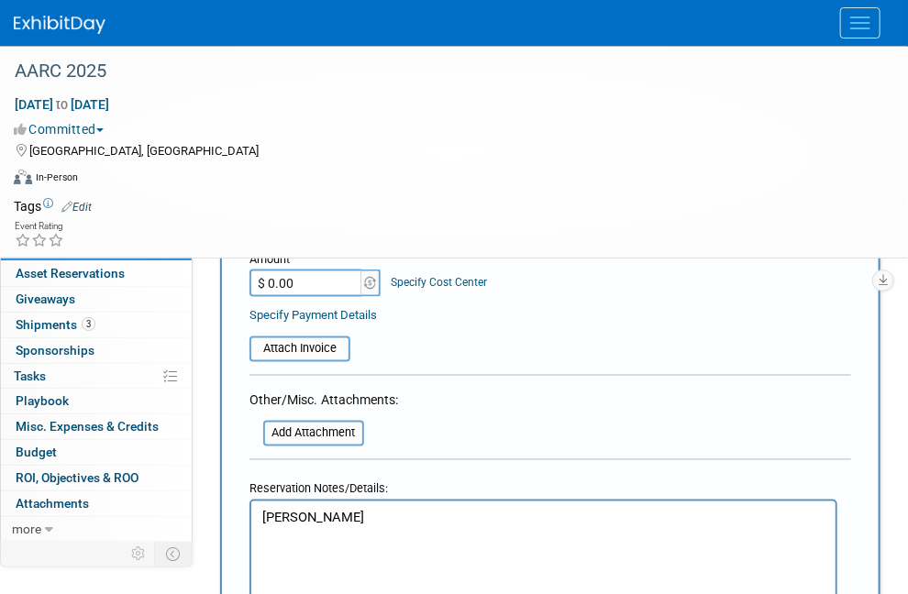
click at [298, 550] on p "Rich Text Area. Press ALT-0 for help." at bounding box center [542, 556] width 563 height 19
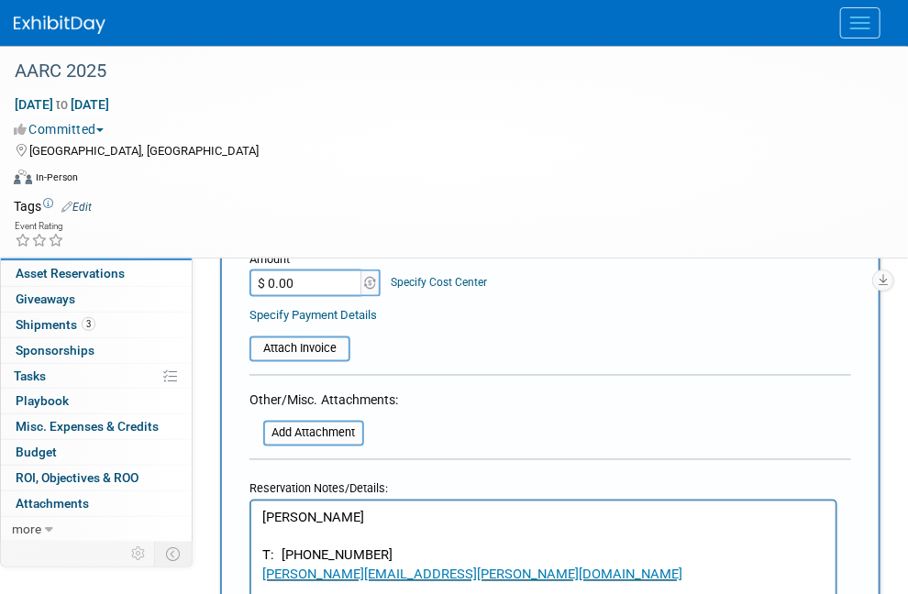
click at [397, 534] on p "Rich Text Area. Press ALT-0 for help." at bounding box center [542, 537] width 563 height 19
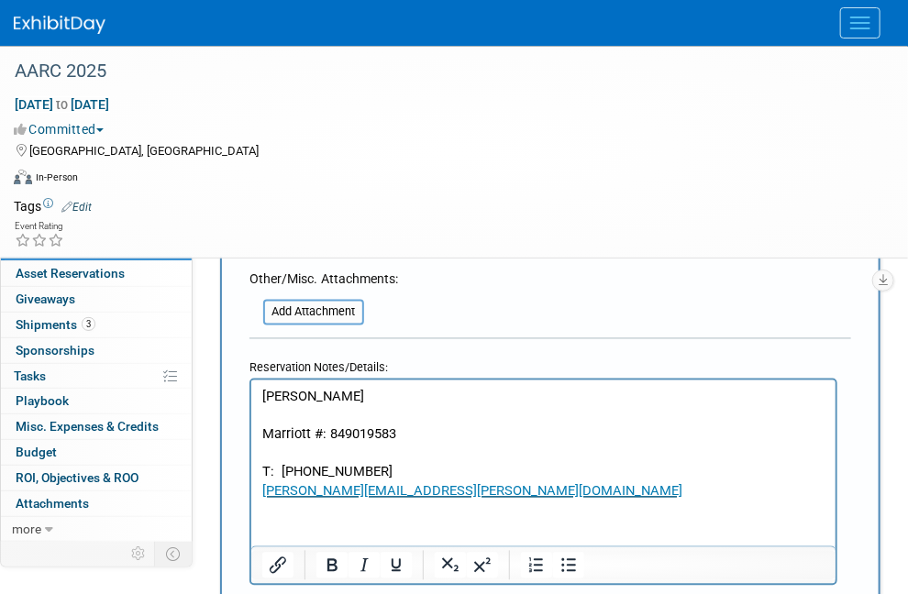
scroll to position [1009, 0]
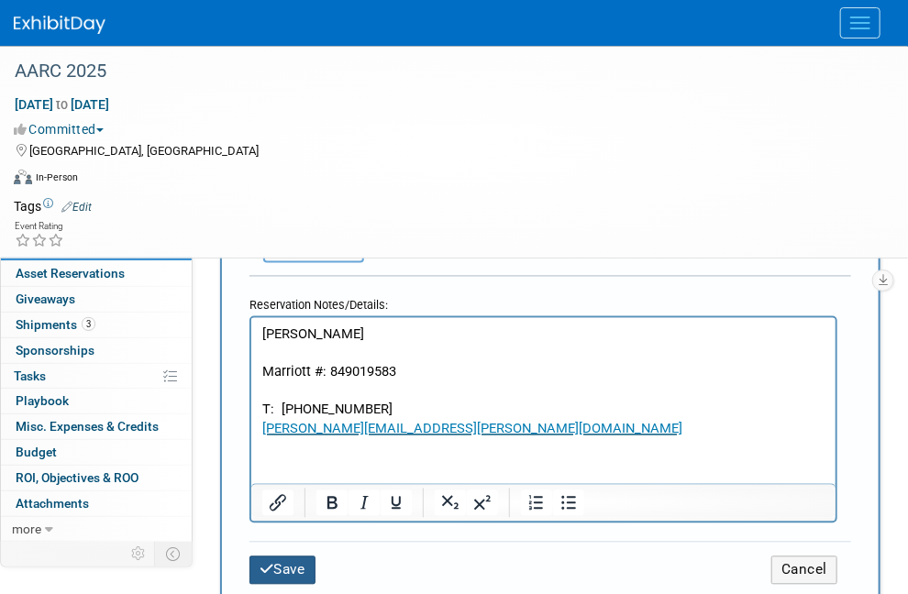
click at [308, 557] on button "Save" at bounding box center [282, 571] width 66 height 28
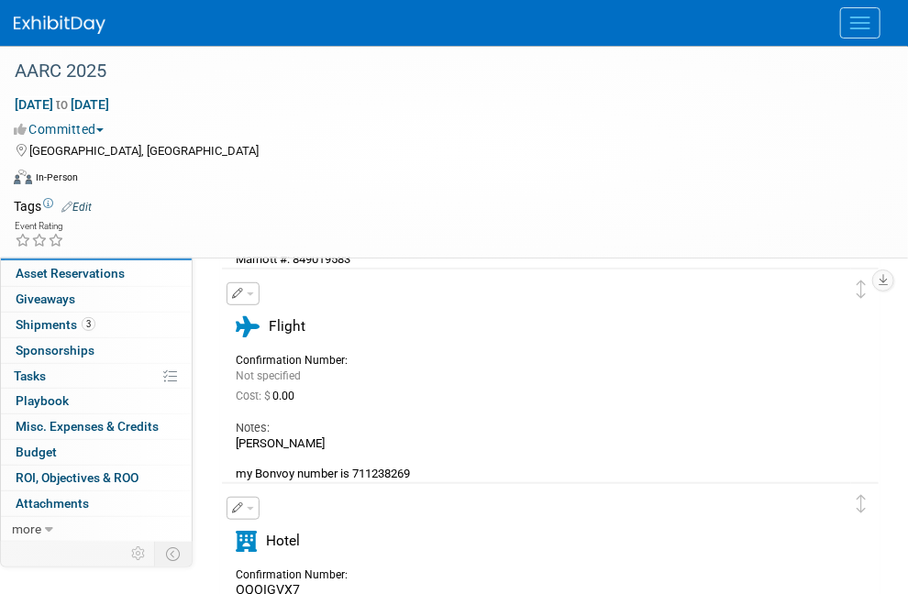
scroll to position [183, 0]
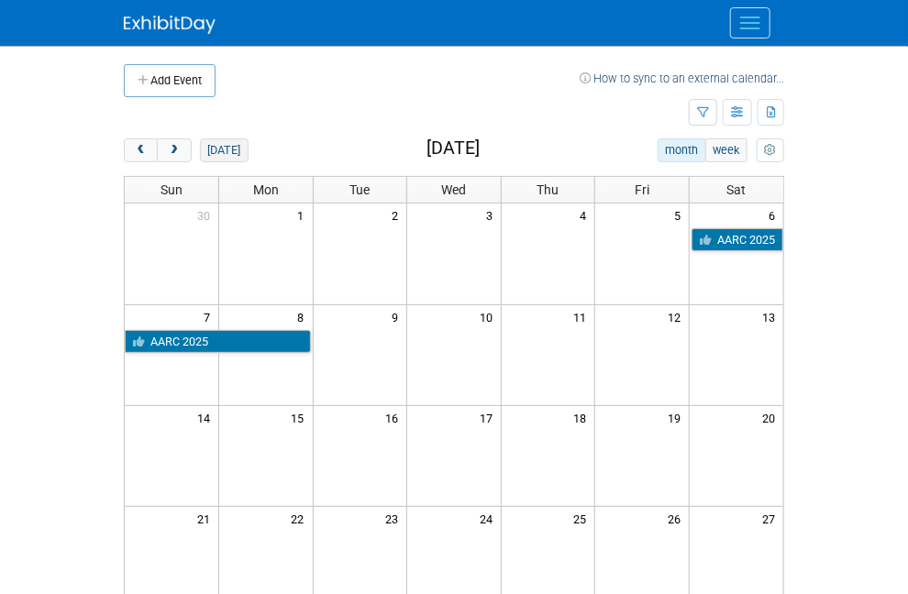
click at [200, 147] on button "[DATE]" at bounding box center [224, 151] width 49 height 24
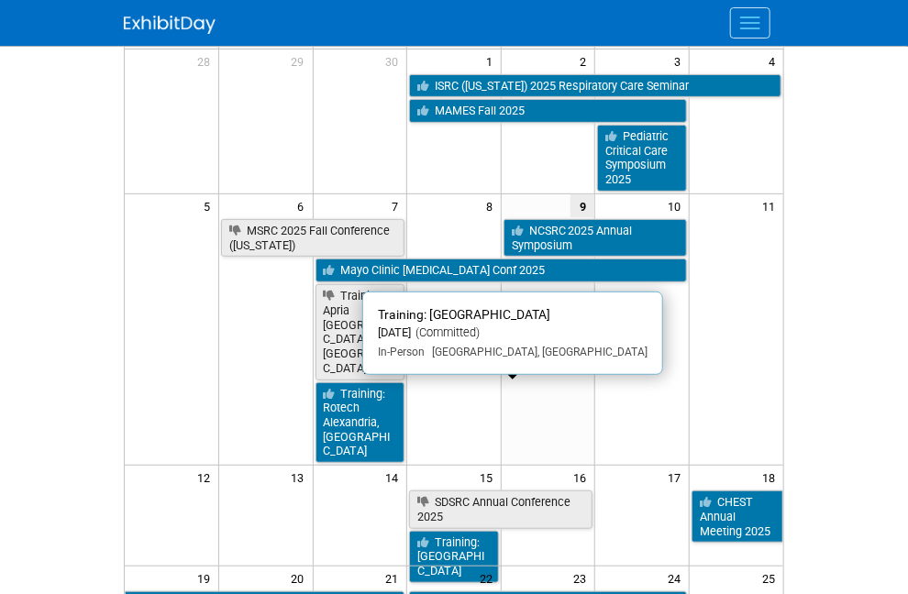
scroll to position [275, 0]
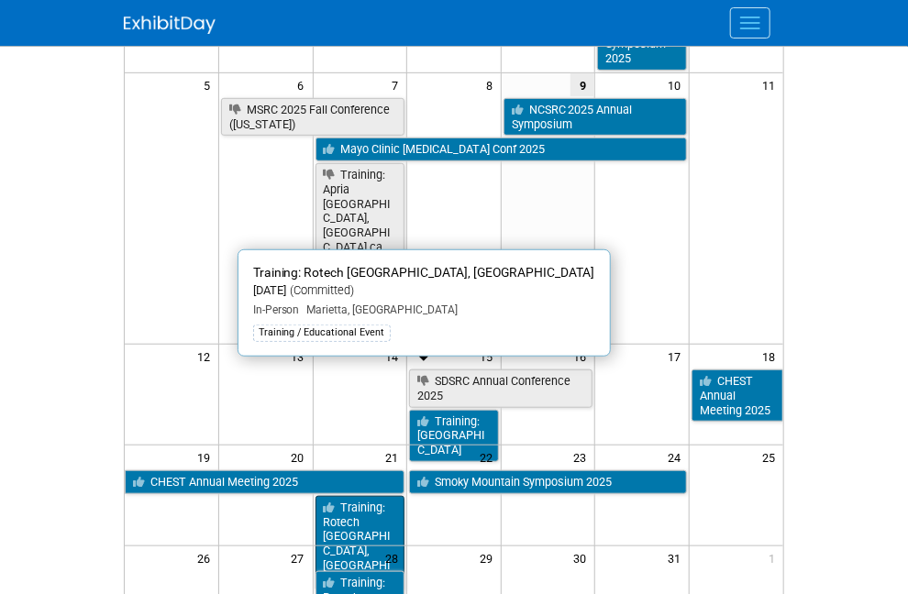
click at [351, 496] on link "Training: Rotech [GEOGRAPHIC_DATA], [GEOGRAPHIC_DATA]" at bounding box center [361, 543] width 90 height 95
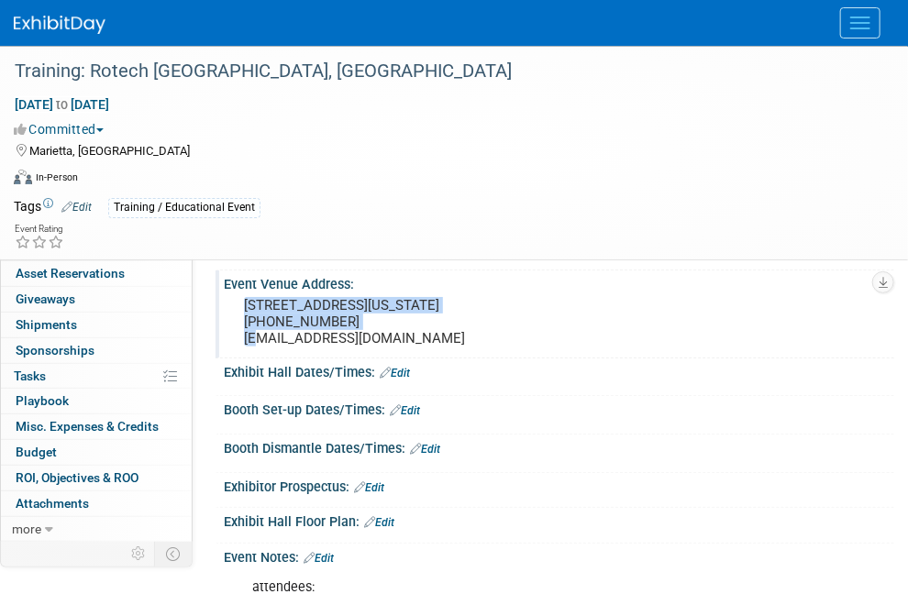
drag, startPoint x: 244, startPoint y: 305, endPoint x: 392, endPoint y: 315, distance: 148.0
click at [392, 315] on pre "[STREET_ADDRESS][US_STATE] [PHONE_NUMBER] [EMAIL_ADDRESS][DOMAIN_NAME]" at bounding box center [559, 322] width 630 height 50
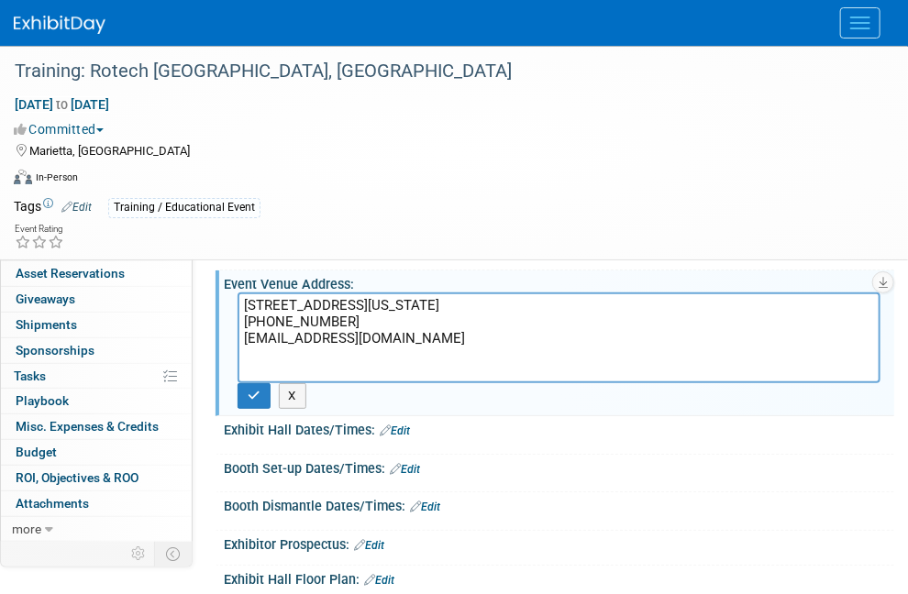
drag, startPoint x: 370, startPoint y: 304, endPoint x: 232, endPoint y: 292, distance: 138.1
click at [232, 293] on div "[STREET_ADDRESS][US_STATE] [PHONE_NUMBER] [EMAIL_ADDRESS][DOMAIN_NAME]" at bounding box center [559, 338] width 671 height 91
click at [307, 383] on button "X" at bounding box center [293, 396] width 28 height 26
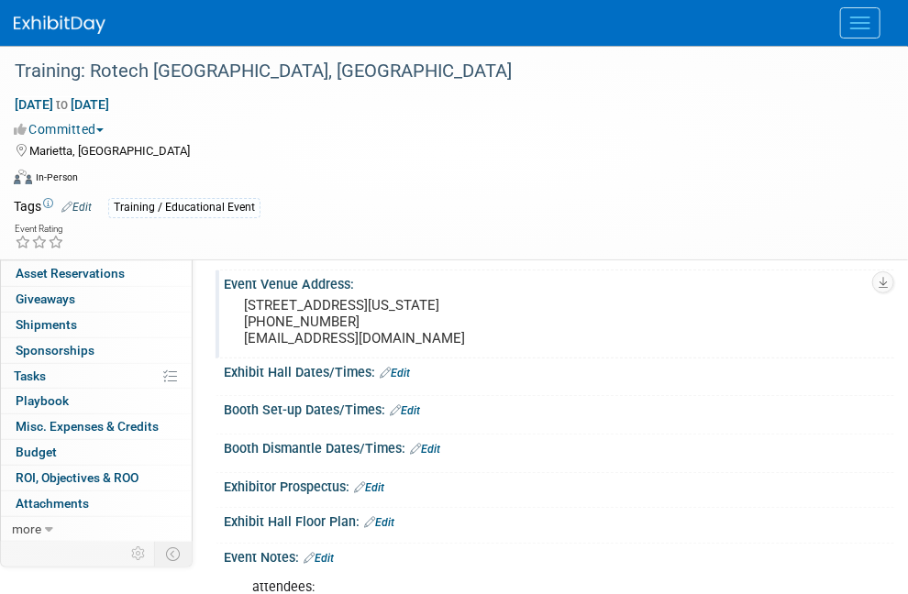
click at [112, 197] on link "Booth" at bounding box center [96, 197] width 191 height 25
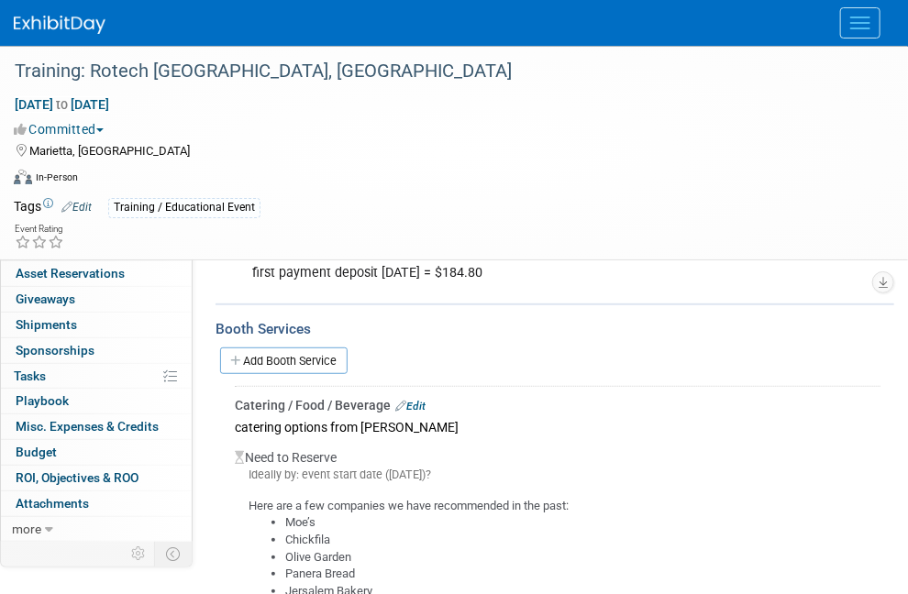
scroll to position [367, 0]
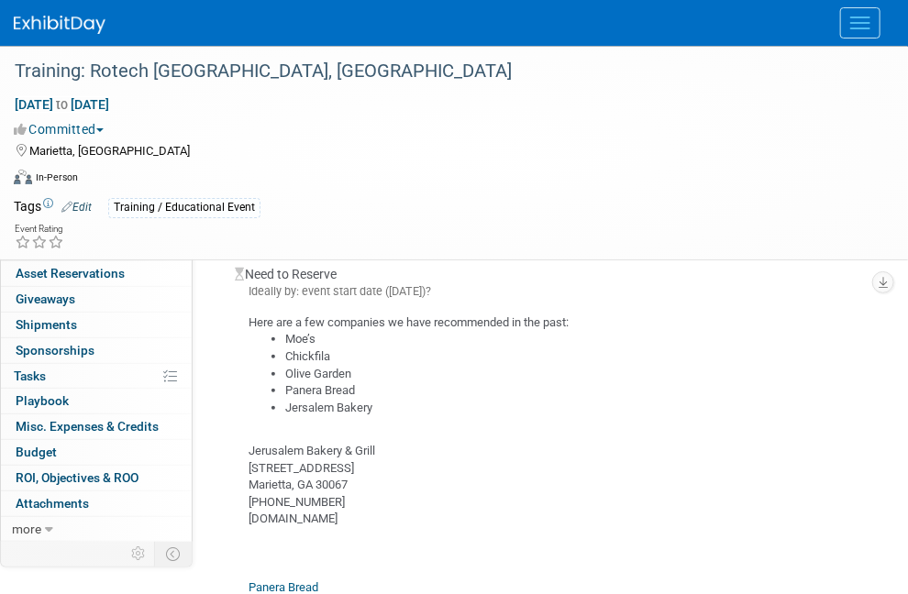
click at [416, 216] on link "Edit" at bounding box center [410, 222] width 30 height 13
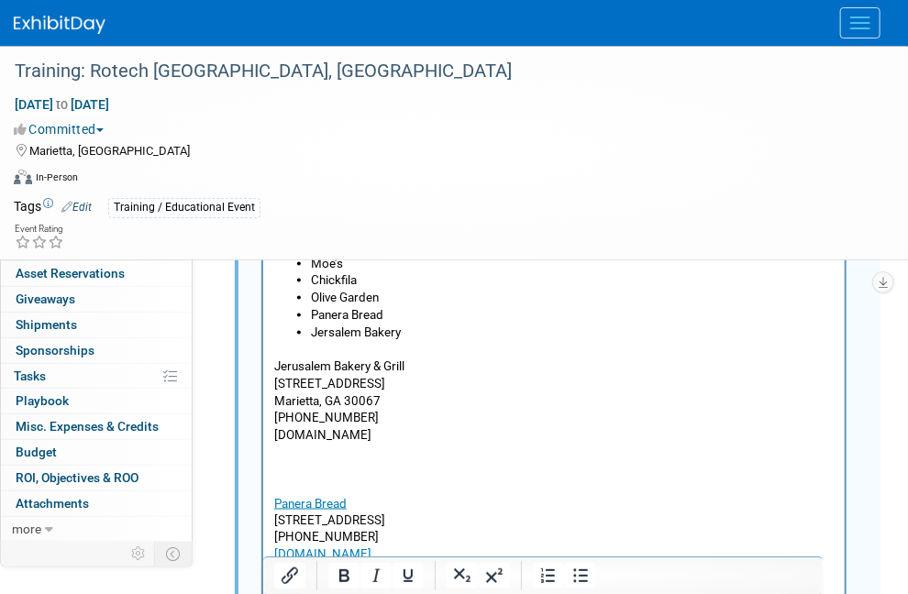
scroll to position [721, 0]
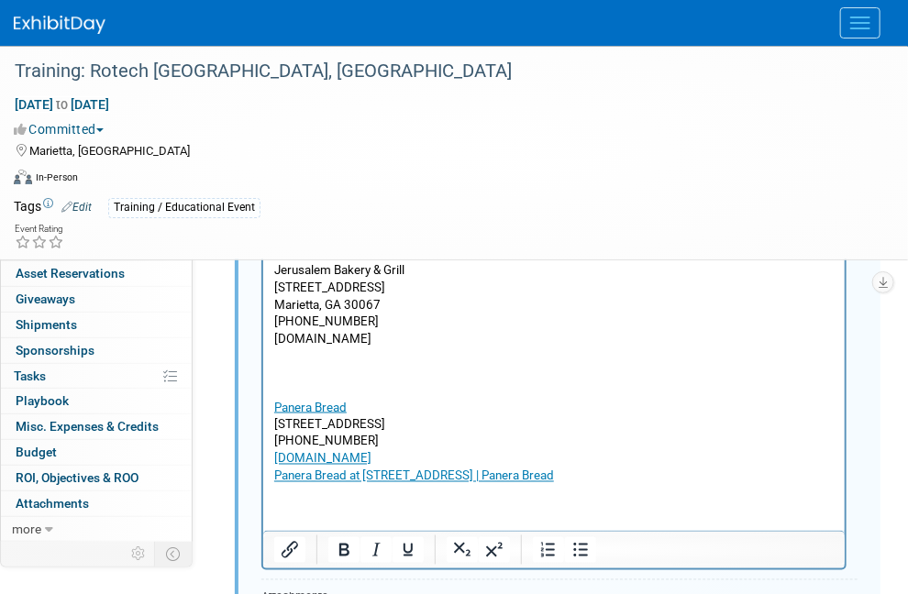
drag, startPoint x: 646, startPoint y: 482, endPoint x: 261, endPoint y: 427, distance: 388.3
click at [262, 427] on html "Here are a few companies we have recommended in the past: Moe’s Chickfila Olive…" at bounding box center [553, 309] width 582 height 351
paste body "Rich Text Area. Press ALT-0 for help."
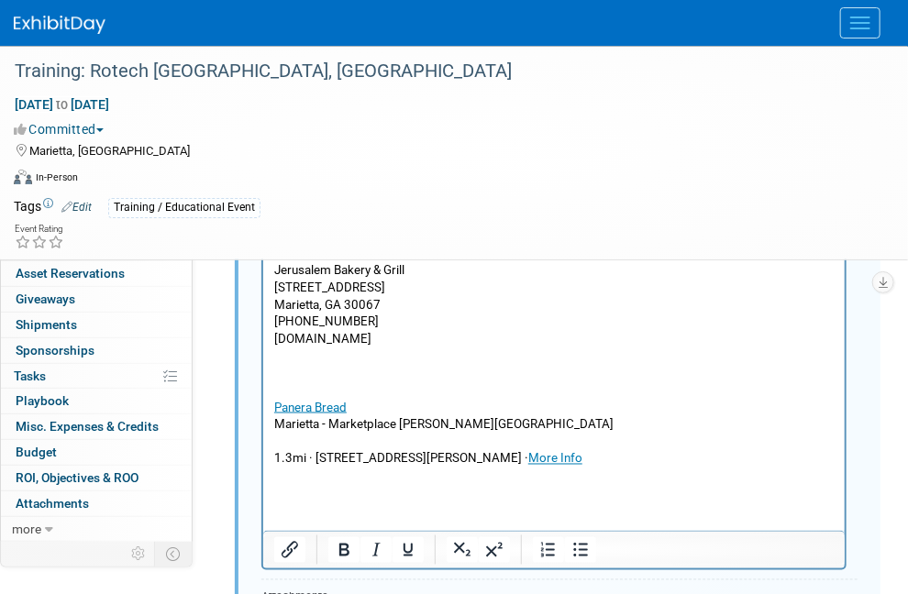
click at [314, 438] on p "Rich Text Area. Press ALT-0 for help." at bounding box center [553, 441] width 560 height 17
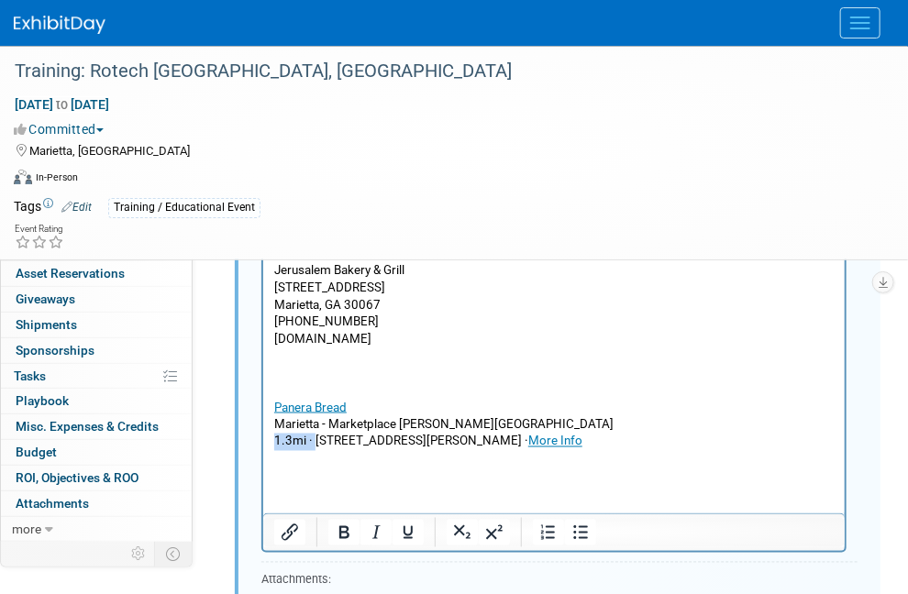
drag, startPoint x: 314, startPoint y: 438, endPoint x: 261, endPoint y: 439, distance: 52.3
click at [262, 439] on html "Here are a few companies we have recommended in the past: Moe’s Chickfila Olive…" at bounding box center [553, 301] width 582 height 334
click at [397, 446] on p "[STREET_ADDRESS][PERSON_NAME][PERSON_NAME] · More Info" at bounding box center [553, 441] width 560 height 17
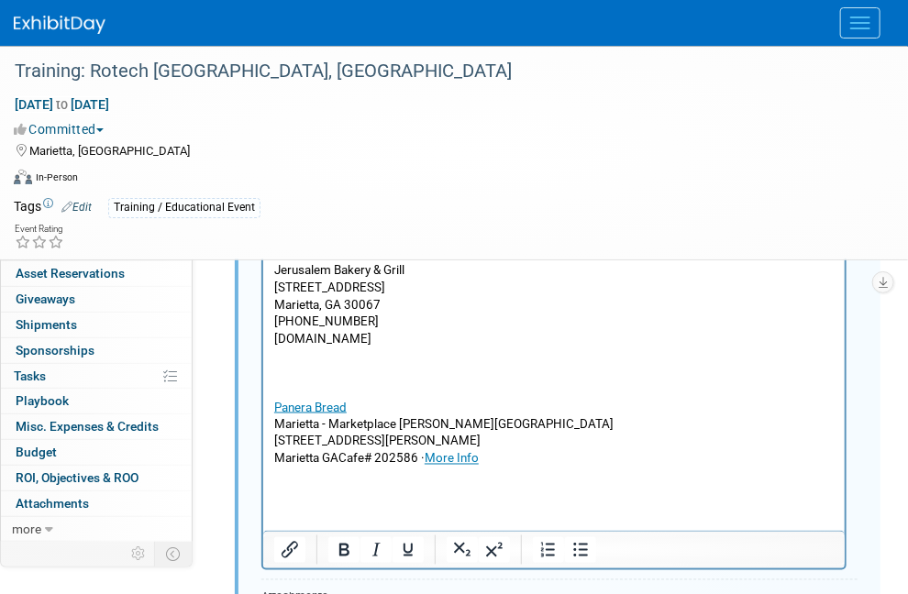
click at [340, 460] on p "Marietta GACafe# 202586 · More Info" at bounding box center [553, 458] width 560 height 17
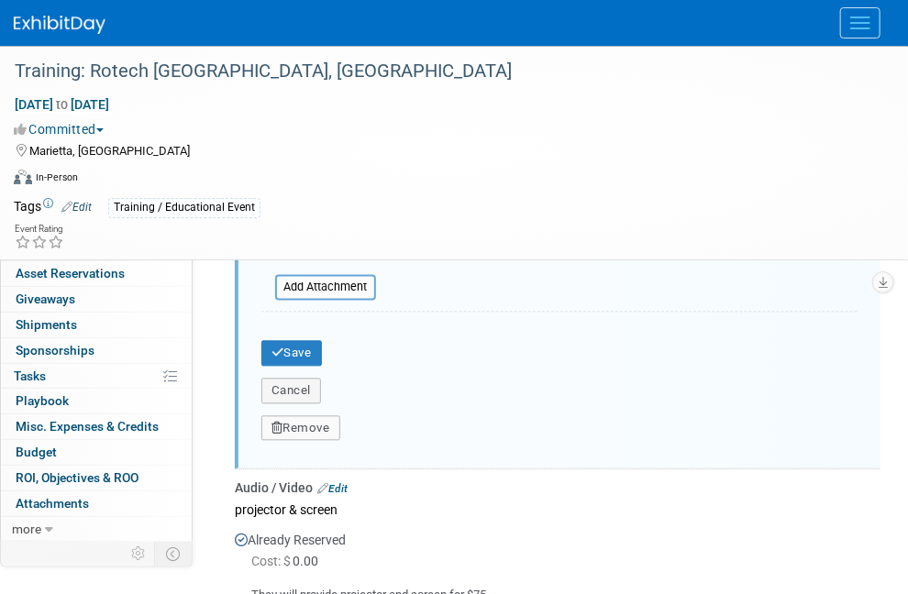
scroll to position [1088, 0]
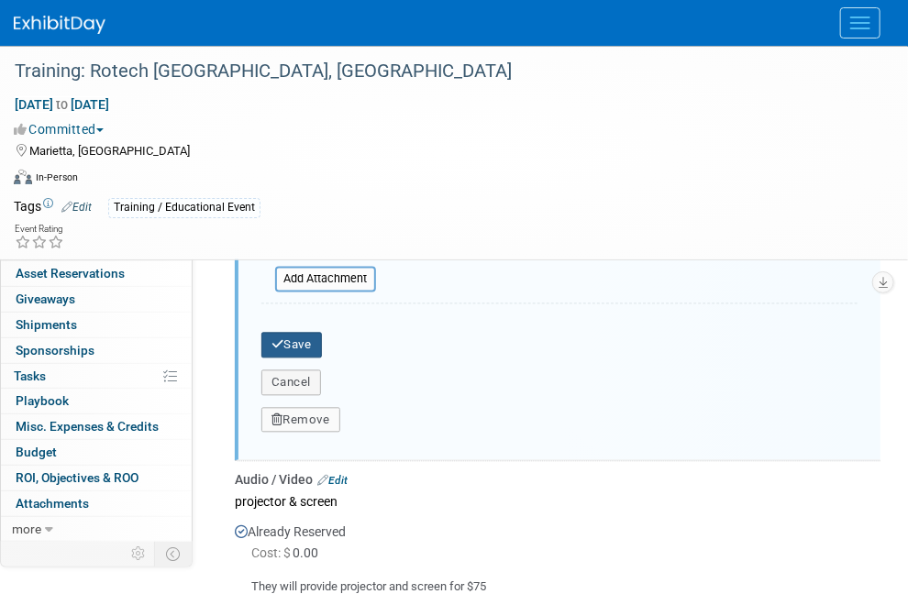
click at [287, 337] on button "Save" at bounding box center [291, 346] width 61 height 26
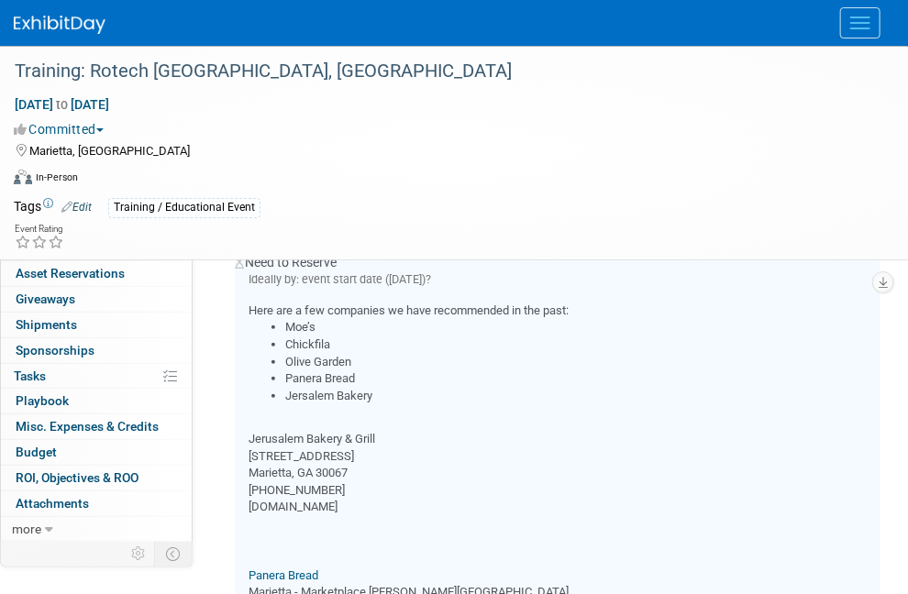
scroll to position [354, 0]
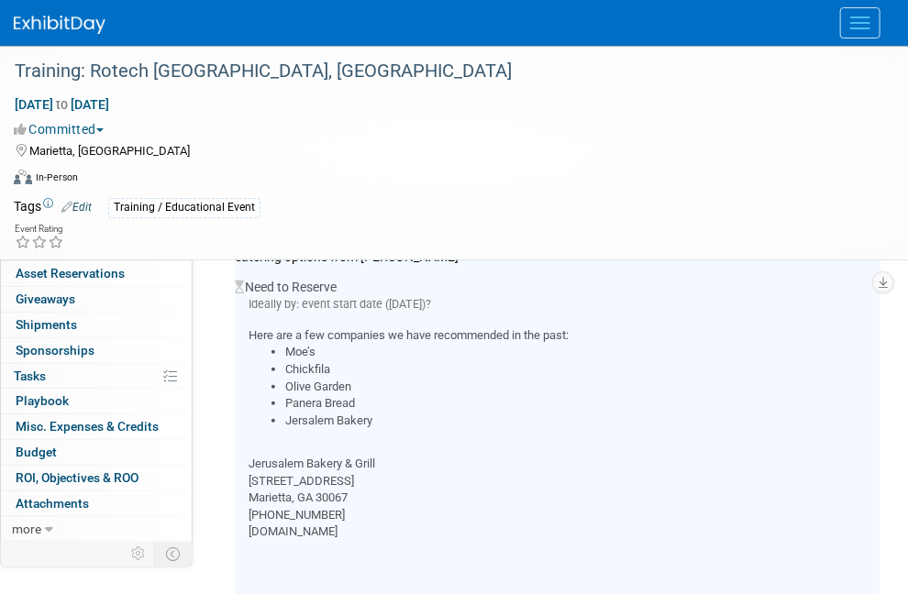
click at [91, 166] on span "Event Information" at bounding box center [67, 171] width 103 height 15
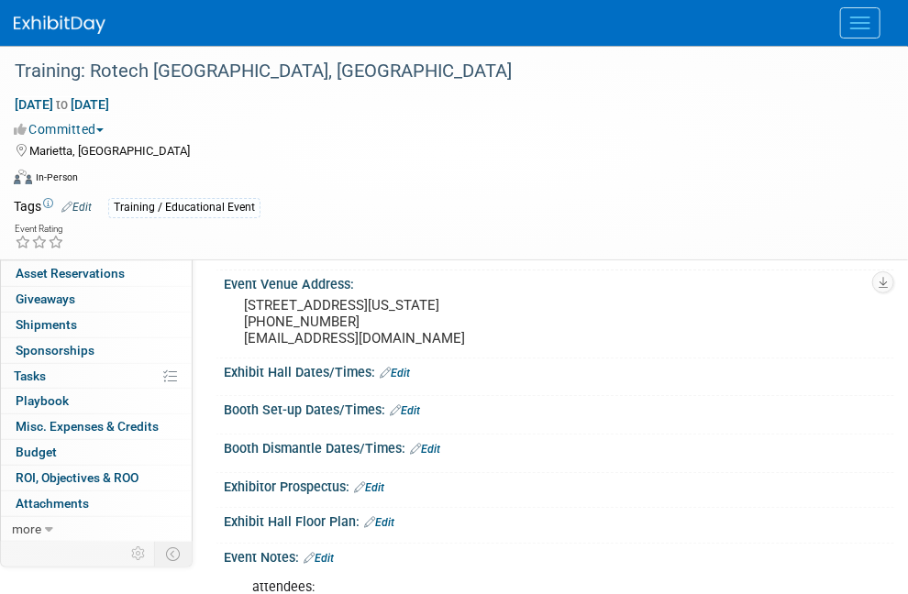
click at [29, 197] on span "Booth" at bounding box center [44, 197] width 56 height 15
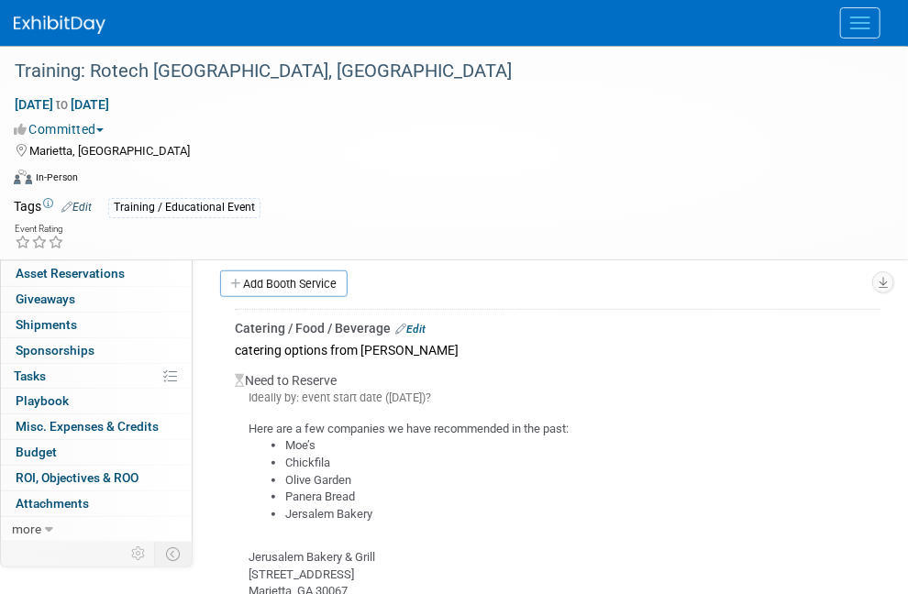
scroll to position [275, 0]
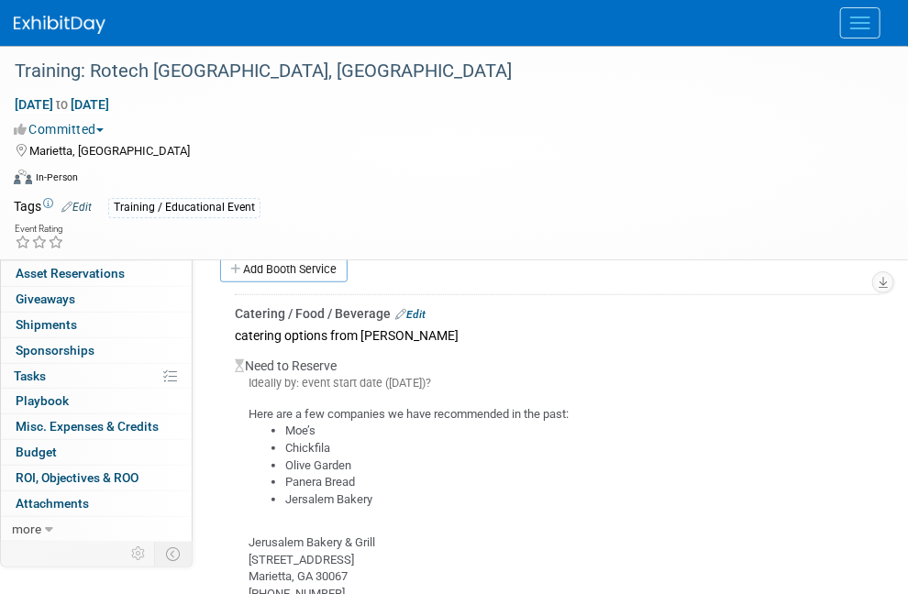
click at [415, 308] on link "Edit" at bounding box center [410, 314] width 30 height 13
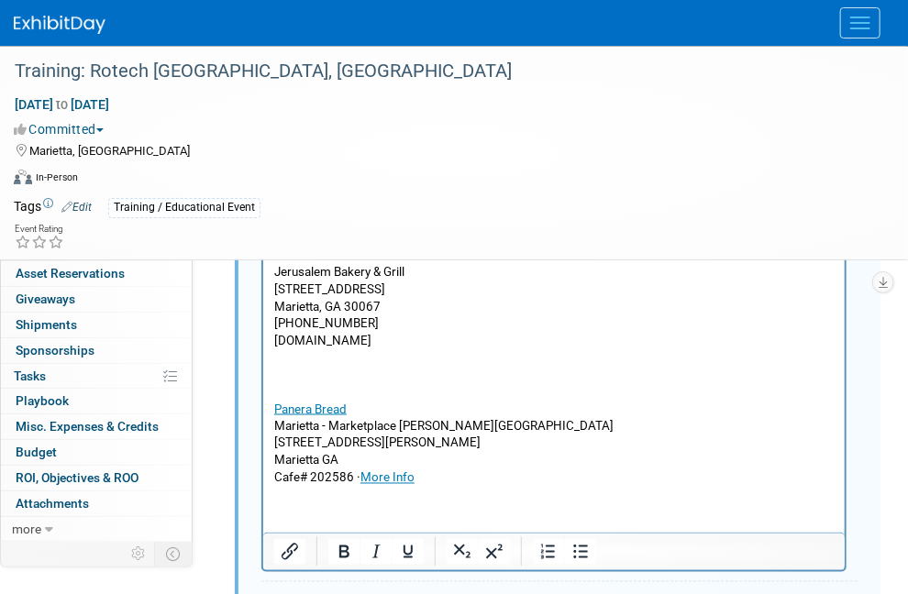
scroll to position [721, 0]
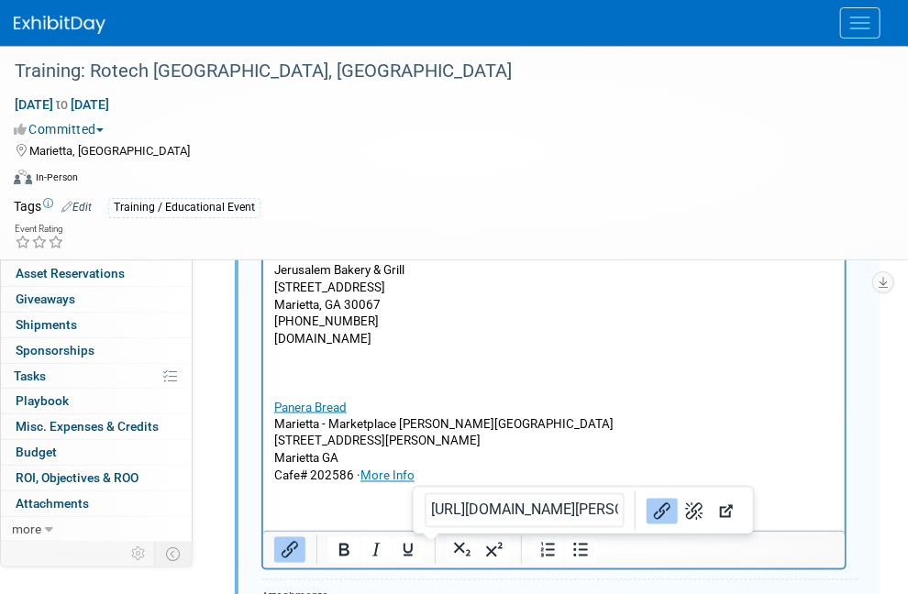
click at [441, 485] on html "Here are a few companies we have recommended in the past: Moe’s Chickfila Olive…" at bounding box center [553, 309] width 582 height 351
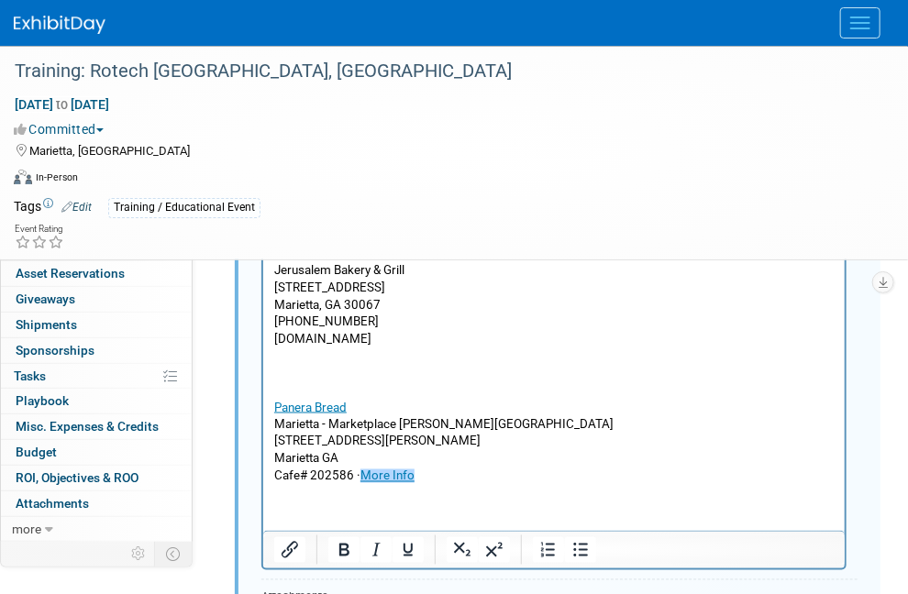
click at [317, 485] on html "Here are a few companies we have recommended in the past: Moe’s Chickfila Olive…" at bounding box center [553, 309] width 582 height 351
click at [443, 482] on p "Jerusalem Bakery & Grill [STREET_ADDRESS] 770-419-1666 [DOMAIN_NAME] [GEOGRAPHI…" at bounding box center [553, 364] width 560 height 240
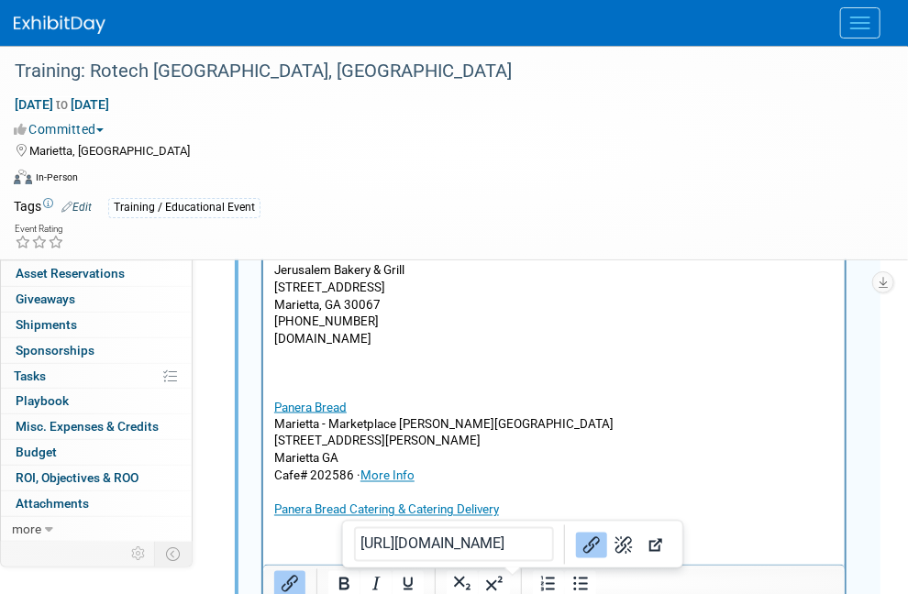
click at [518, 515] on p "Panera Bread Catering & Catering Delivery" at bounding box center [553, 510] width 560 height 17
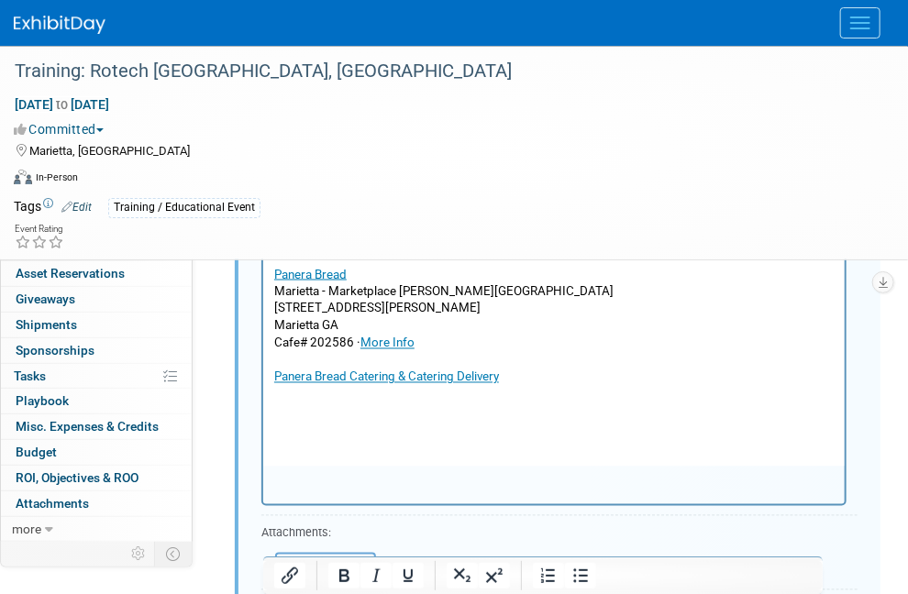
scroll to position [1088, 0]
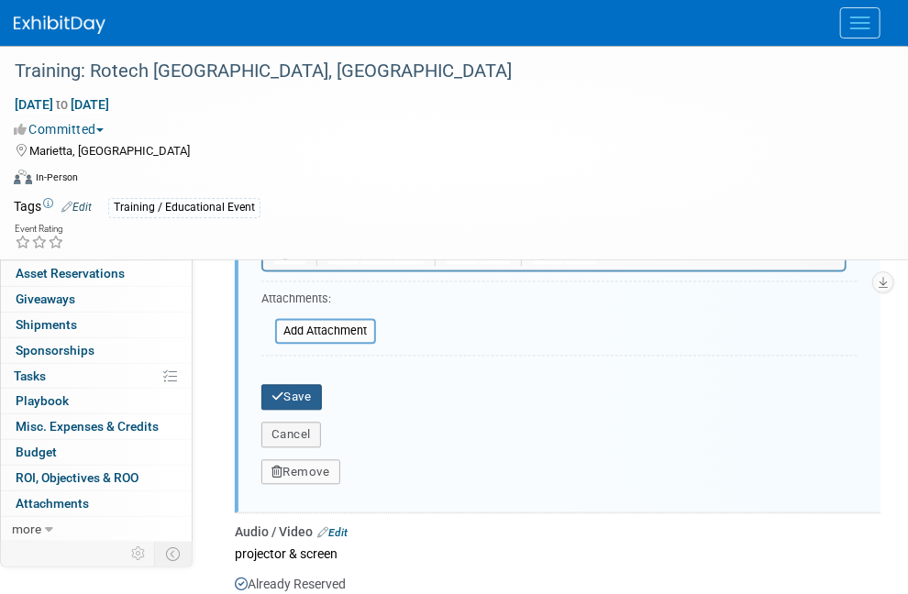
click at [305, 393] on button "Save" at bounding box center [291, 398] width 61 height 26
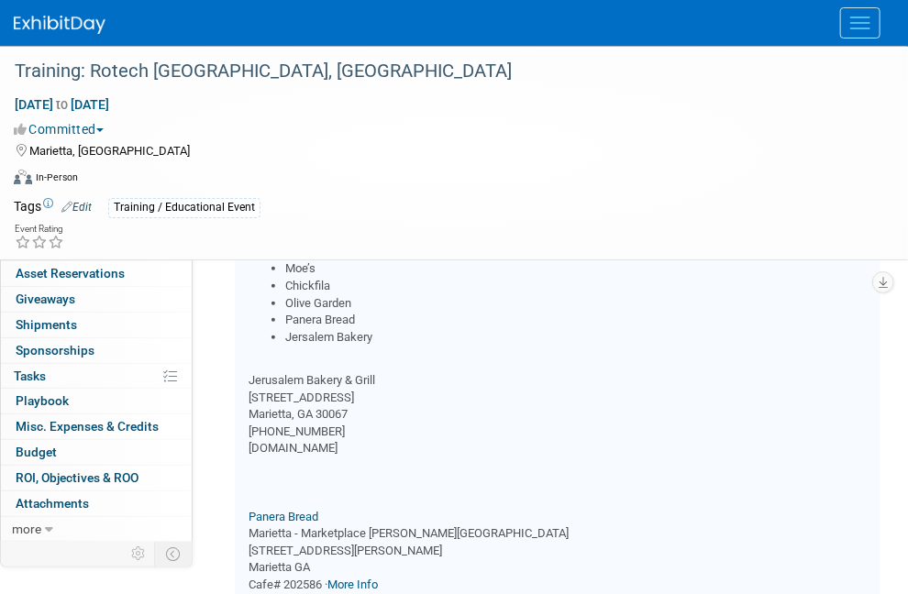
scroll to position [354, 0]
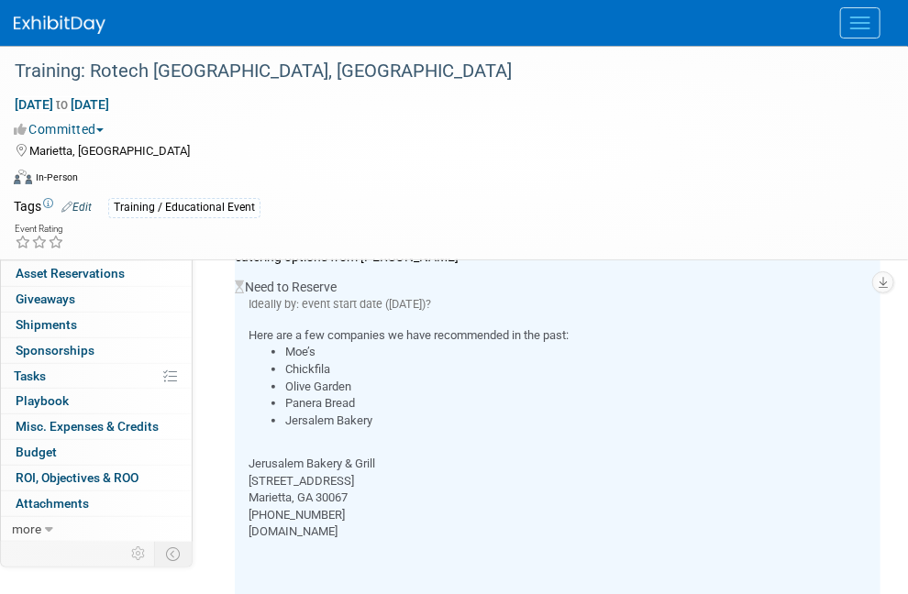
click at [55, 165] on span "Event Information" at bounding box center [67, 171] width 103 height 15
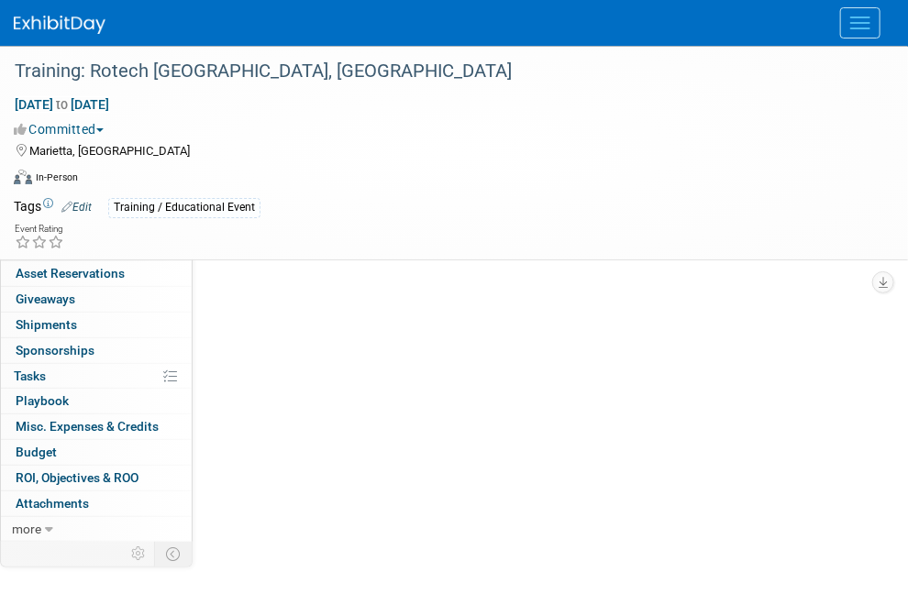
scroll to position [0, 0]
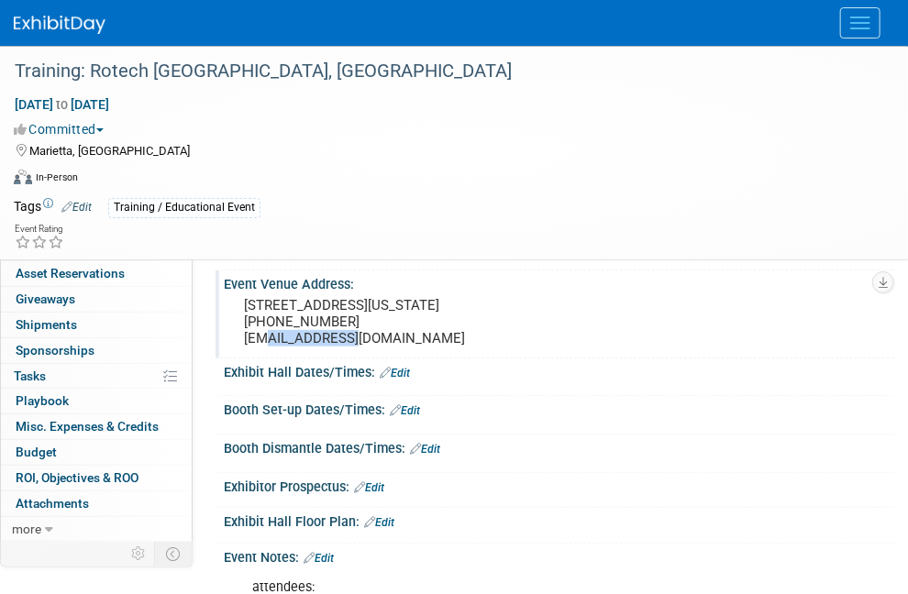
drag, startPoint x: 338, startPoint y: 337, endPoint x: 235, endPoint y: 337, distance: 103.7
click at [235, 337] on div "[STREET_ADDRESS][US_STATE] [PHONE_NUMBER] [EMAIL_ADDRESS][DOMAIN_NAME]" at bounding box center [559, 323] width 671 height 61
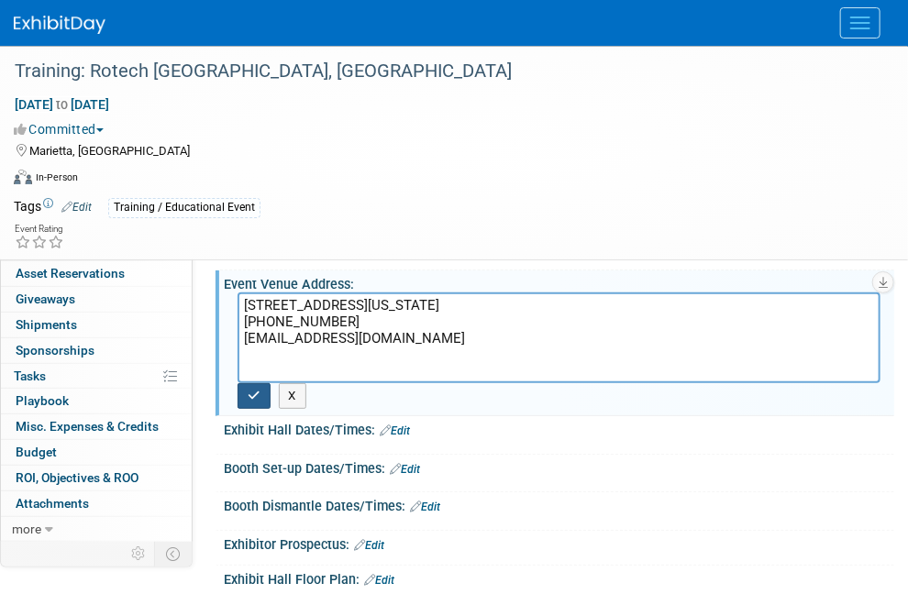
click at [261, 390] on icon "button" at bounding box center [254, 396] width 13 height 12
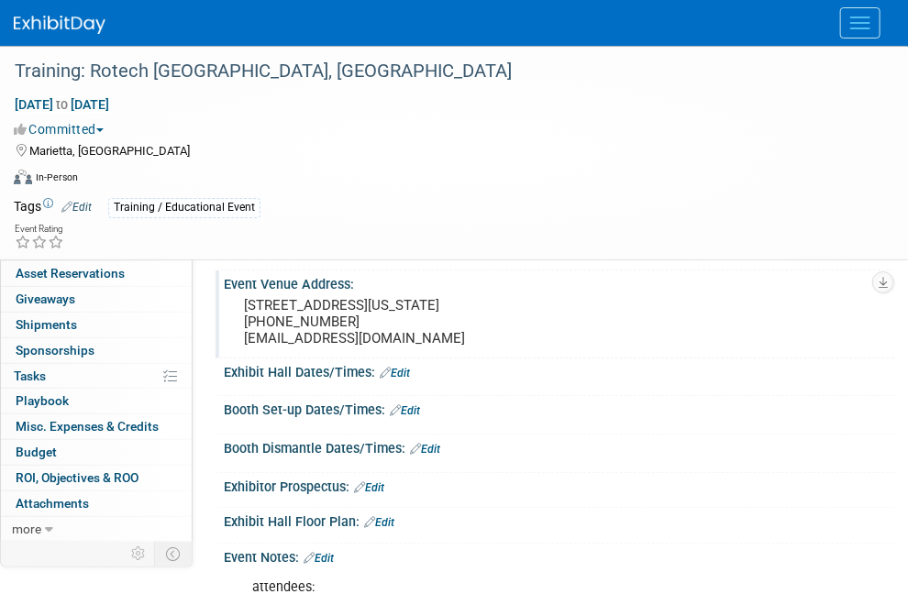
click at [20, 194] on span "Booth" at bounding box center [44, 197] width 56 height 15
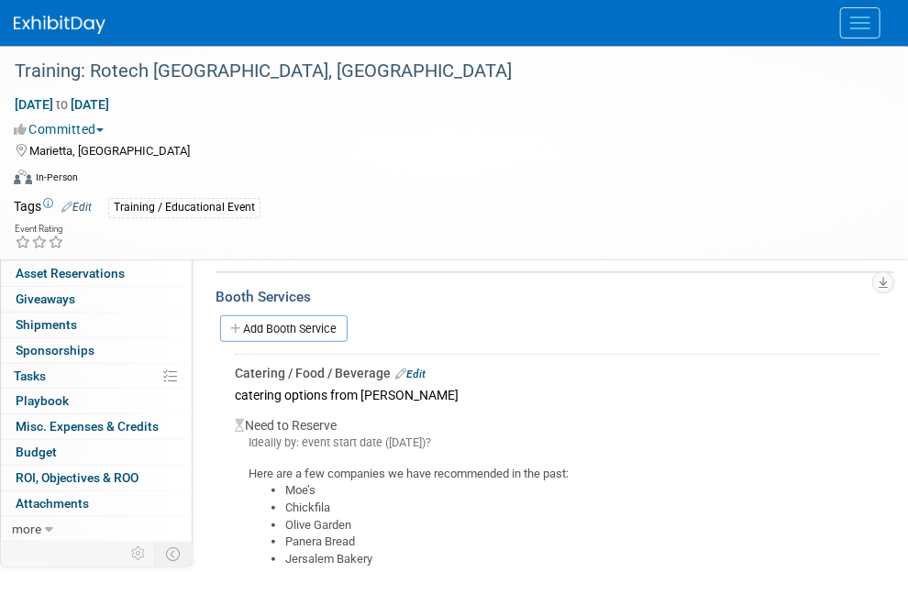
scroll to position [183, 0]
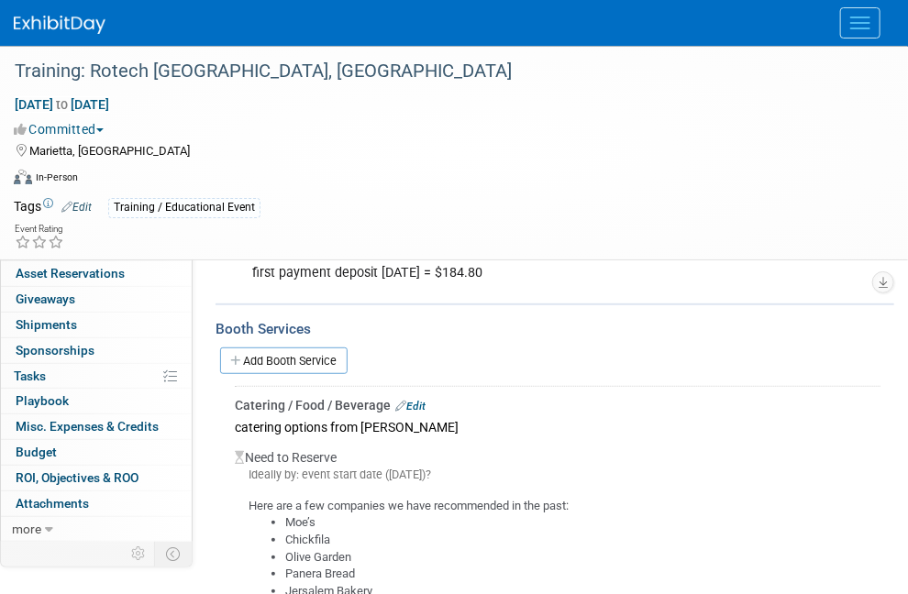
click at [426, 400] on link "Edit" at bounding box center [410, 406] width 30 height 13
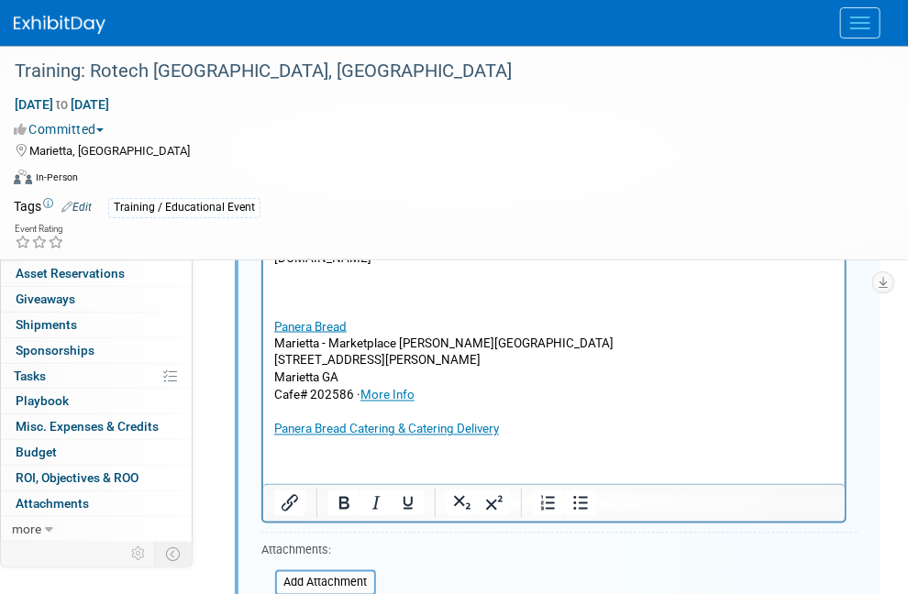
scroll to position [813, 0]
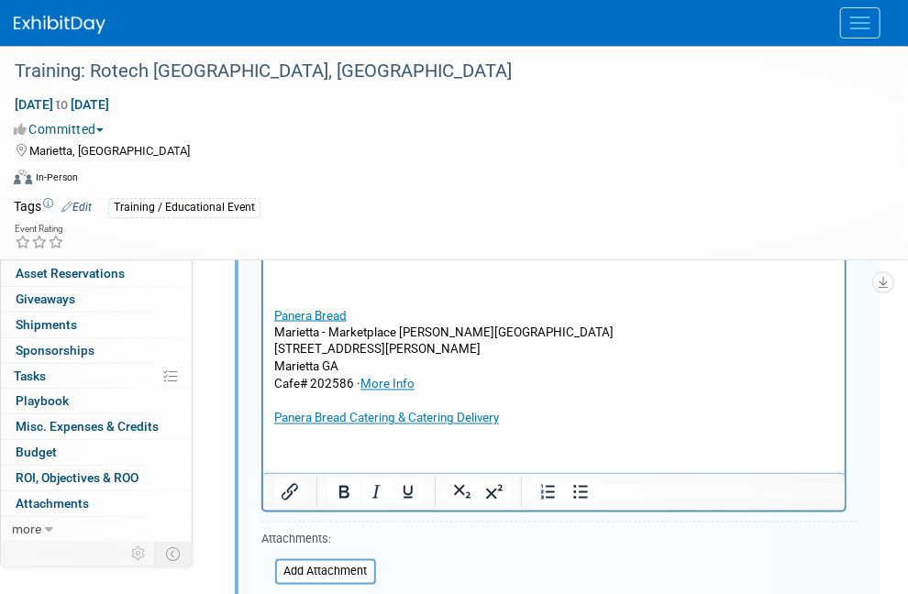
click at [367, 401] on p "Jerusalem Bakery & Grill [STREET_ADDRESS] 770-419-1666 [DOMAIN_NAME] [GEOGRAPHI…" at bounding box center [553, 289] width 560 height 275
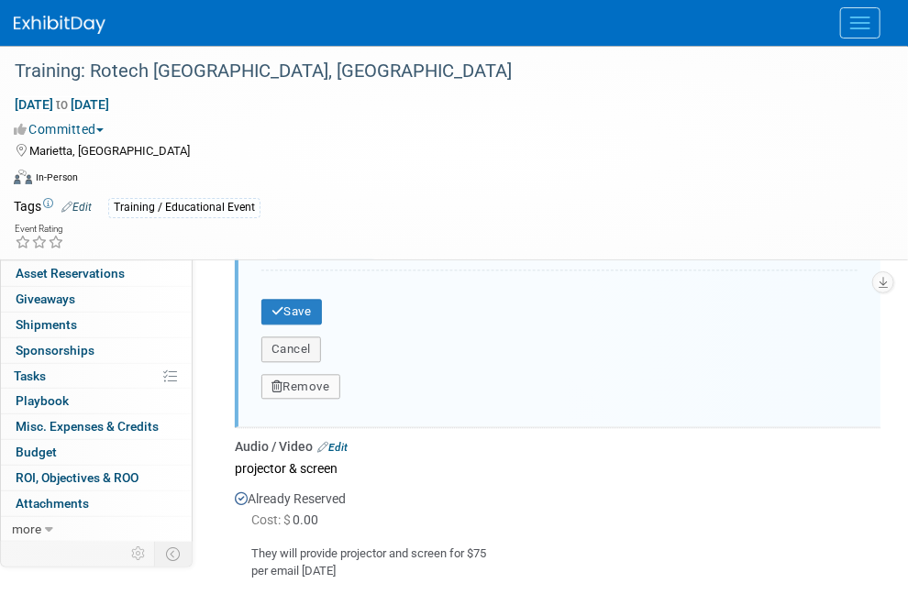
scroll to position [1180, 0]
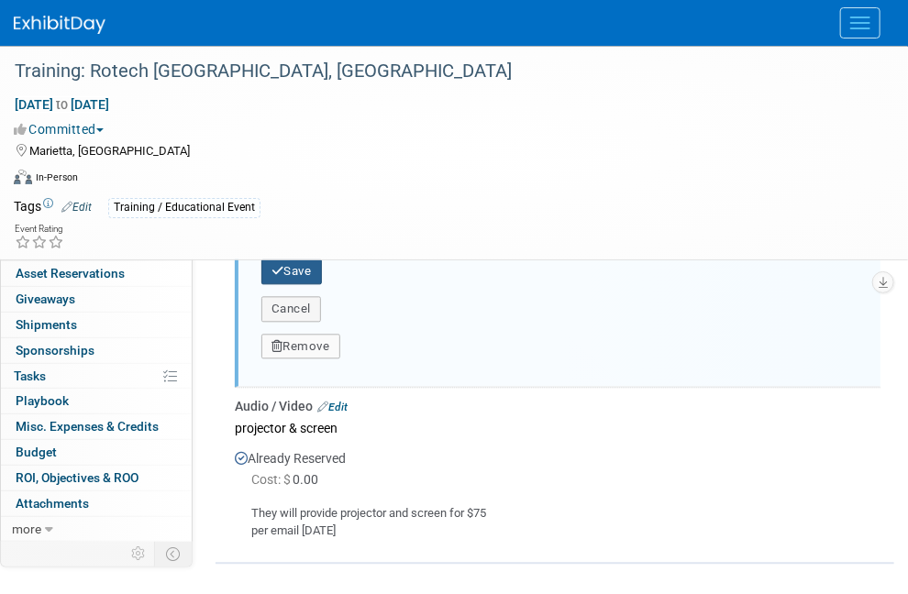
click at [296, 268] on button "Save" at bounding box center [291, 272] width 61 height 26
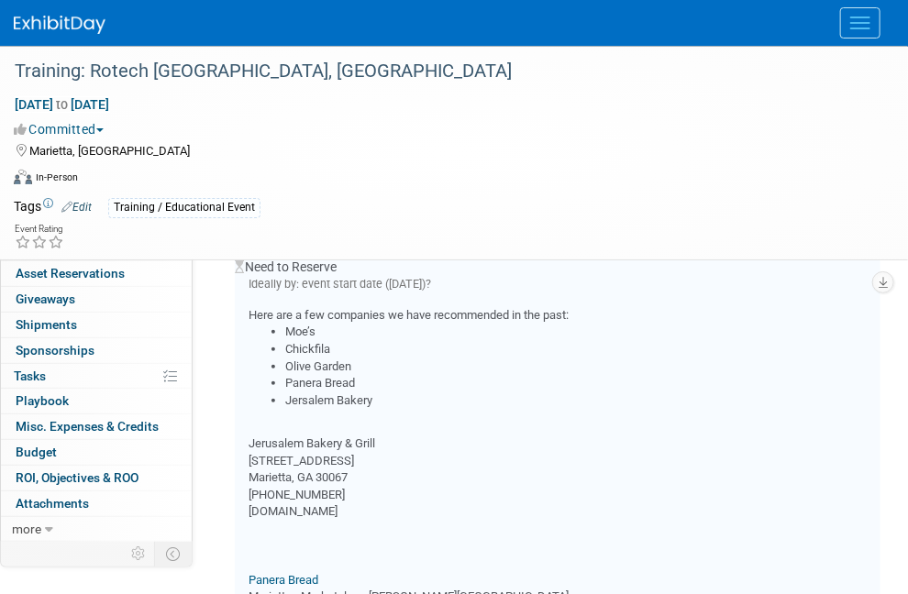
scroll to position [354, 0]
